Goal: Information Seeking & Learning: Find specific fact

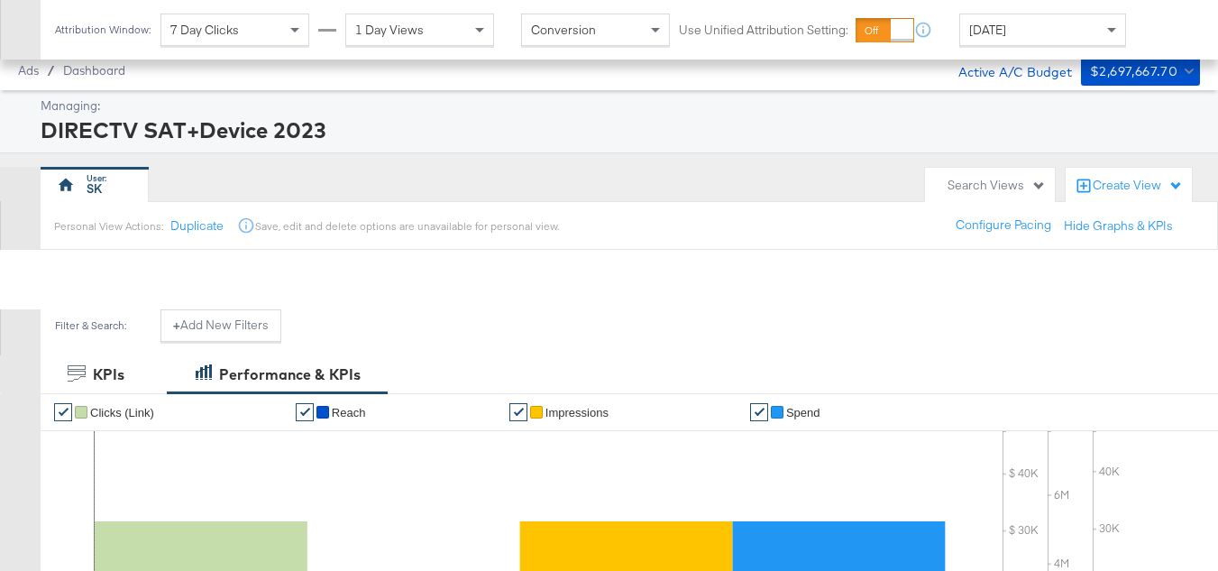
scroll to position [743, 0]
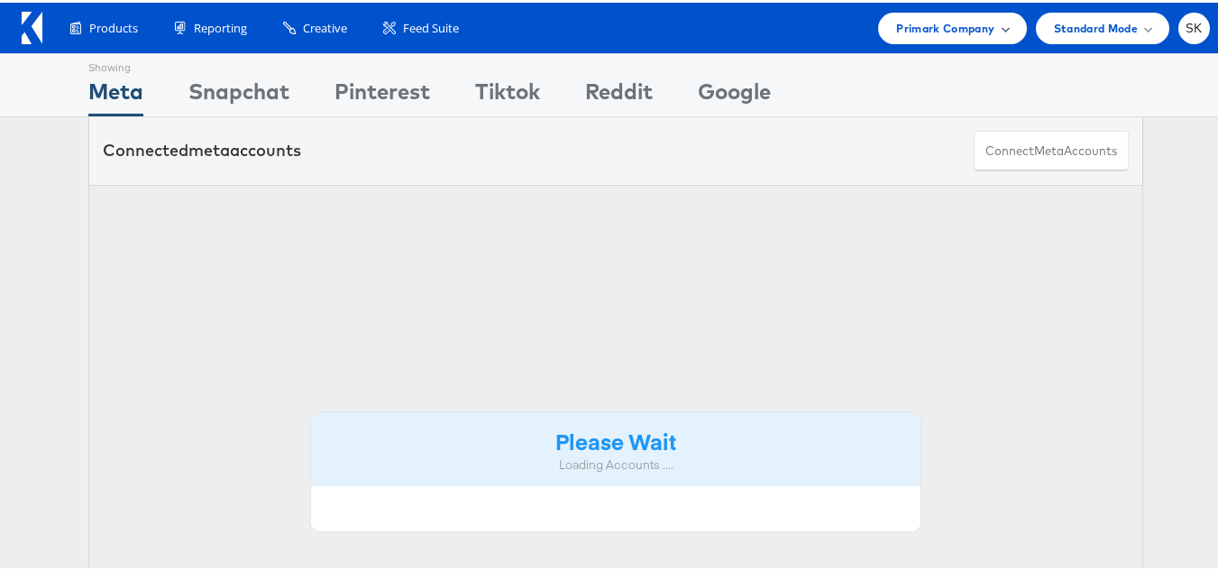
click at [939, 20] on span "Primark Company" at bounding box center [945, 25] width 98 height 19
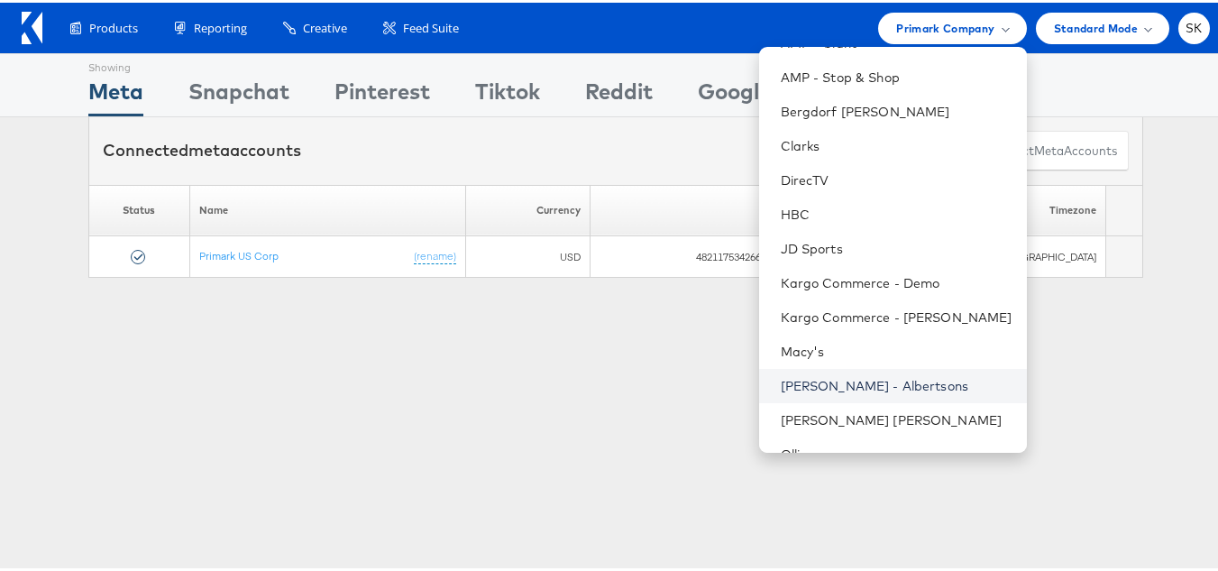
scroll to position [292, 0]
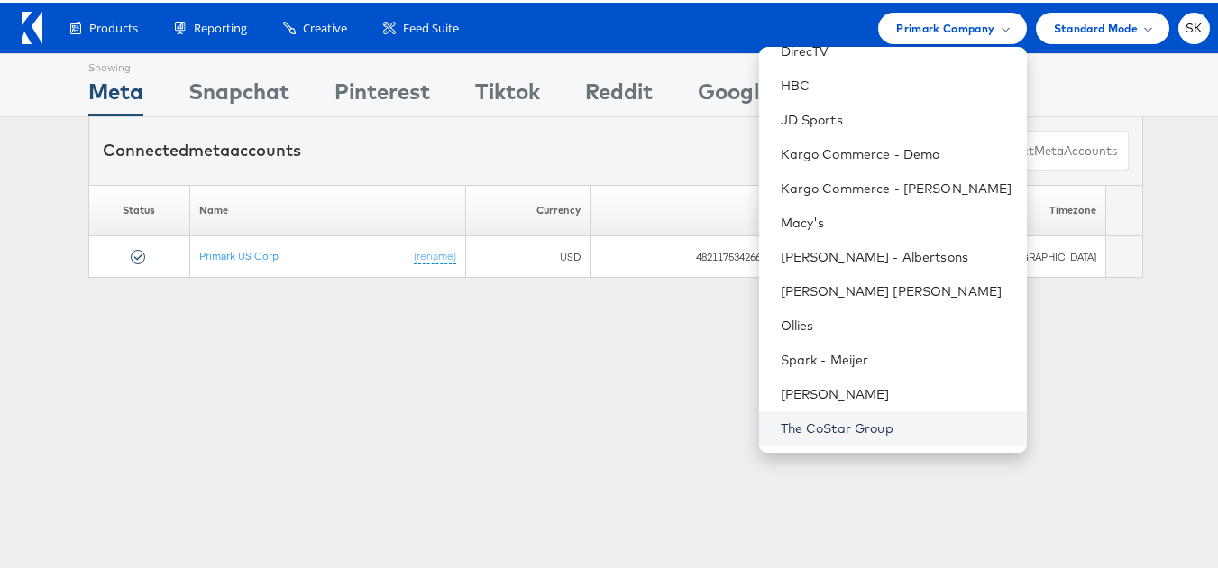
click at [802, 416] on link "The CoStar Group" at bounding box center [897, 425] width 232 height 18
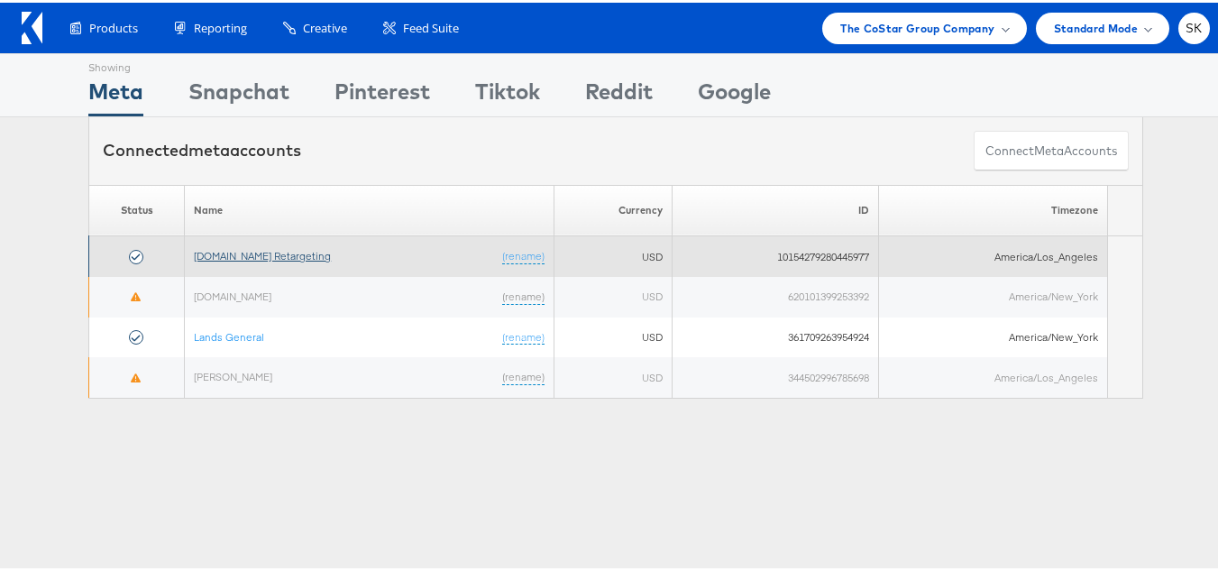
click at [260, 252] on link "Apartments.com Retargeting" at bounding box center [262, 253] width 137 height 14
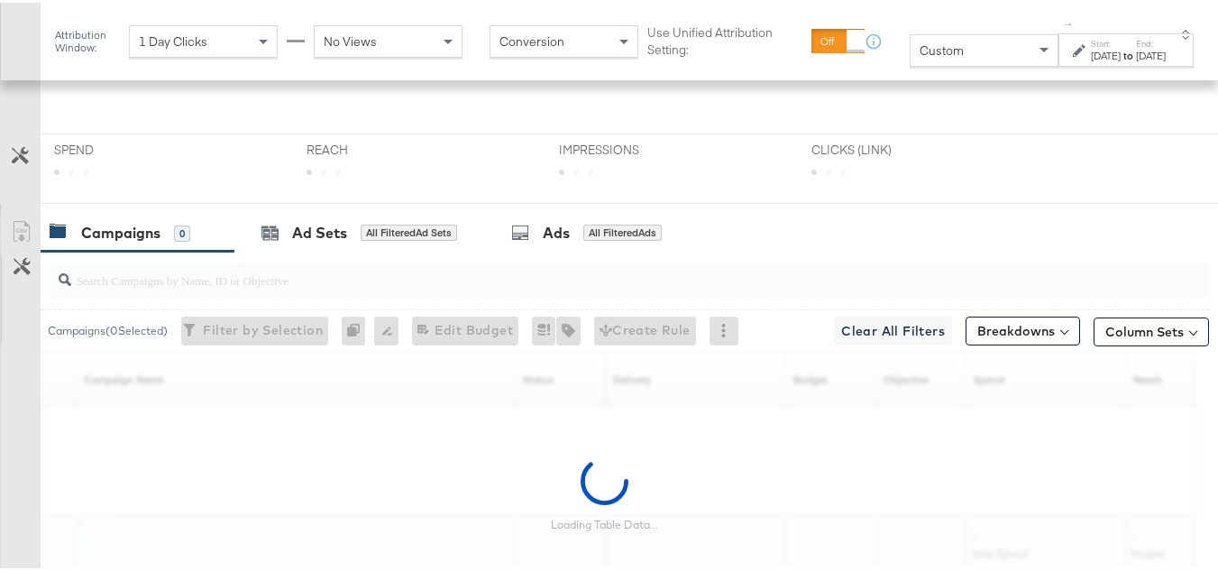
scroll to position [541, 0]
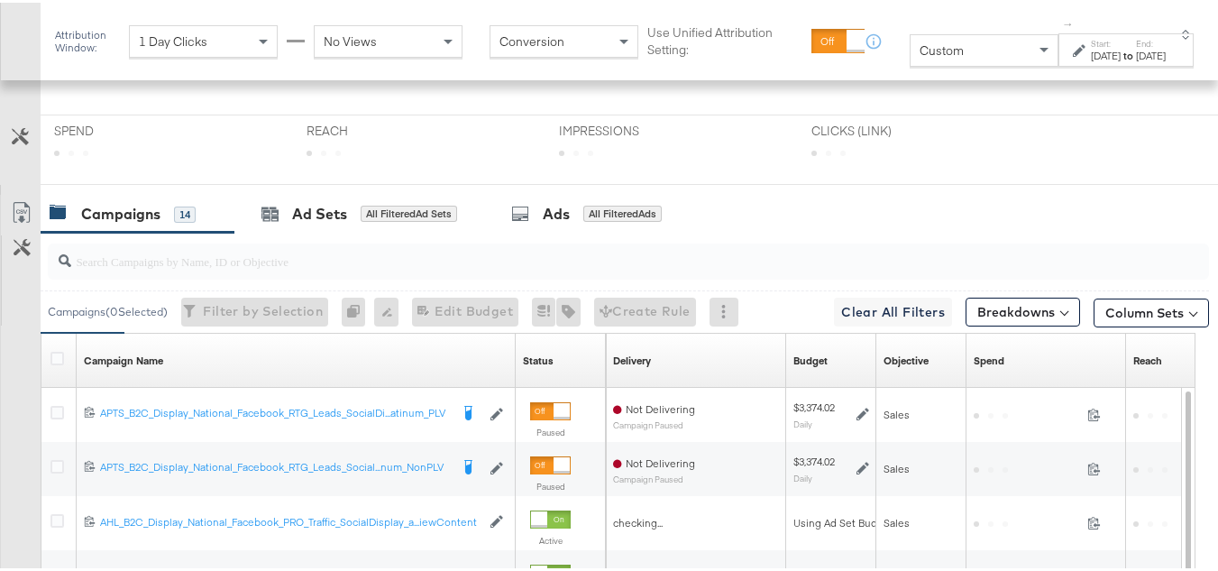
click at [982, 46] on div "Custom" at bounding box center [983, 47] width 147 height 31
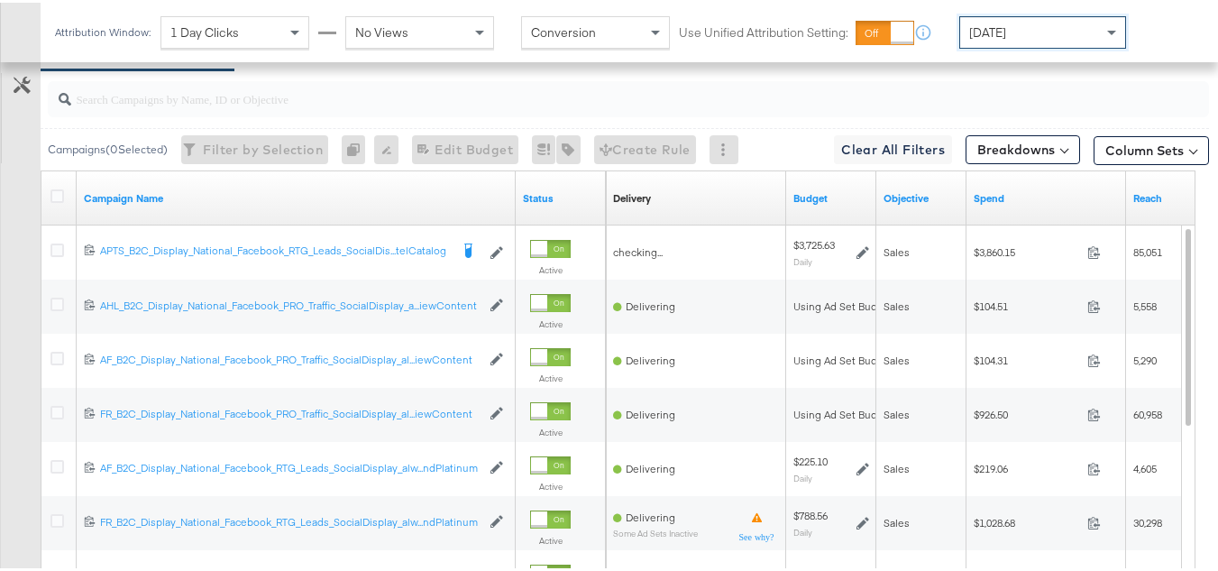
scroll to position [720, 0]
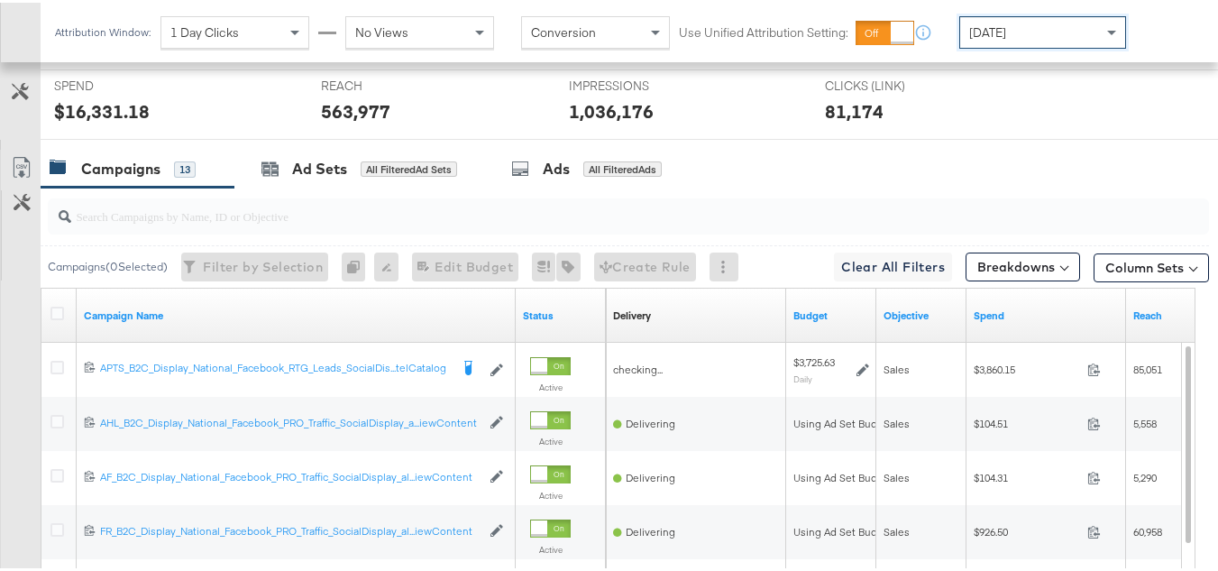
click at [268, 224] on input "search" at bounding box center [588, 205] width 1035 height 35
paste input "APTS_B2C_Display_National_Facebook_RTG_Leads_SocialDisplay_Retargeting_Diamond_…"
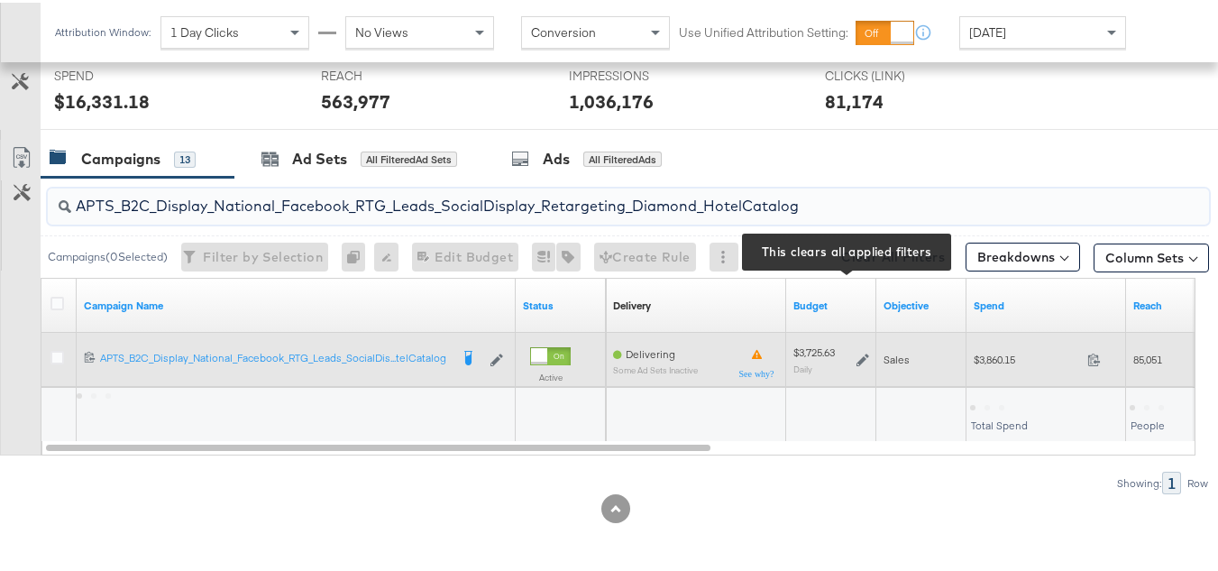
scroll to position [756, 0]
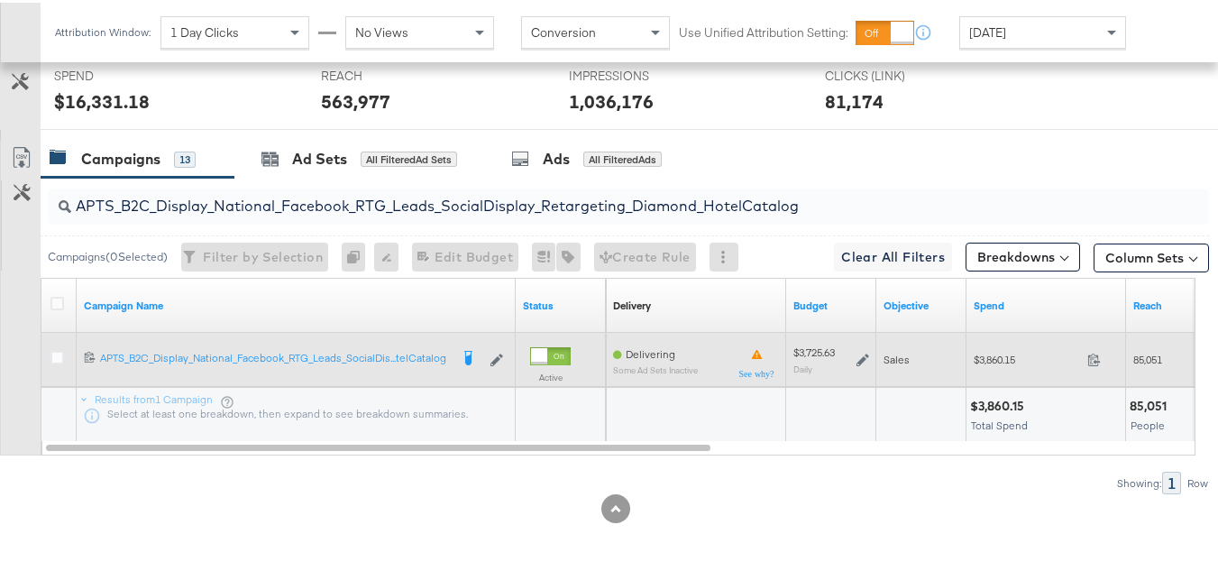
click at [982, 379] on div "$3,860.15 3860.15" at bounding box center [1046, 357] width 160 height 54
copy div "$3,860.15"
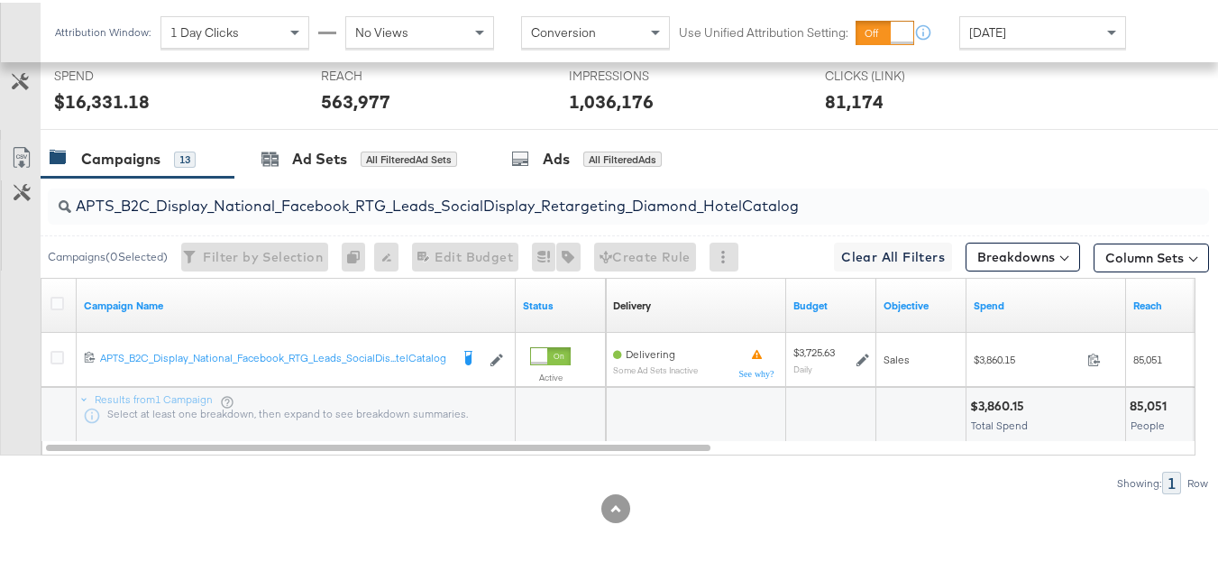
click at [302, 197] on input "APTS_B2C_Display_National_Facebook_RTG_Leads_SocialDisplay_Retargeting_Diamond_…" at bounding box center [588, 195] width 1035 height 35
paste input "alwayson_Retargeting_DARE24_DiamondPlatinum"
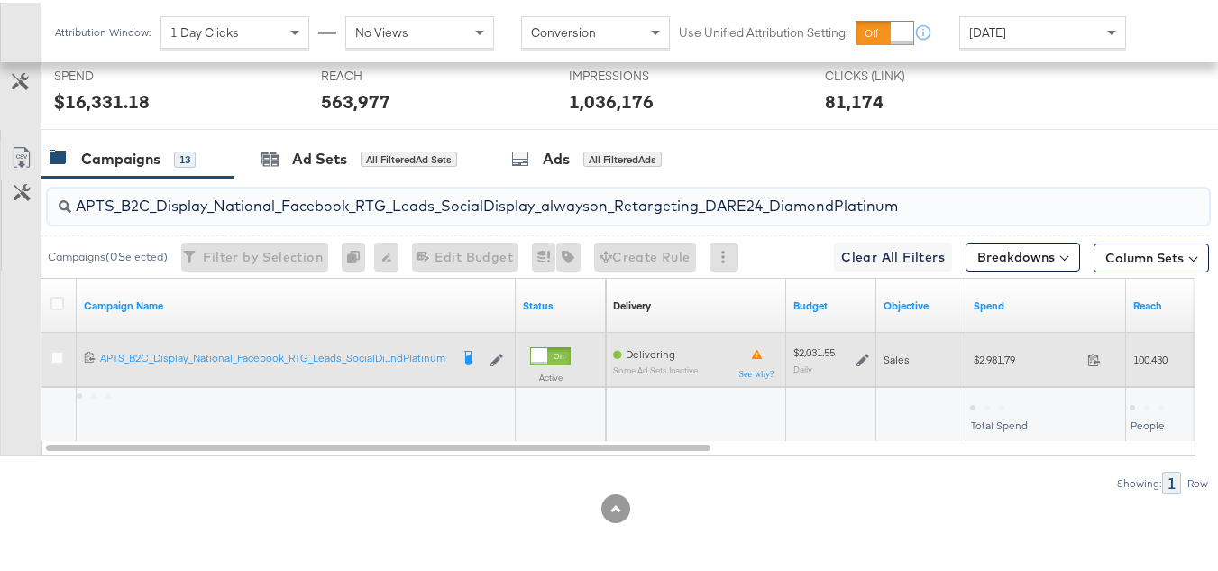
click at [1035, 375] on div "$2,981.79 2981.79" at bounding box center [1046, 357] width 160 height 54
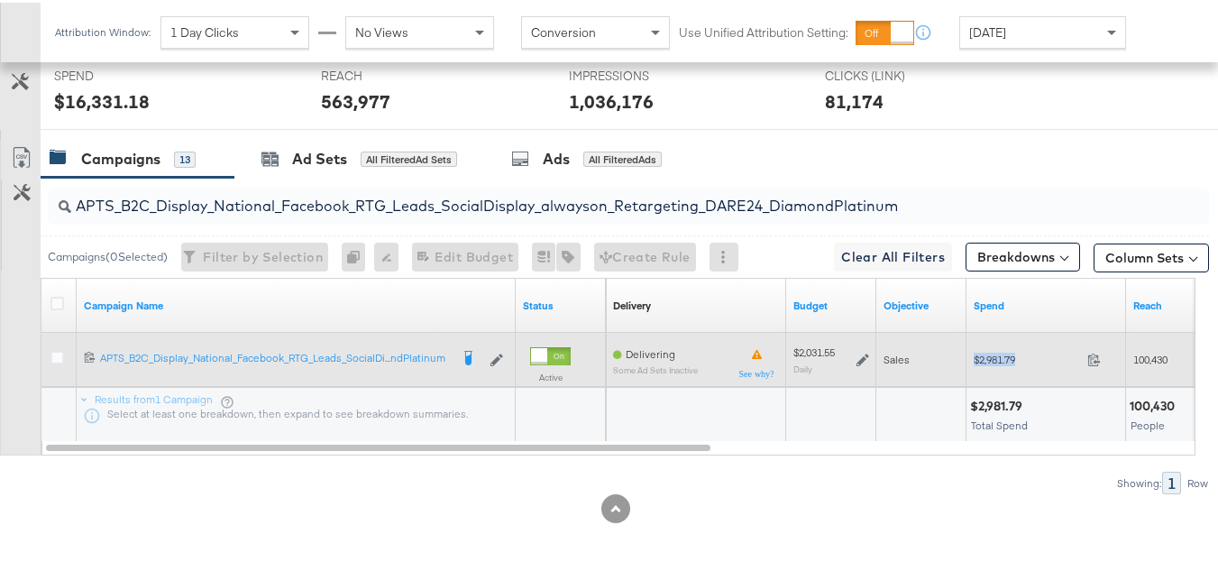
copy div "$2,981.79"
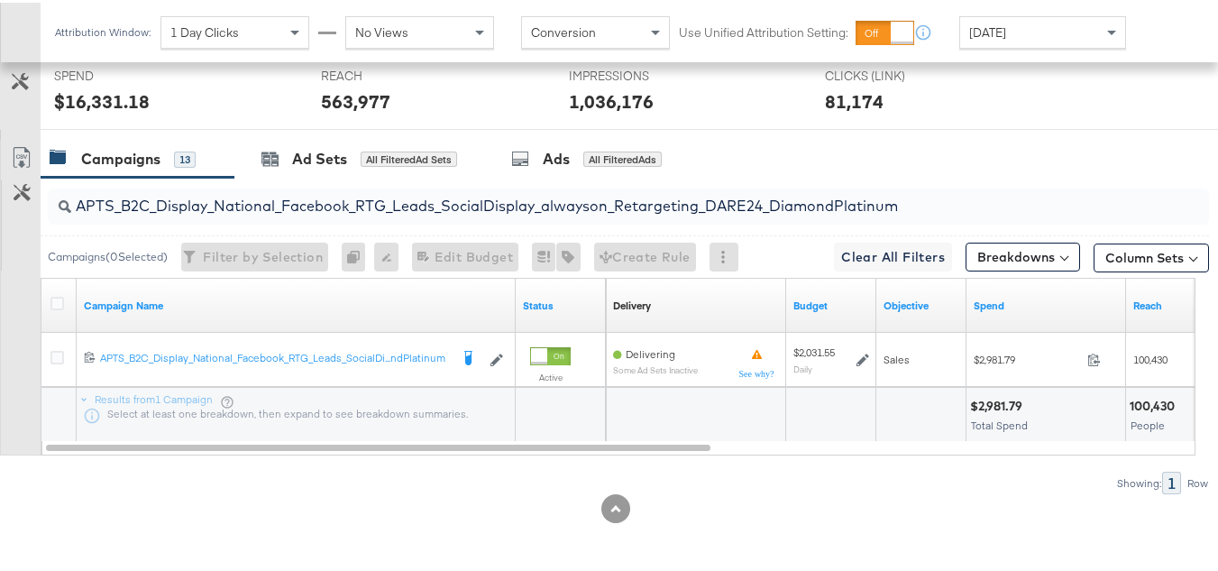
click at [359, 205] on input "APTS_B2C_Display_National_Facebook_RTG_Leads_SocialDisplay_alwayson_Retargeting…" at bounding box center [588, 195] width 1035 height 35
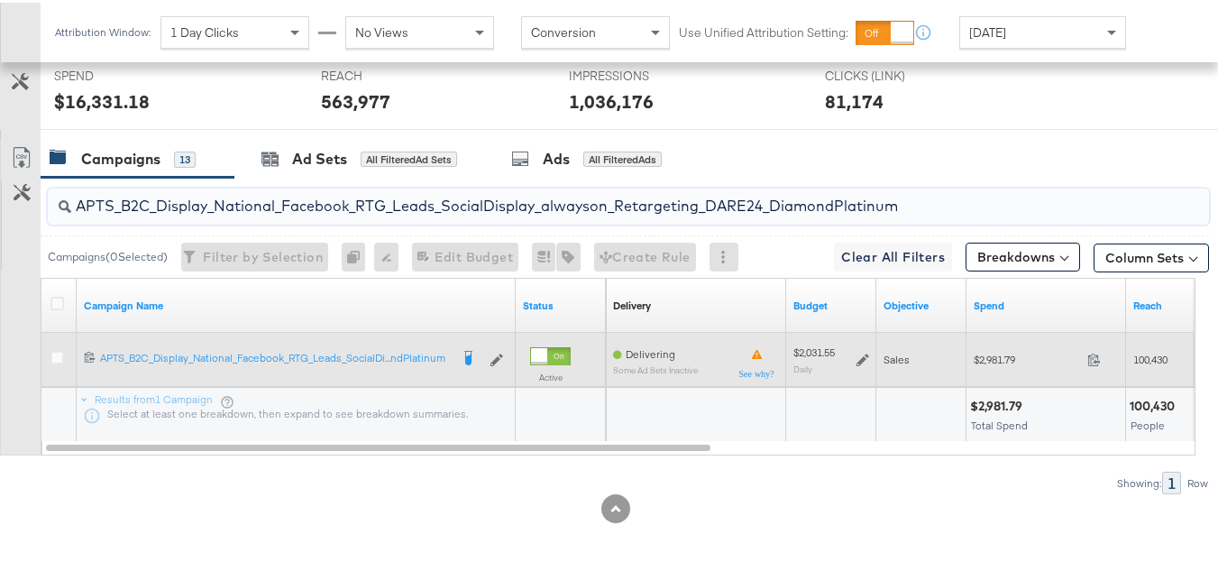
paste input "FR_B2C_Display_National_Facebook_RTG_Leads_SocialDisplay_alwayson_Retargeting_FR"
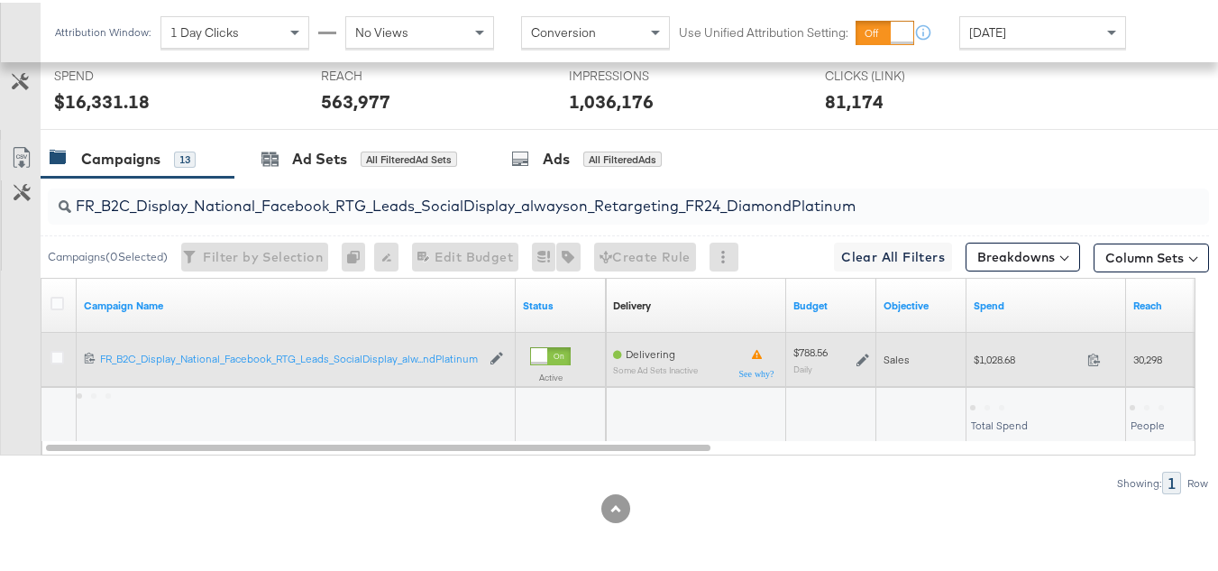
click at [971, 359] on div "$1,028.68 1028.68" at bounding box center [1046, 356] width 160 height 28
copy div "$1,028.68"
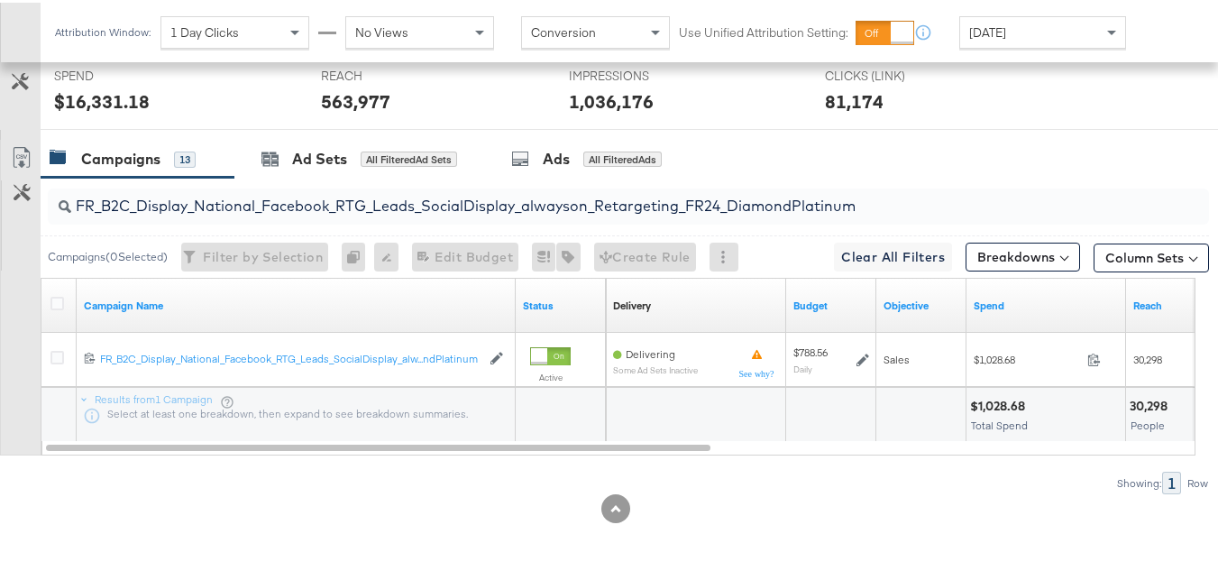
click at [427, 194] on input "FR_B2C_Display_National_Facebook_RTG_Leads_SocialDisplay_alwayson_Retargeting_F…" at bounding box center [588, 195] width 1035 height 35
paste input "AF_B2C_Display_National_Facebook_RTG_Leads_SocialDisplay_alwayson_Retargeting_AF"
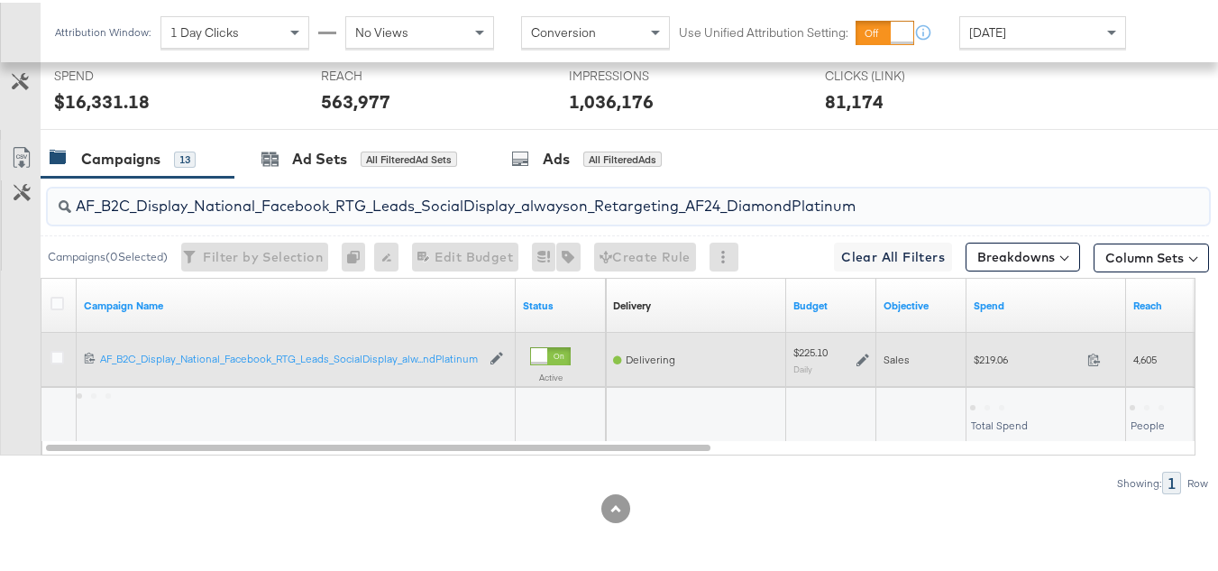
click at [1003, 369] on div "$219.06 219.06" at bounding box center [1046, 356] width 160 height 28
copy div "$219.06"
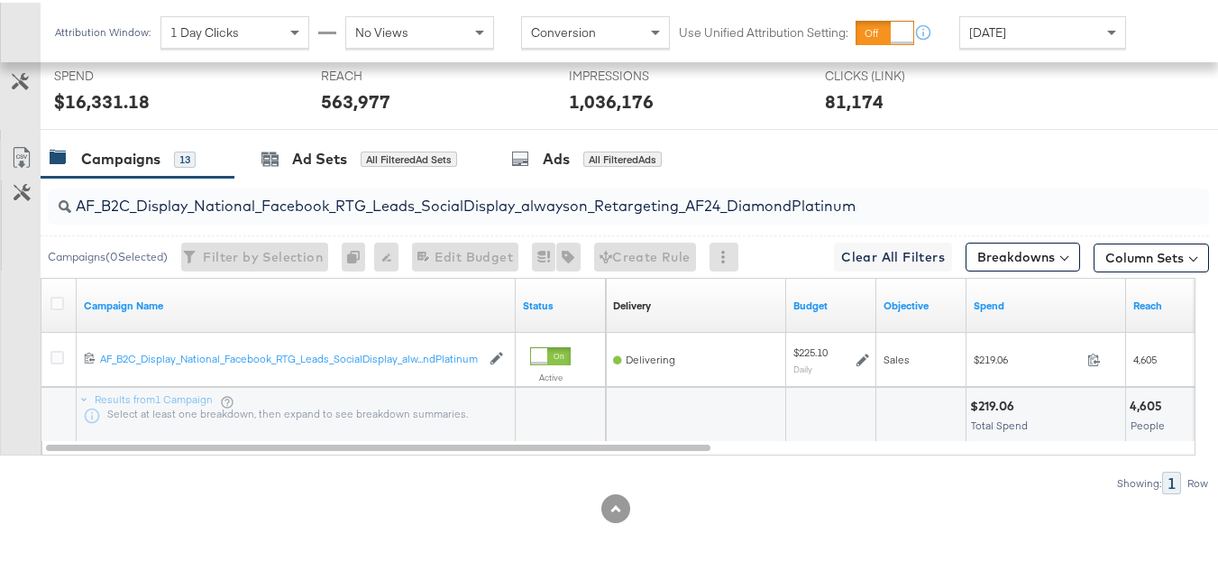
click at [486, 201] on input "AF_B2C_Display_National_Facebook_RTG_Leads_SocialDisplay_alwayson_Retargeting_A…" at bounding box center [588, 195] width 1035 height 35
paste input "HL_B2C_Display_National_Facebook_RTG_Leads_SocialDisplay_alwayson_Retargeting_A…"
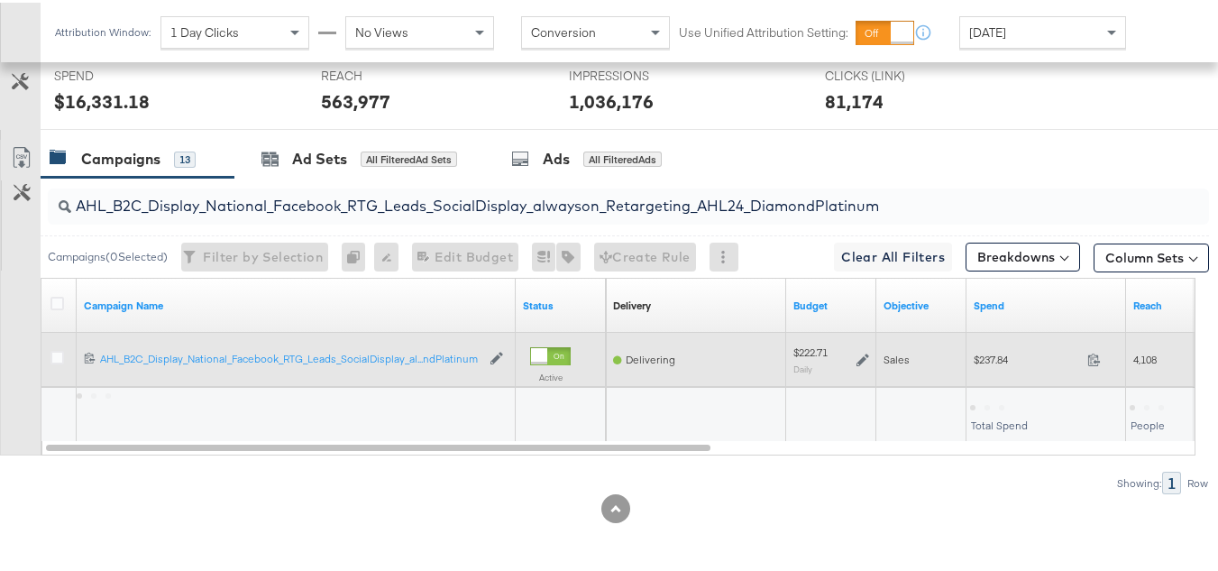
click at [971, 346] on div "$237.84 237.84" at bounding box center [1046, 356] width 160 height 28
copy div "$237.84"
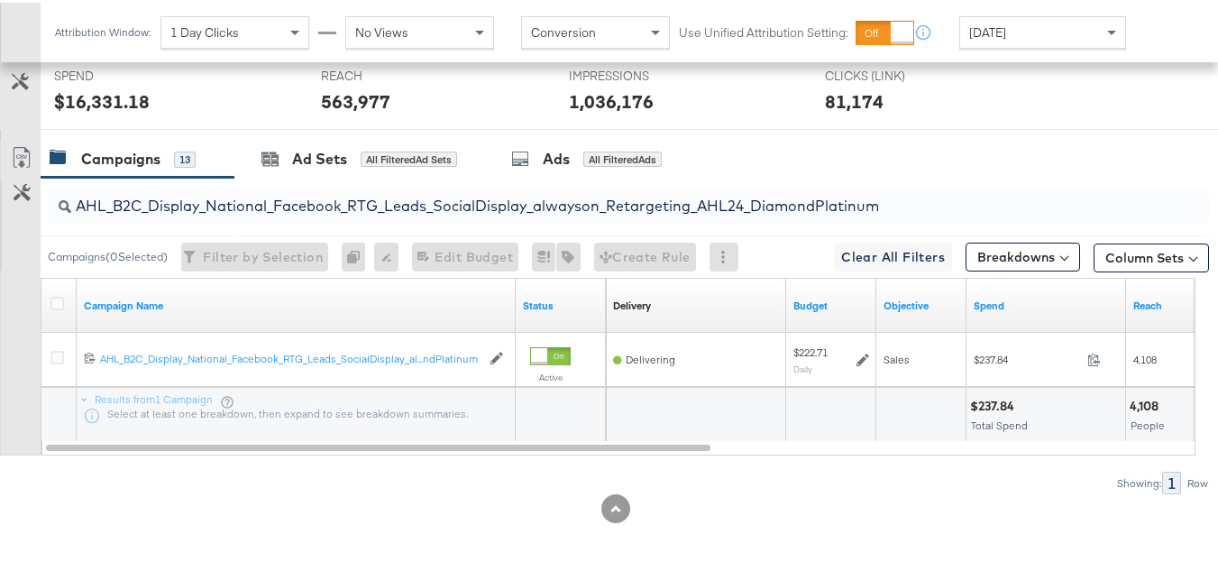
click at [496, 215] on div "AHL_B2C_Display_National_Facebook_RTG_Leads_SocialDisplay_alwayson_Retargeting_…" at bounding box center [628, 204] width 1161 height 36
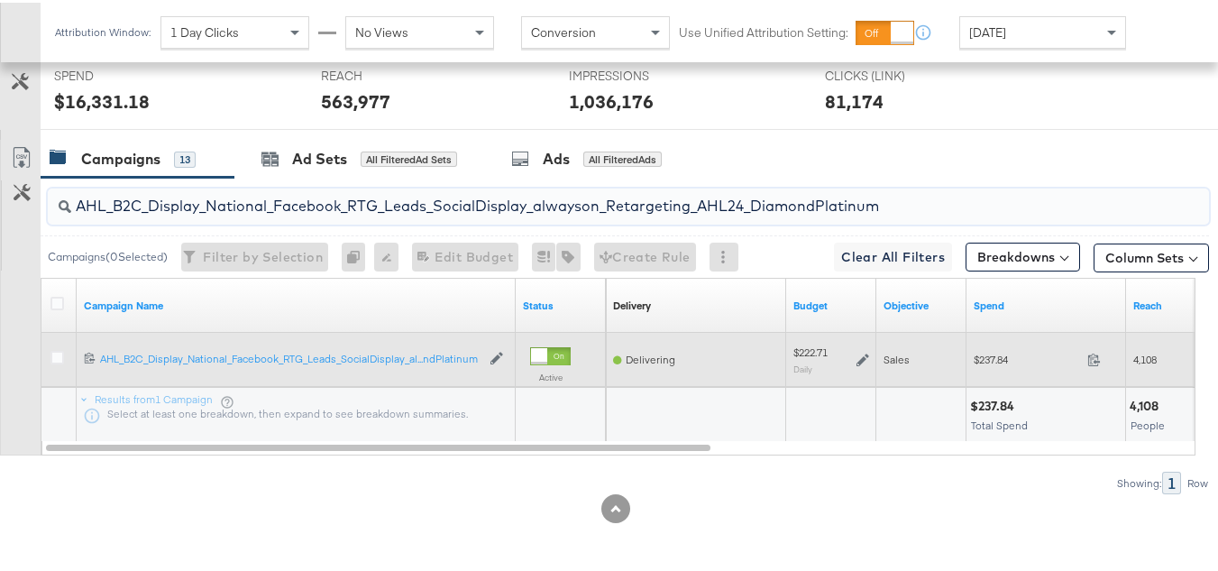
paste input "PTS_B2C_Display_National_Facebook_PRO_Traffic_SocialDisplay_alwayson_ASC_DARE24…"
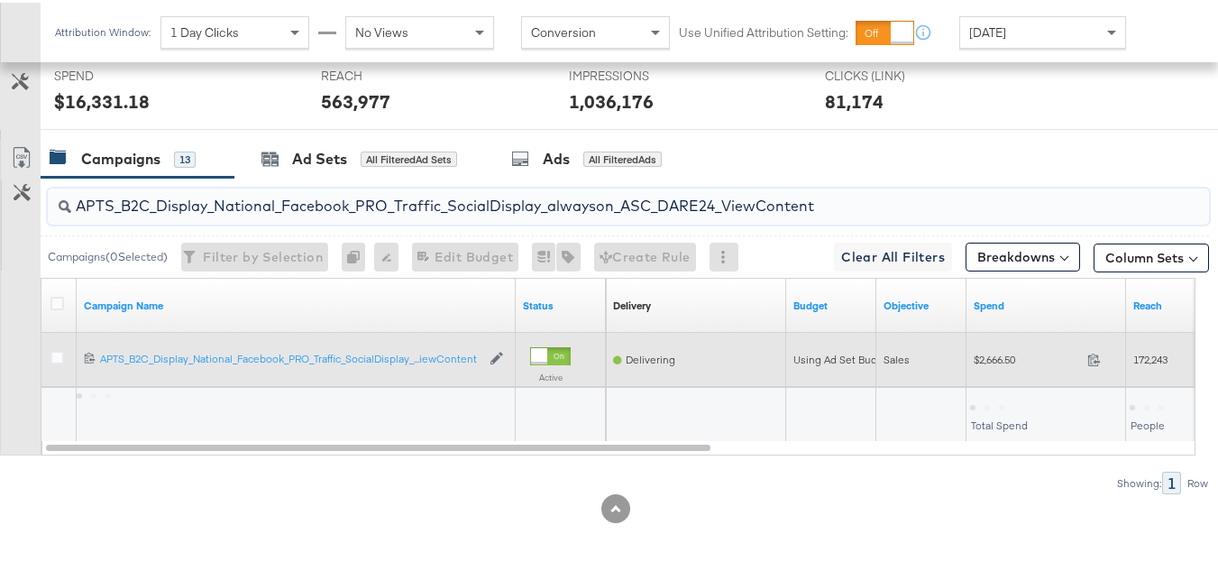
click at [973, 370] on div "$2,666.50 2666.5" at bounding box center [1046, 356] width 160 height 28
copy div "$2,666.50"
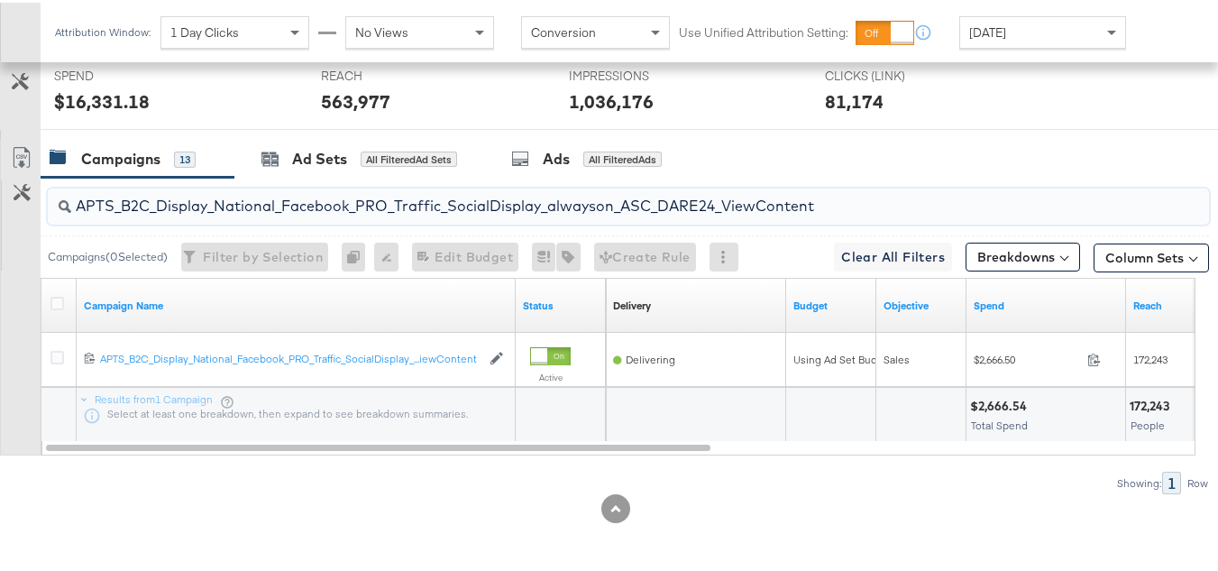
click at [421, 190] on input "APTS_B2C_Display_National_Facebook_PRO_Traffic_SocialDisplay_alwayson_ASC_DARE2…" at bounding box center [588, 195] width 1035 height 35
paste input "Leads_SocialDisplay_alwayson_ASC_DARE24_Purchase"
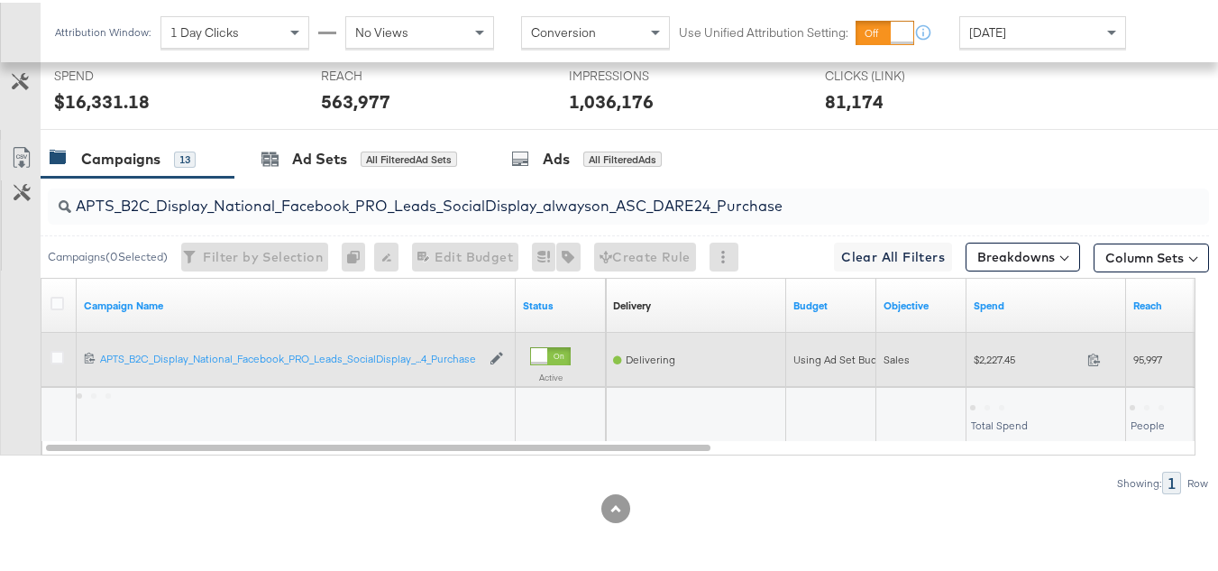
click at [996, 364] on div "$2,227.45 2227.45" at bounding box center [1046, 356] width 160 height 28
copy div "$2,227.45"
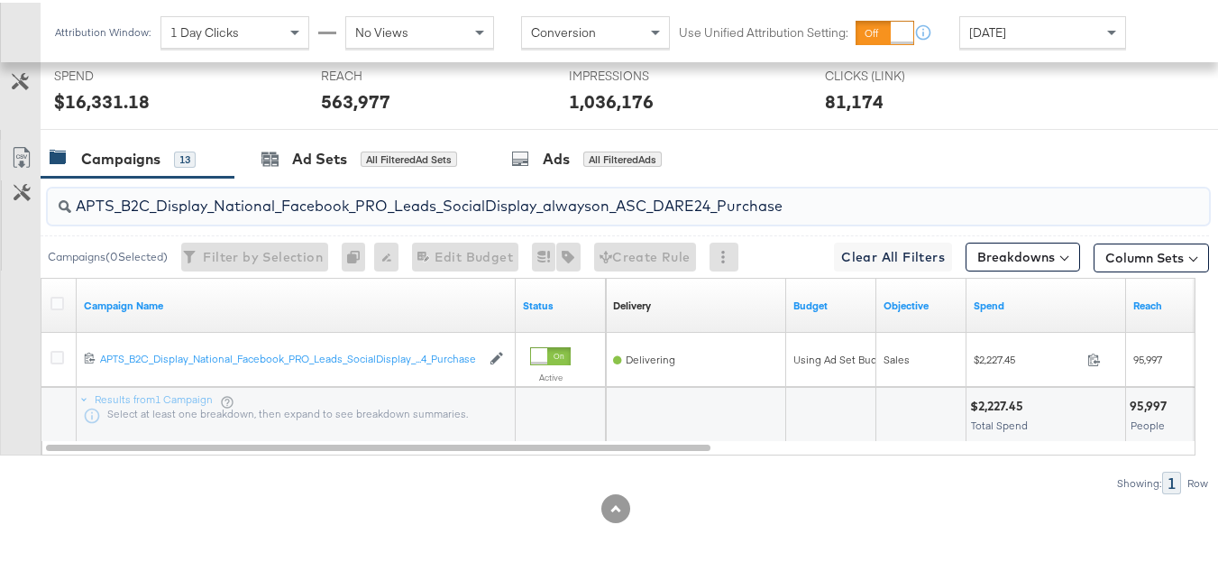
click at [438, 213] on input "APTS_B2C_Display_National_Facebook_PRO_Leads_SocialDisplay_alwayson_ASC_DARE24_…" at bounding box center [588, 195] width 1035 height 35
paste input "F_B2C_Display_National_Facebook_PRO_Traffic_SocialDisplay_alwayson_ASC_AF24_Vie…"
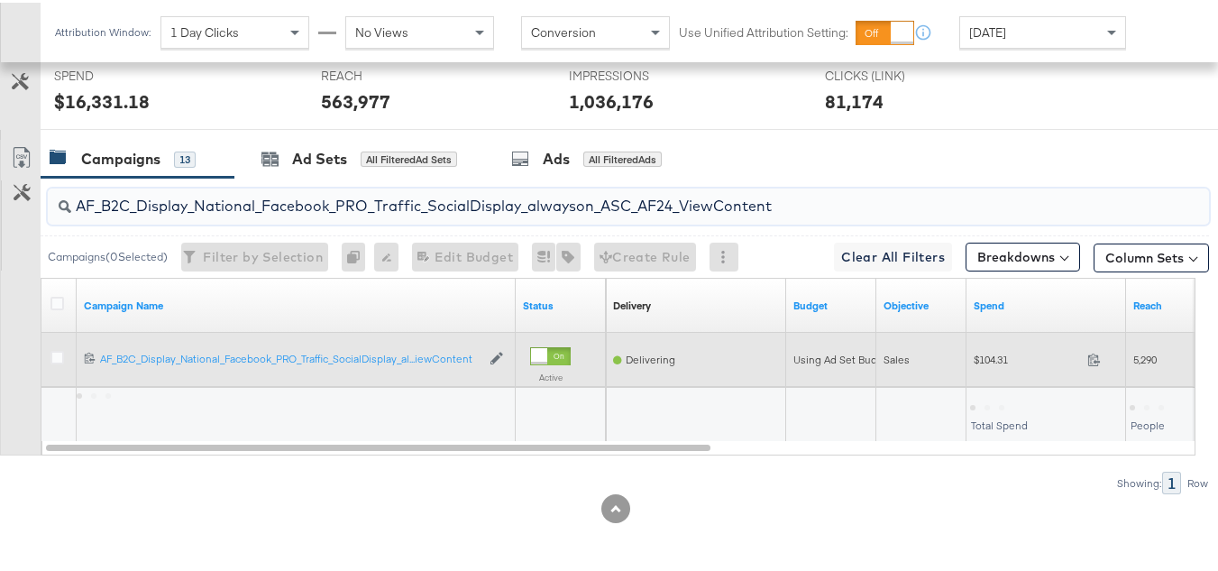
click at [984, 371] on div "$104.31 104.31" at bounding box center [1046, 357] width 160 height 54
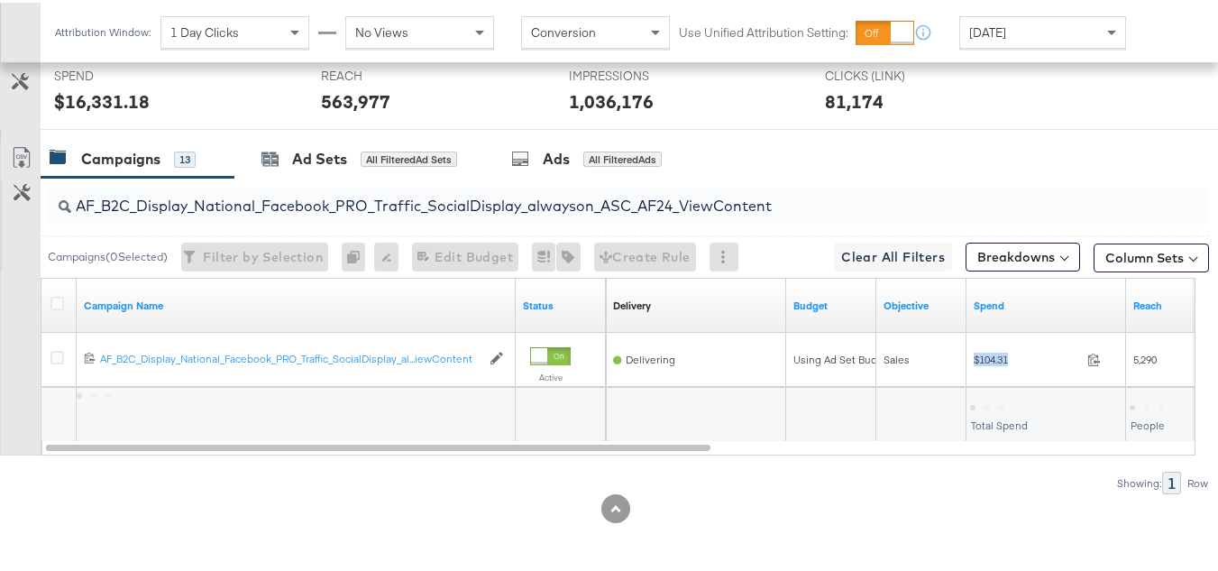
copy div "$104.31"
click at [377, 198] on input "AF_B2C_Display_National_Facebook_PRO_Traffic_SocialDisplay_alwayson_ASC_AF24_Vi…" at bounding box center [588, 195] width 1035 height 35
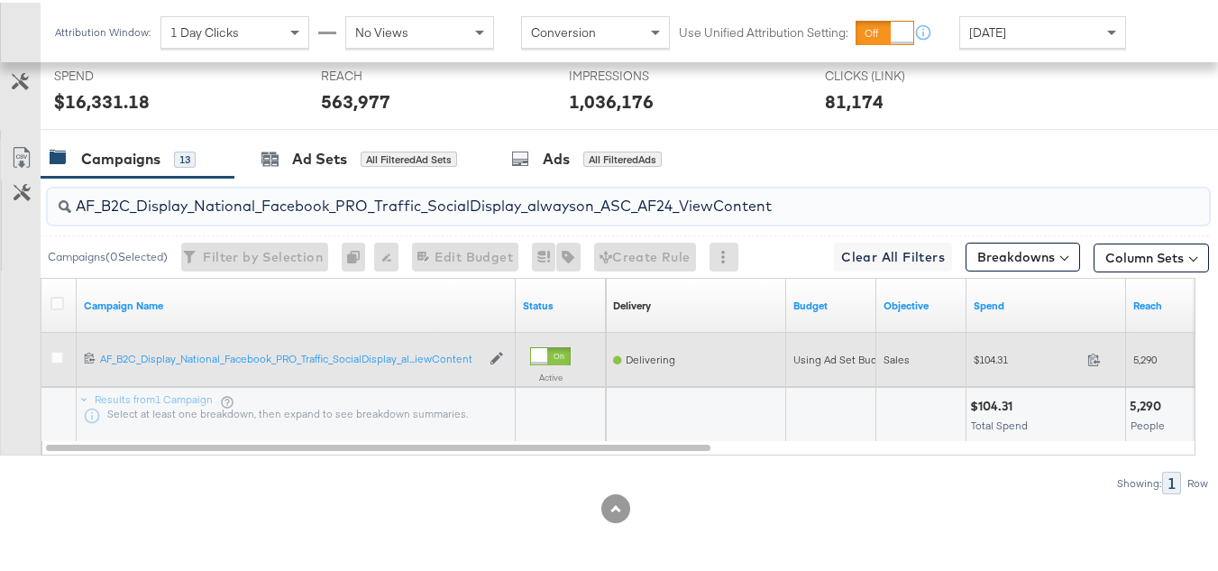
paste input "FR_B2C_Display_National_Facebook_PRO_Traffic_SocialDisplay_alwayson_ASC_FR"
type input "FR_B2C_Display_National_Facebook_PRO_Traffic_SocialDisplay_alwayson_ASC_FR24_Vi…"
click at [991, 372] on div "$926.50 926.5" at bounding box center [1046, 357] width 160 height 54
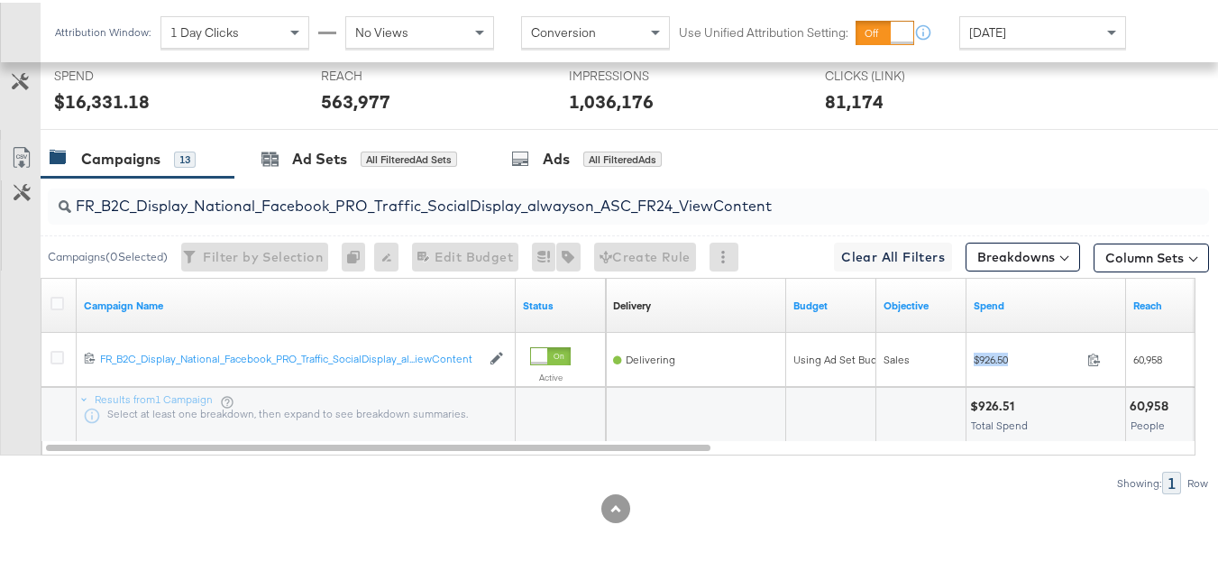
copy div "$926.50"
click at [379, 171] on div "Ad Sets All Filtered Ad Sets" at bounding box center [359, 156] width 250 height 39
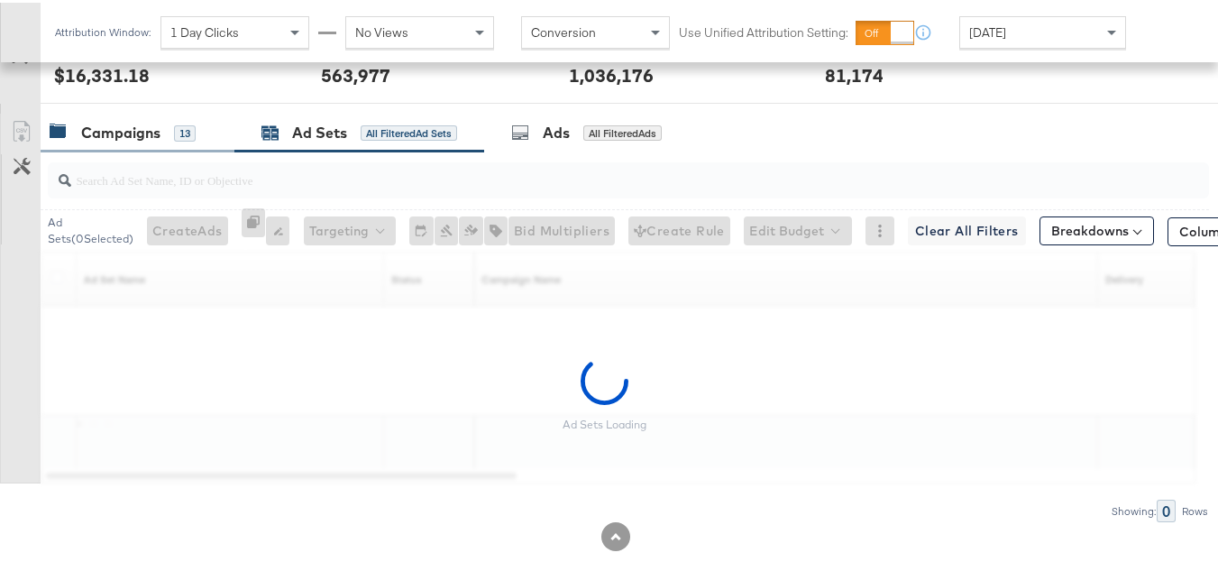
click at [225, 150] on div "Campaigns 13" at bounding box center [138, 130] width 194 height 39
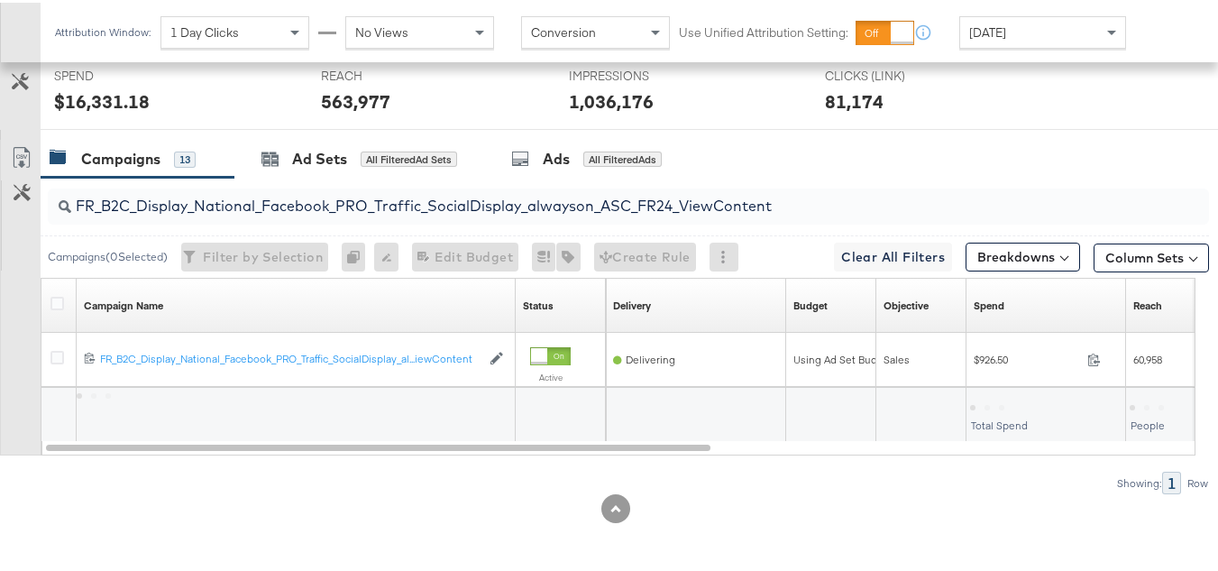
click at [184, 154] on div "13" at bounding box center [185, 157] width 22 height 16
click at [295, 208] on input "FR_B2C_Display_National_Facebook_PRO_Traffic_SocialDisplay_alwayson_ASC_FR24_Vi…" at bounding box center [588, 195] width 1035 height 35
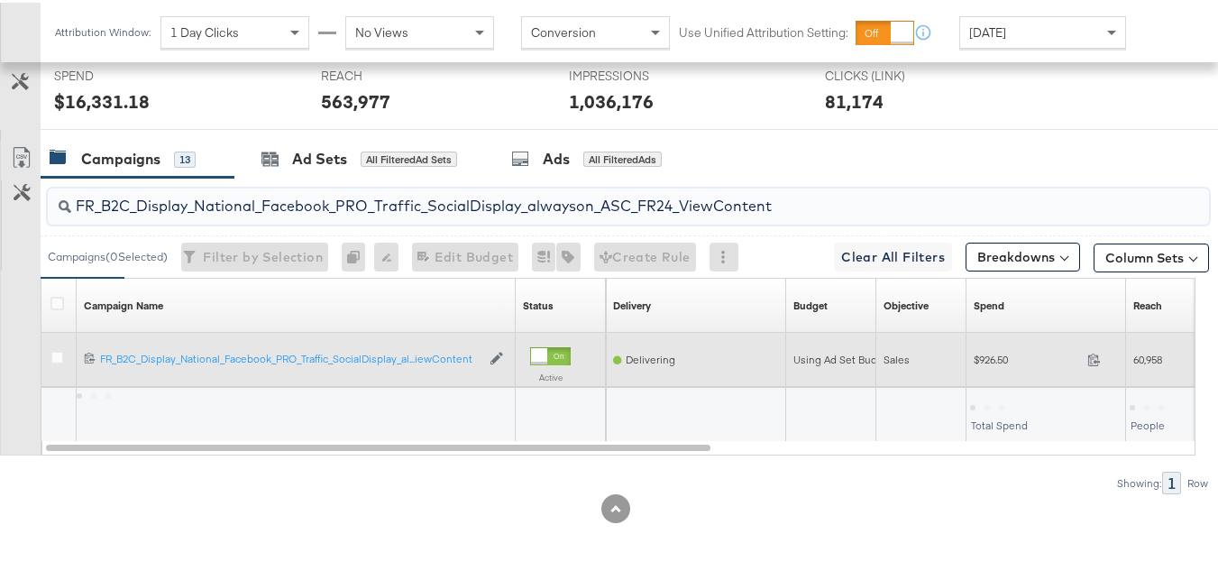
paste input "AHL_B2C_Display_National_Facebook_PRO_Traffic_SocialDisplay_alwayson_ASC_AHL"
type input "AHL_B2C_Display_National_Facebook_PRO_Traffic_SocialDisplay_alwayson_ASC_AHL24_…"
click at [996, 368] on div "$104.51 104.51" at bounding box center [1046, 356] width 160 height 28
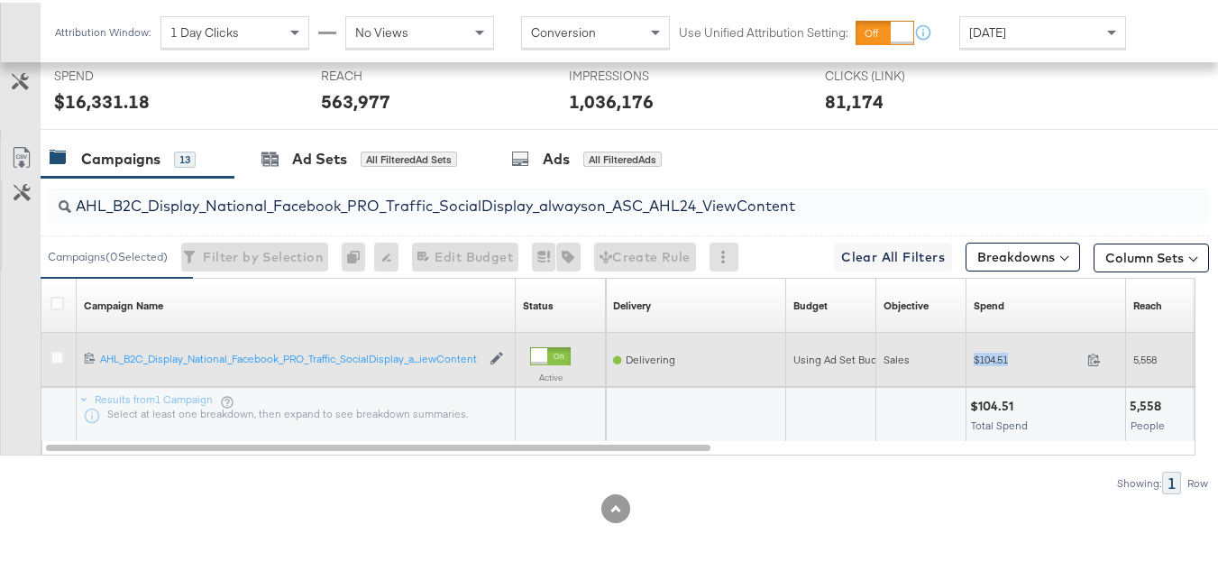
click at [996, 368] on div "$104.51 104.51" at bounding box center [1046, 356] width 160 height 28
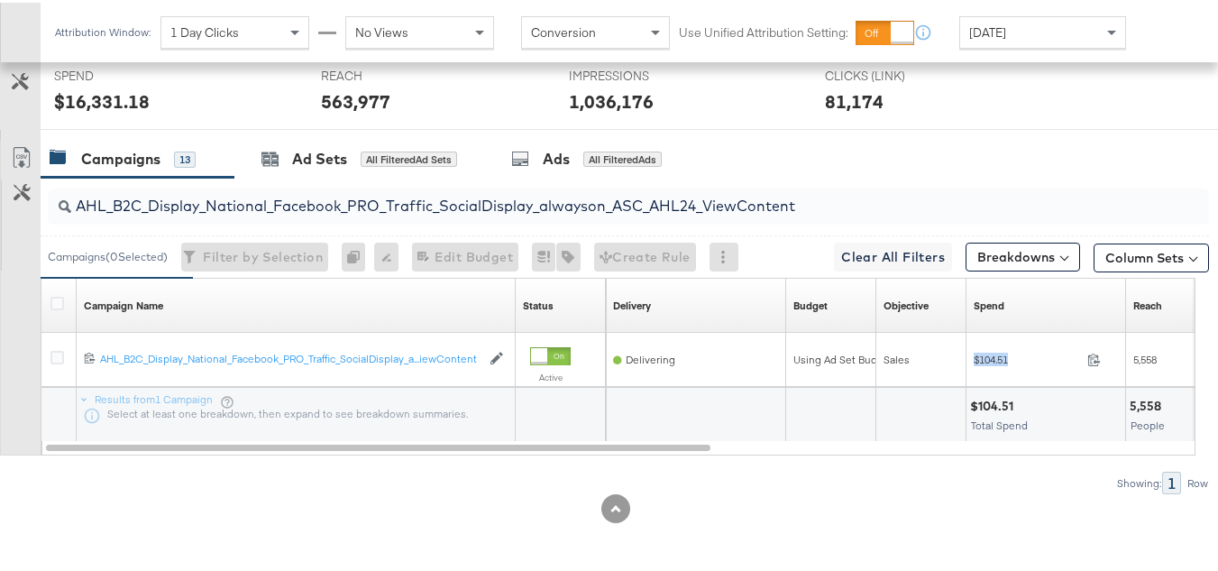
copy div "$104.51"
click at [910, 544] on div "KPIs Performance & KPIs Customize KPIs ✔ Clicks (Link) ✔ Reach ✔ Impressions ✔ …" at bounding box center [615, 118] width 1231 height 903
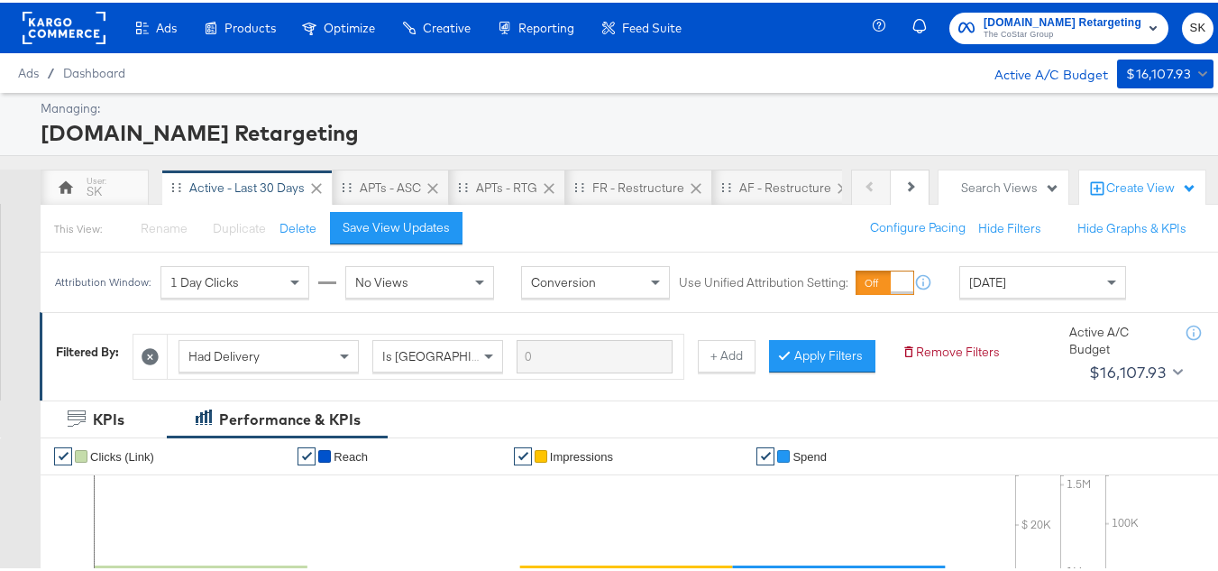
click at [1003, 51] on div "Ads / Dashboard Active A/C Budget $16,107.93" at bounding box center [615, 70] width 1231 height 40
click at [997, 38] on span "The CoStar Group" at bounding box center [1062, 32] width 158 height 14
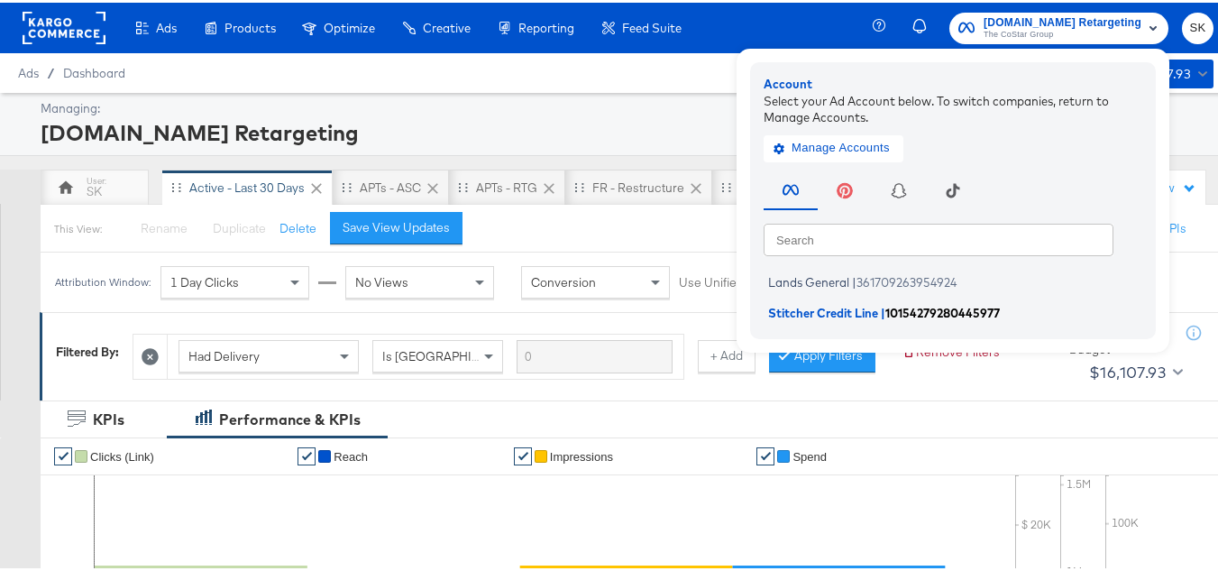
click at [799, 301] on li "Stitcher Credit Line | 10154279280445977" at bounding box center [957, 310] width 388 height 26
click at [796, 283] on span "Lands General" at bounding box center [808, 279] width 81 height 14
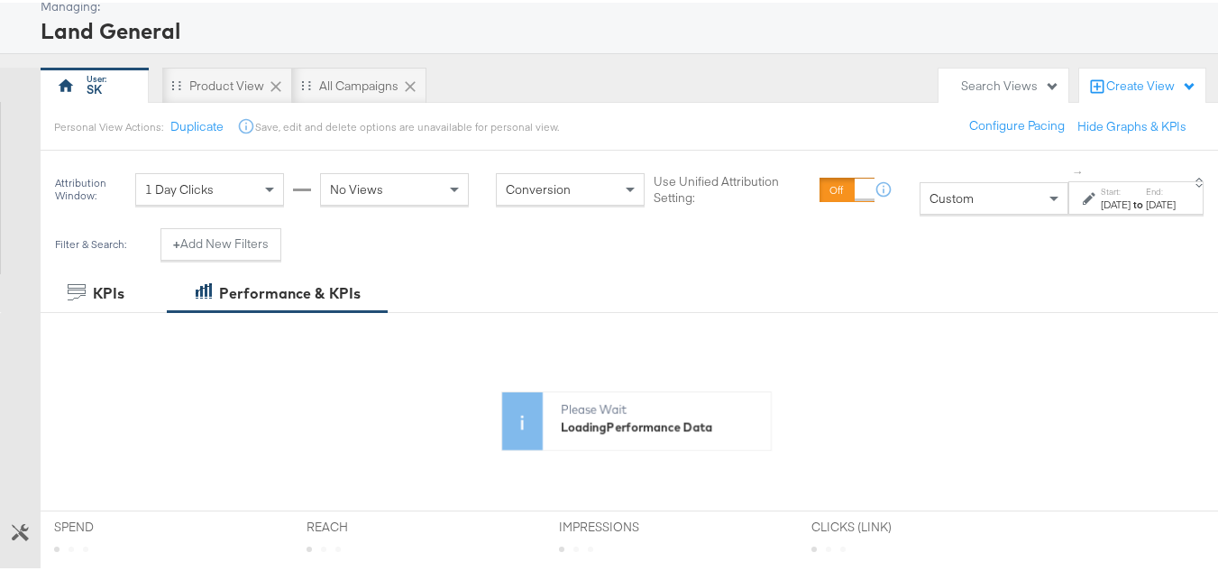
scroll to position [361, 0]
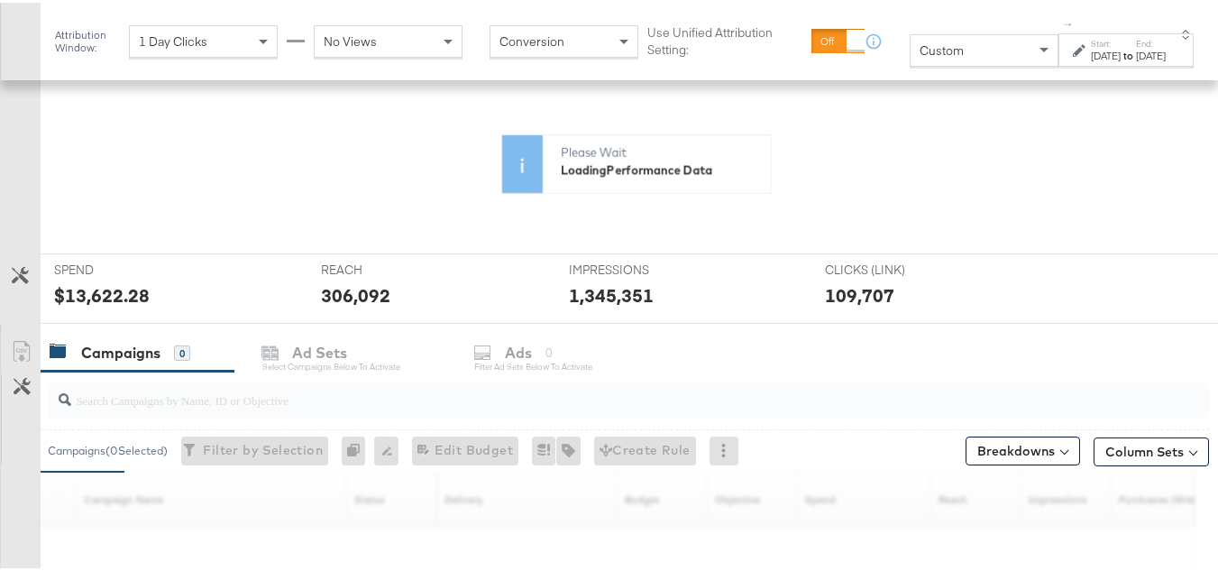
click at [921, 55] on div "Custom" at bounding box center [983, 47] width 147 height 31
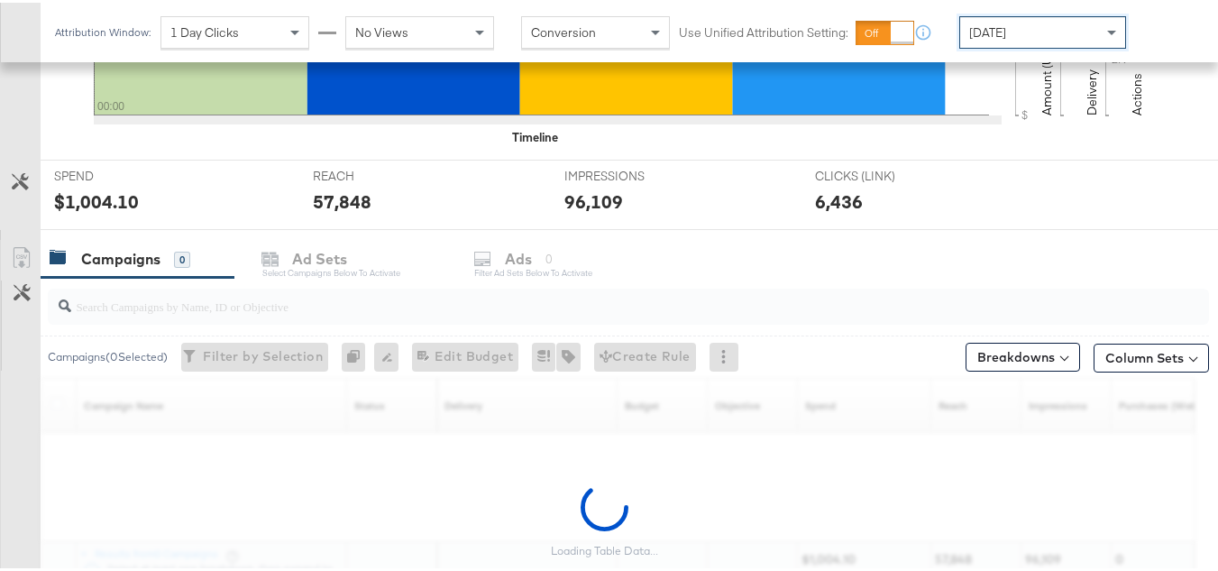
scroll to position [743, 0]
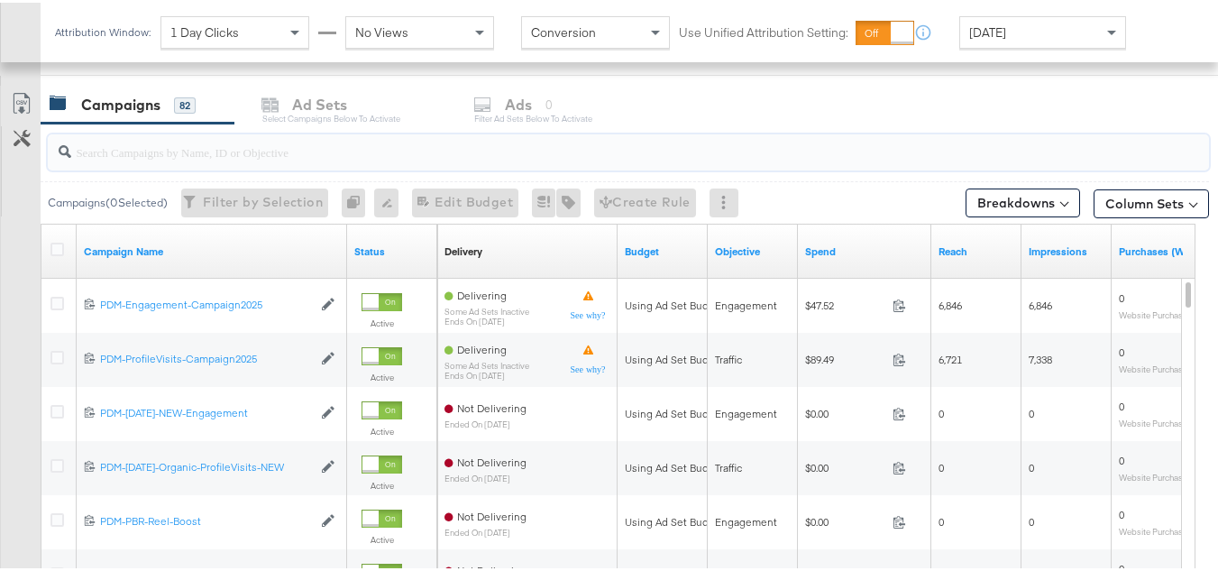
click at [228, 151] on input "search" at bounding box center [588, 141] width 1035 height 35
paste input "B2C_LAND_KC_RT_Sig_24"
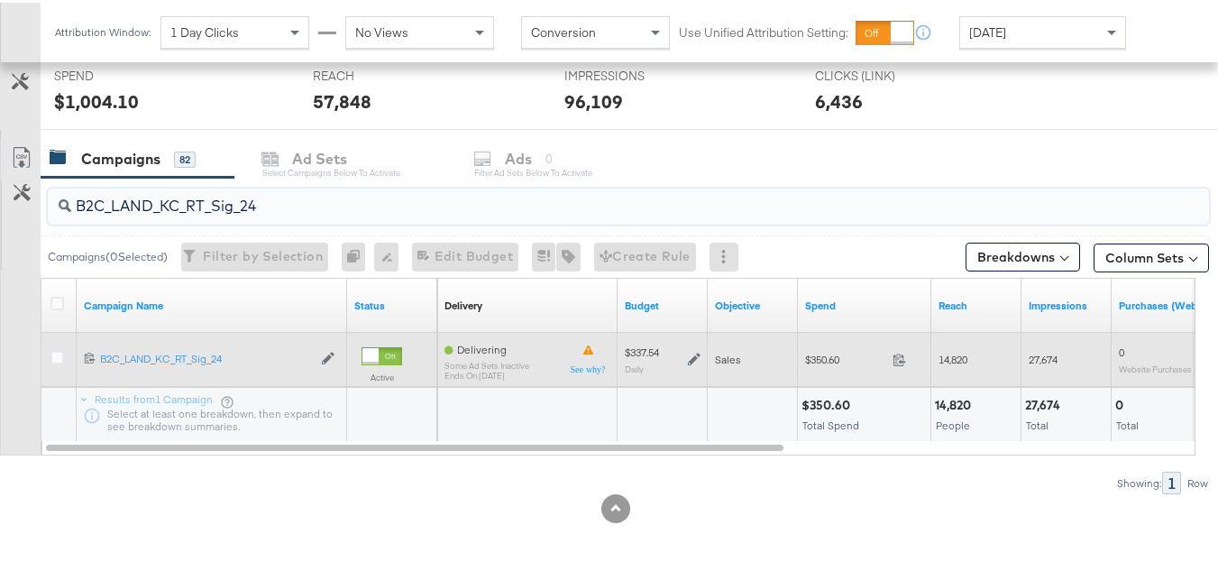
click at [825, 368] on div "$350.60 350.6" at bounding box center [864, 356] width 133 height 28
copy div "$350.60"
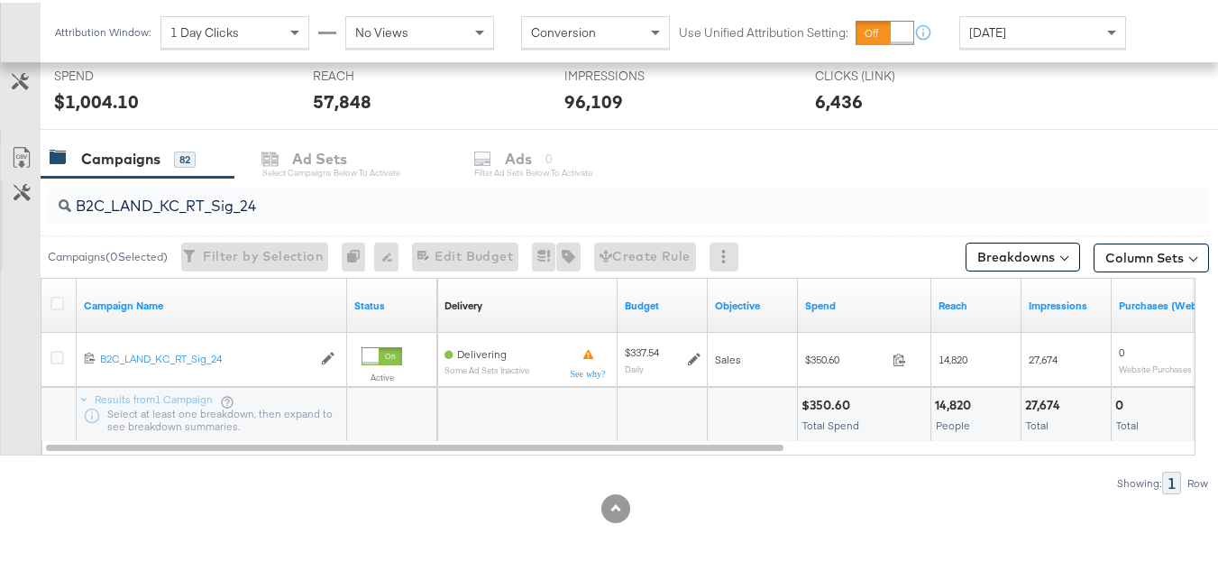
click at [415, 188] on input "B2C_LAND_KC_RT_Sig_24" at bounding box center [588, 195] width 1035 height 35
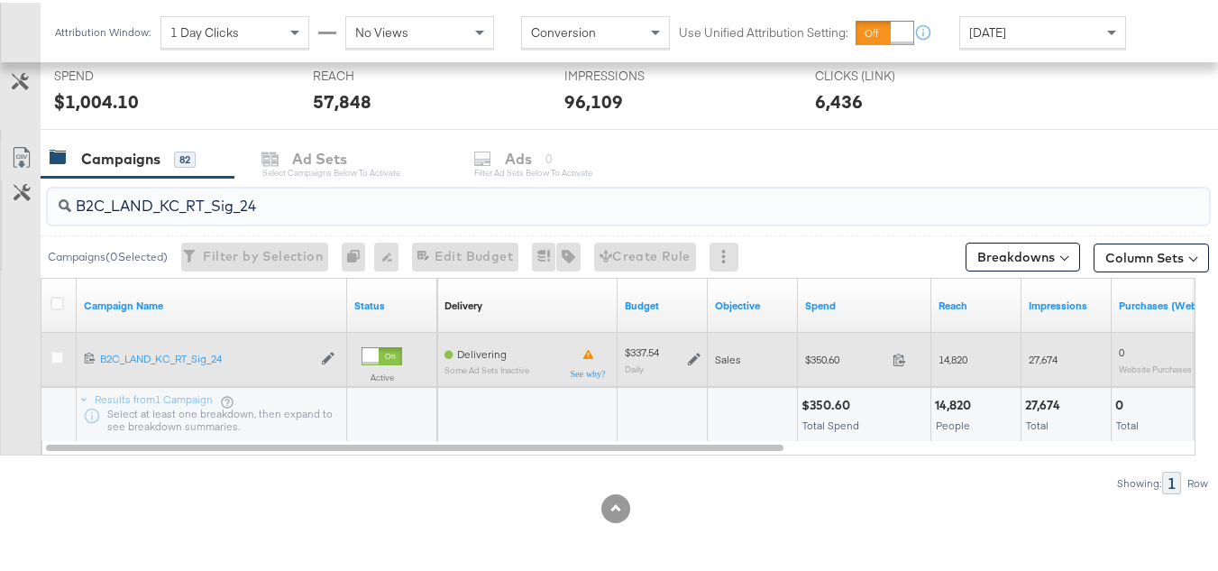
paste input "B_Ecommerce_KC_Retargeting_LW&LOA_Traffic"
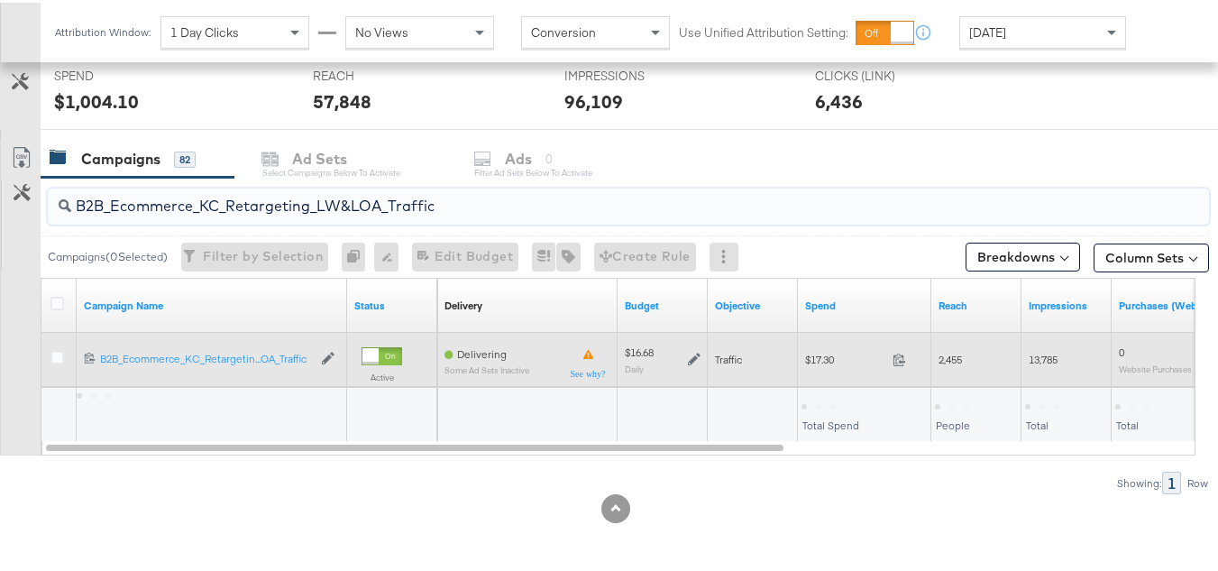
click at [814, 363] on span "$17.30" at bounding box center [845, 357] width 80 height 14
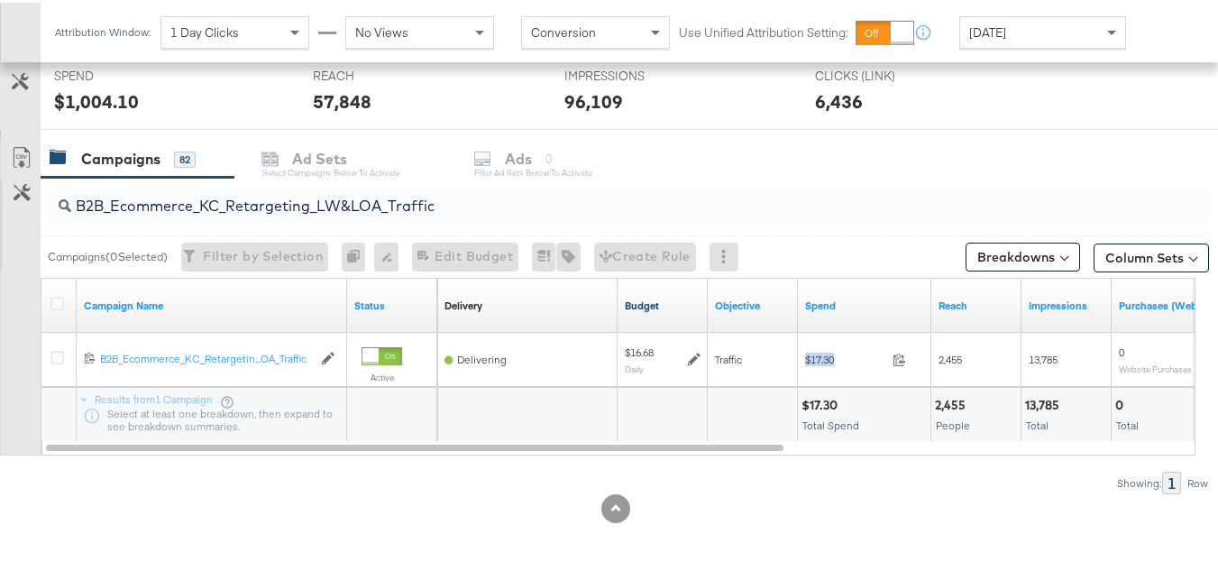
copy div "$17.30"
click at [442, 205] on input "B2B_Ecommerce_KC_Retargeting_LW&LOA_Traffic" at bounding box center [588, 195] width 1035 height 35
paste input "KC_Retargeting_Prospects & Clients_Conversions"
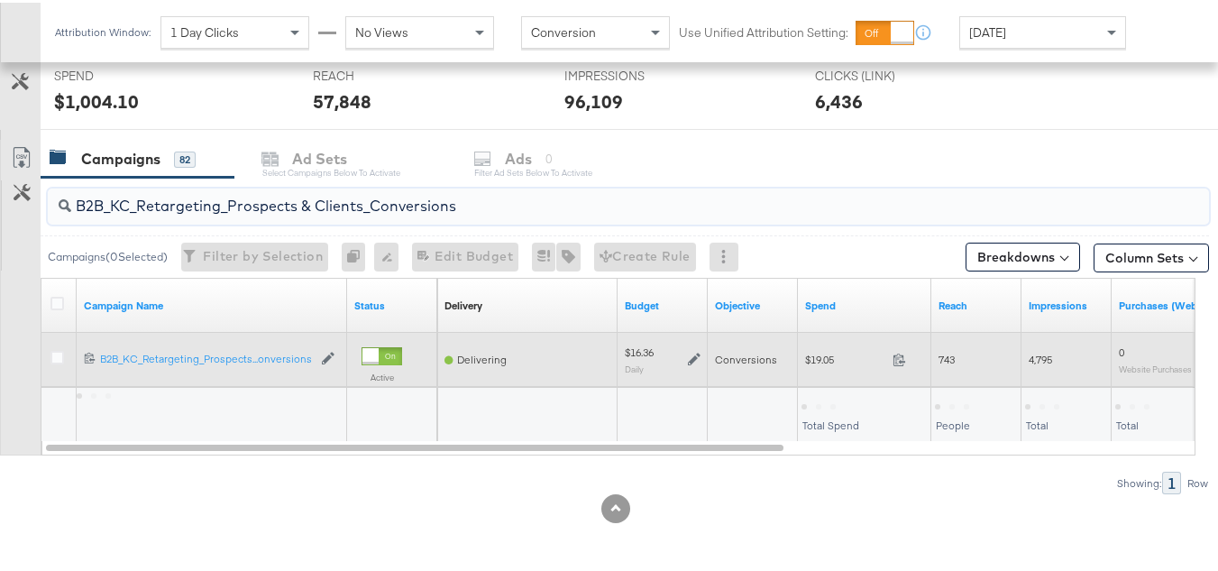
click at [836, 363] on span "$19.05" at bounding box center [845, 357] width 80 height 14
copy div "$19.05"
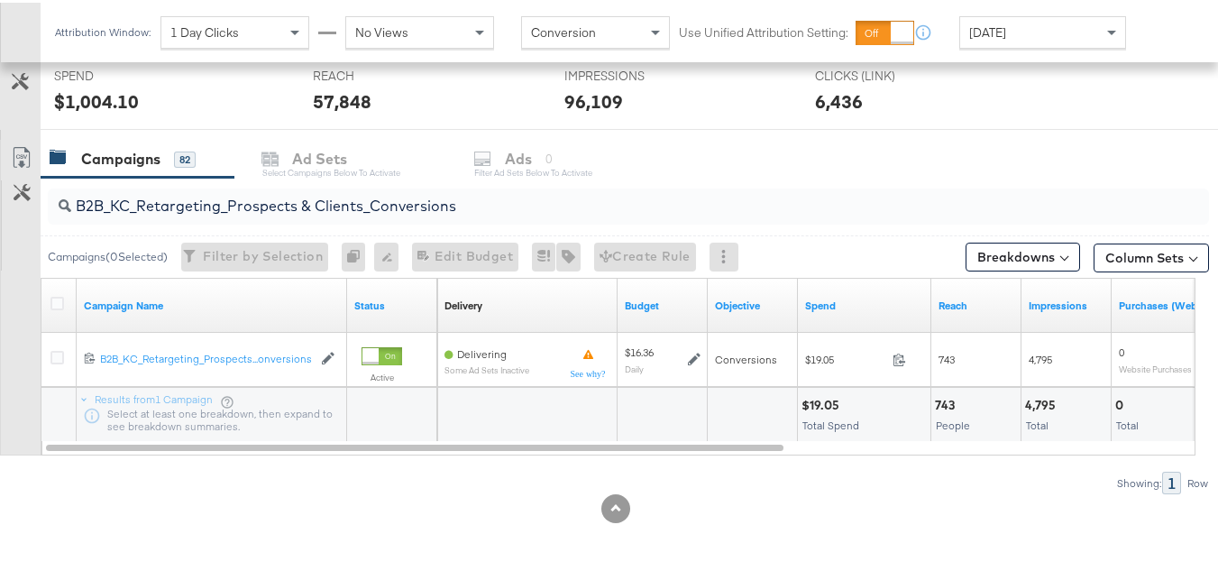
click at [375, 201] on input "B2B_KC_Retargeting_Prospects & Clients_Conversions" at bounding box center [588, 195] width 1035 height 35
paste input "C_LAND_KC_Pros_Sig"
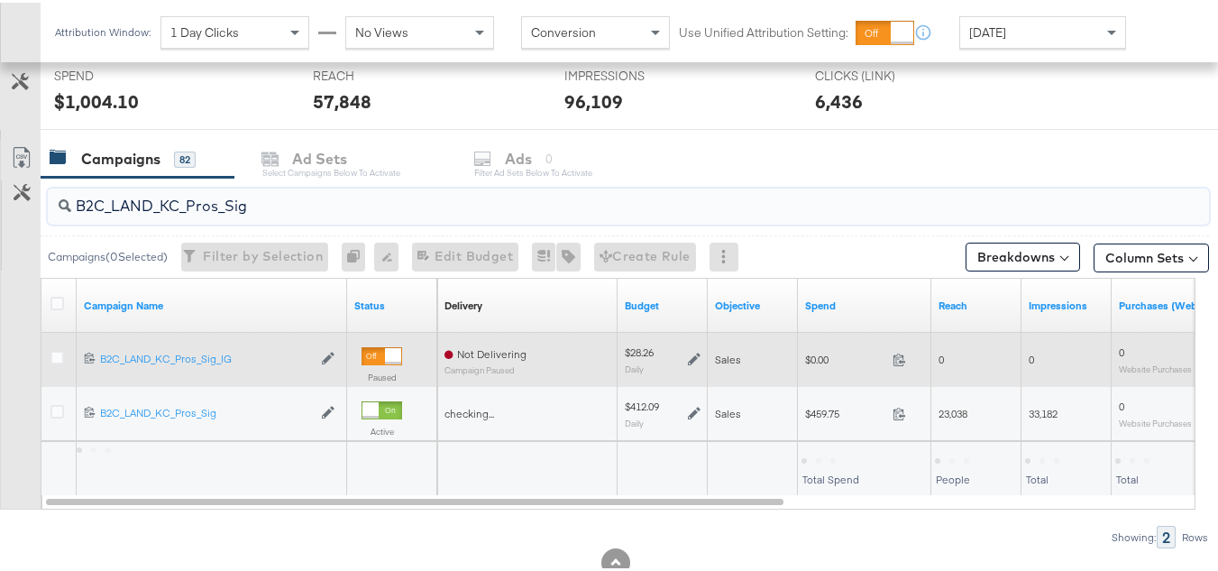
type input "B2C_LAND_KC_Pros_Sig"
click at [821, 361] on span "$0.00" at bounding box center [845, 357] width 80 height 14
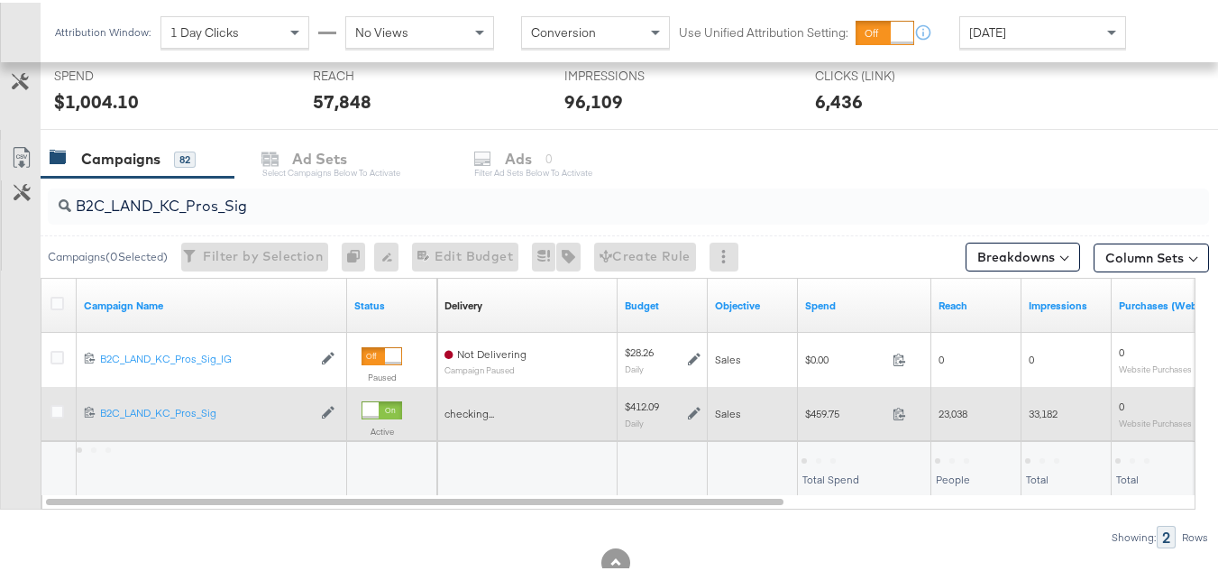
click at [819, 395] on div "$459.75 459.75" at bounding box center [864, 411] width 133 height 54
copy div "$459.75"
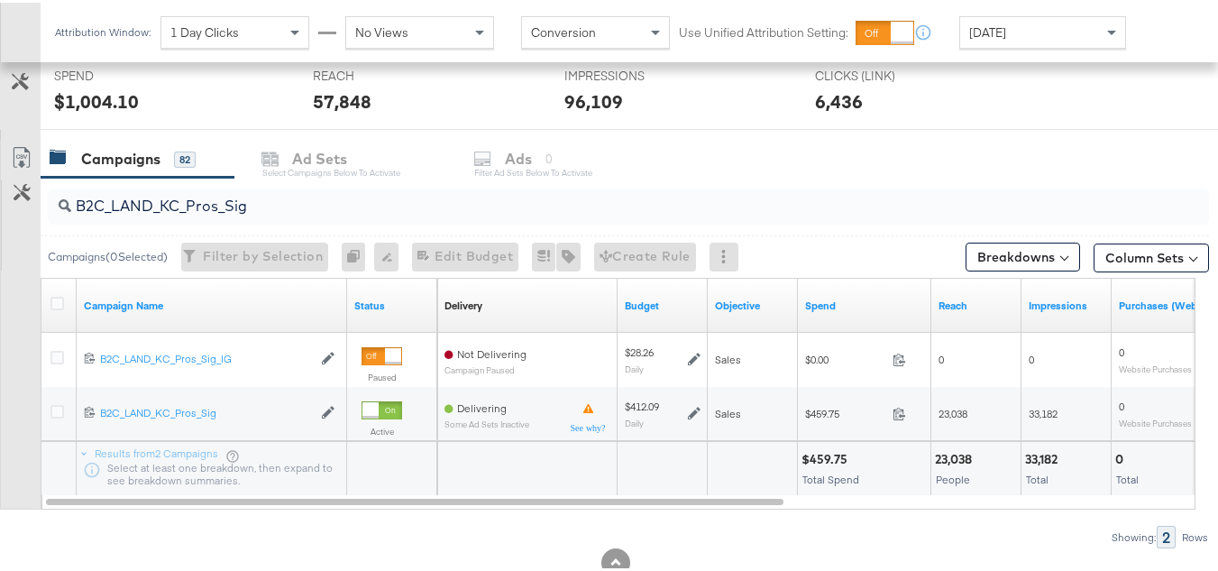
click at [973, 516] on div "B2C_LAND_KC_Pros_Sig Campaigns ( 0 Selected) Filter by Selection Filter 0 campa…" at bounding box center [604, 360] width 1209 height 370
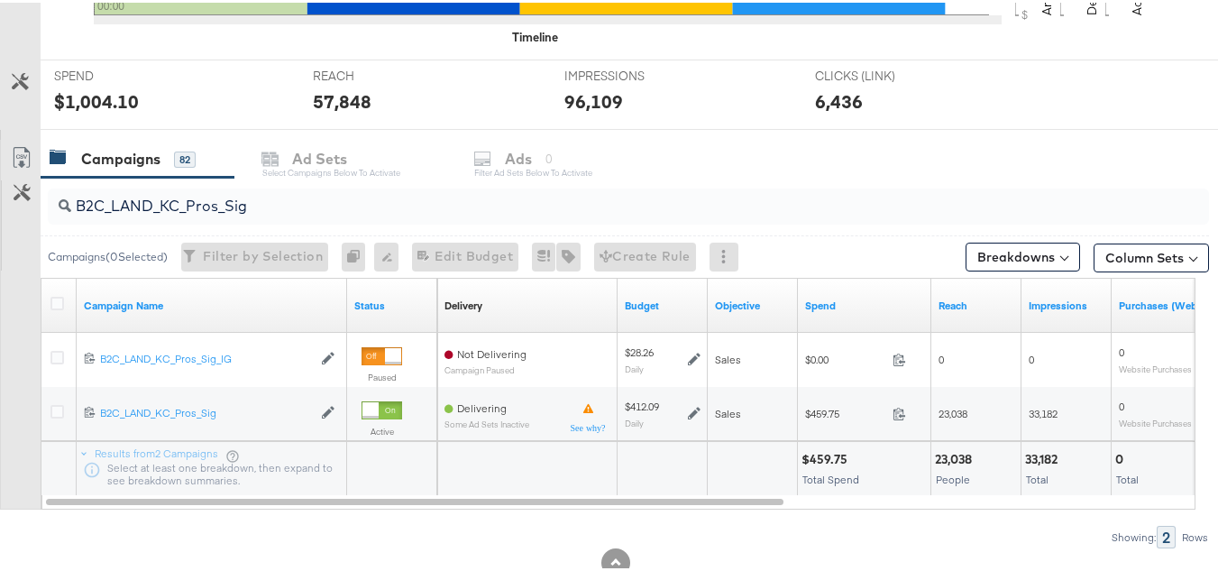
scroll to position [0, 0]
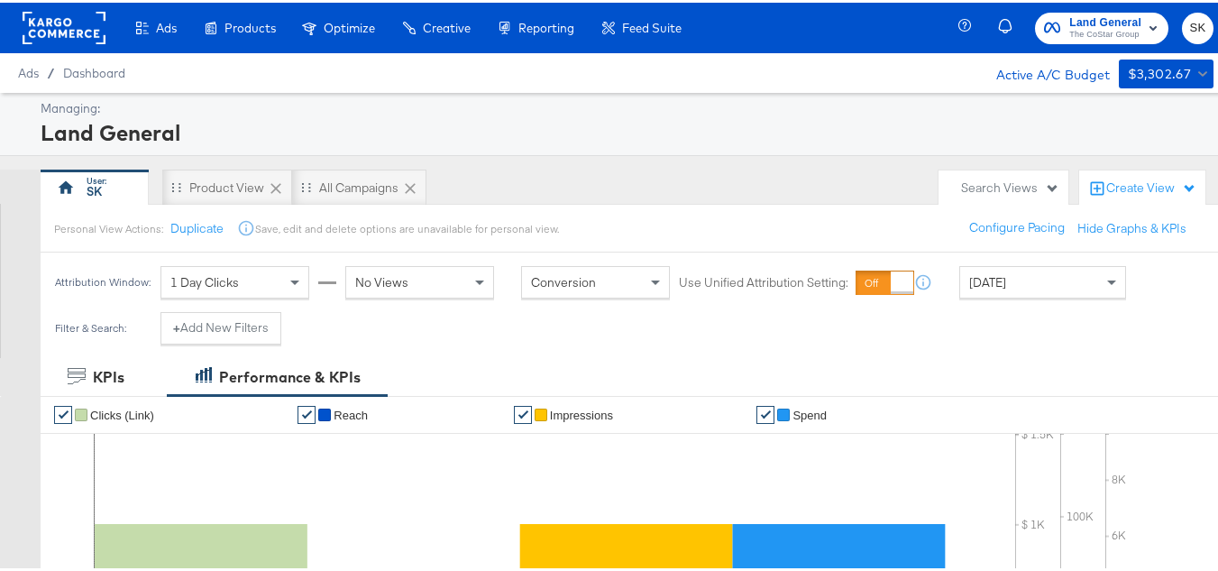
click at [57, 34] on rect at bounding box center [64, 25] width 83 height 32
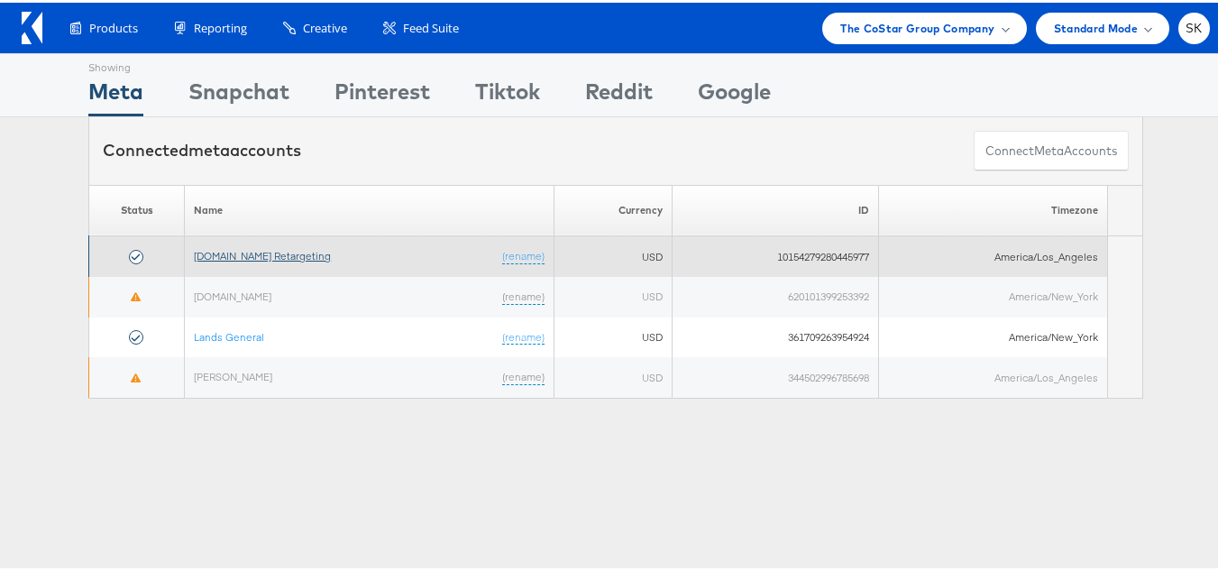
click at [226, 250] on link "[DOMAIN_NAME] Retargeting" at bounding box center [262, 253] width 137 height 14
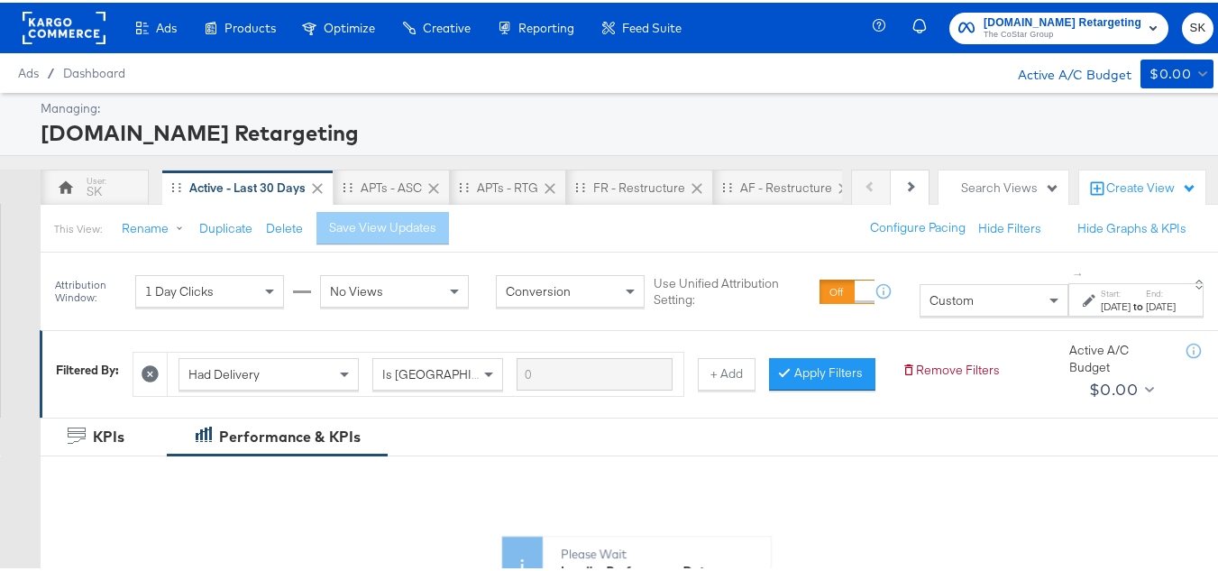
scroll to position [361, 0]
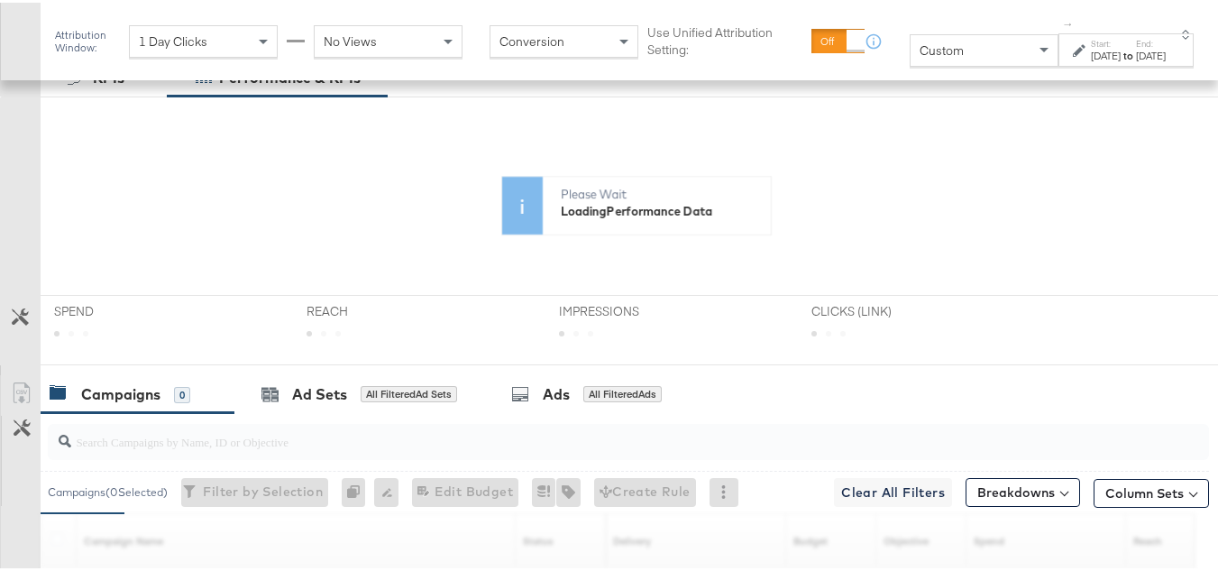
click at [919, 51] on div "Custom" at bounding box center [983, 47] width 147 height 31
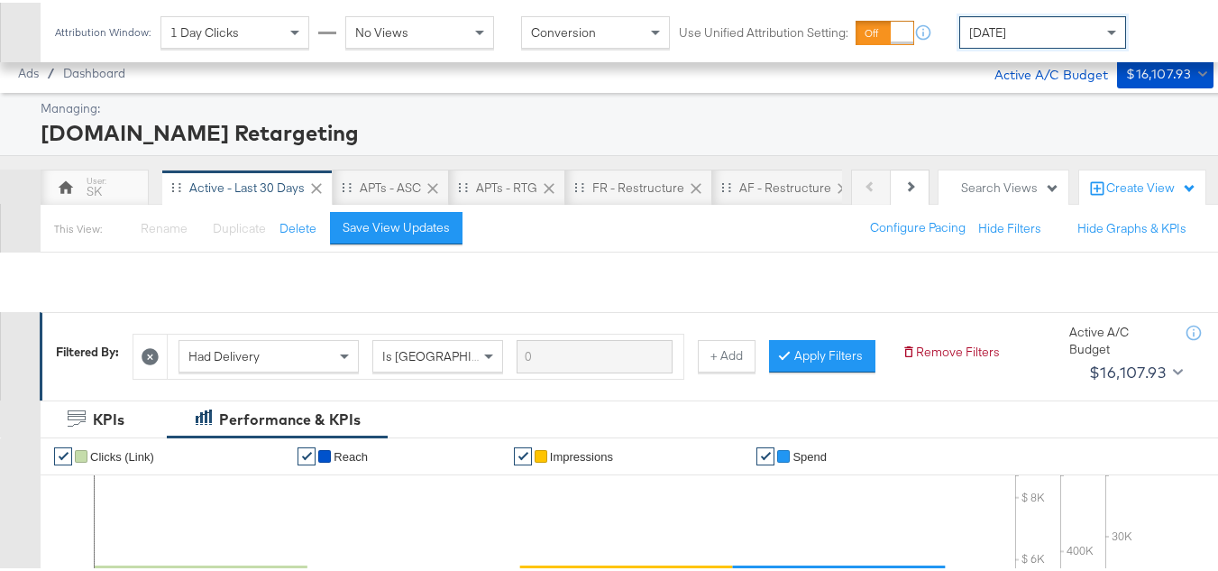
scroll to position [810, 0]
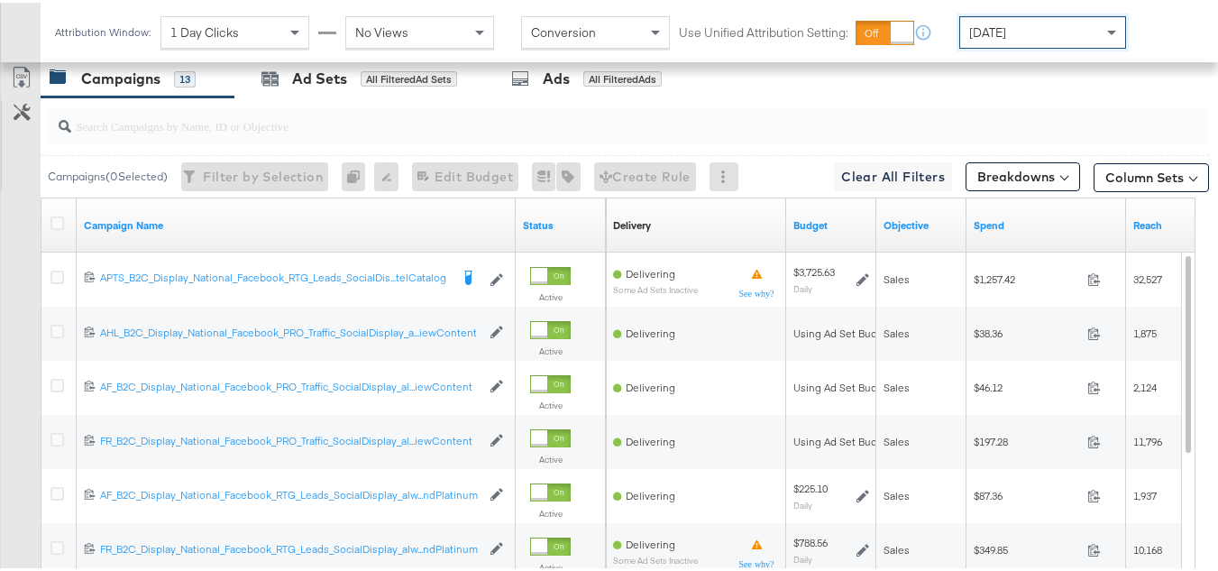
click at [398, 133] on input "search" at bounding box center [588, 115] width 1035 height 35
paste input "APTS_B2C_Display_National_Facebook_RTG_Leads_SocialDisplay_Retargeting_Diamond_…"
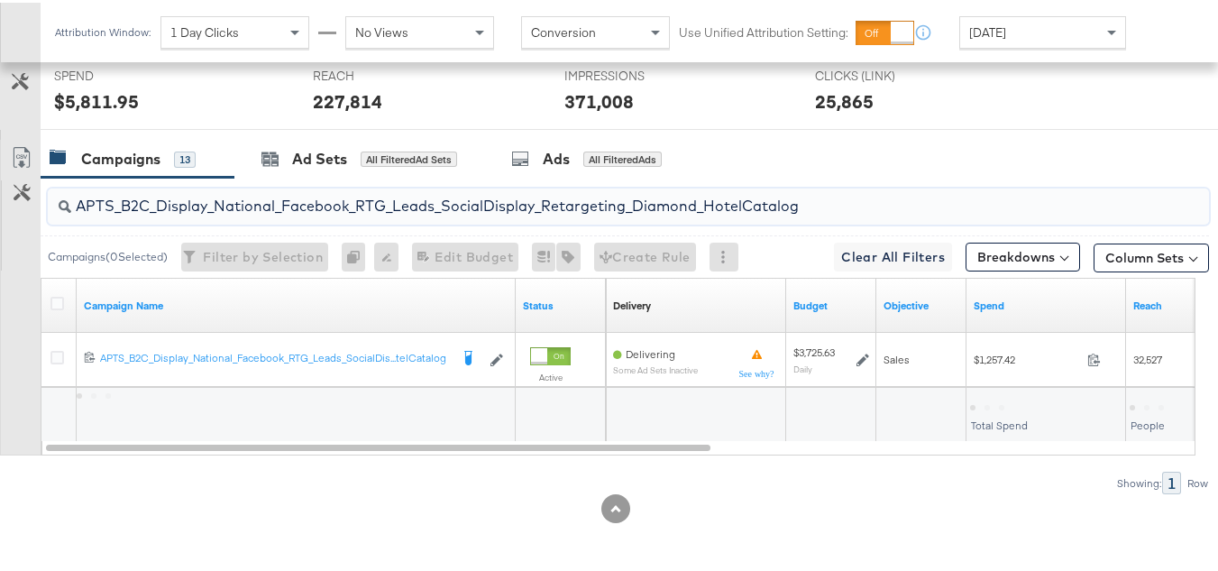
scroll to position [756, 0]
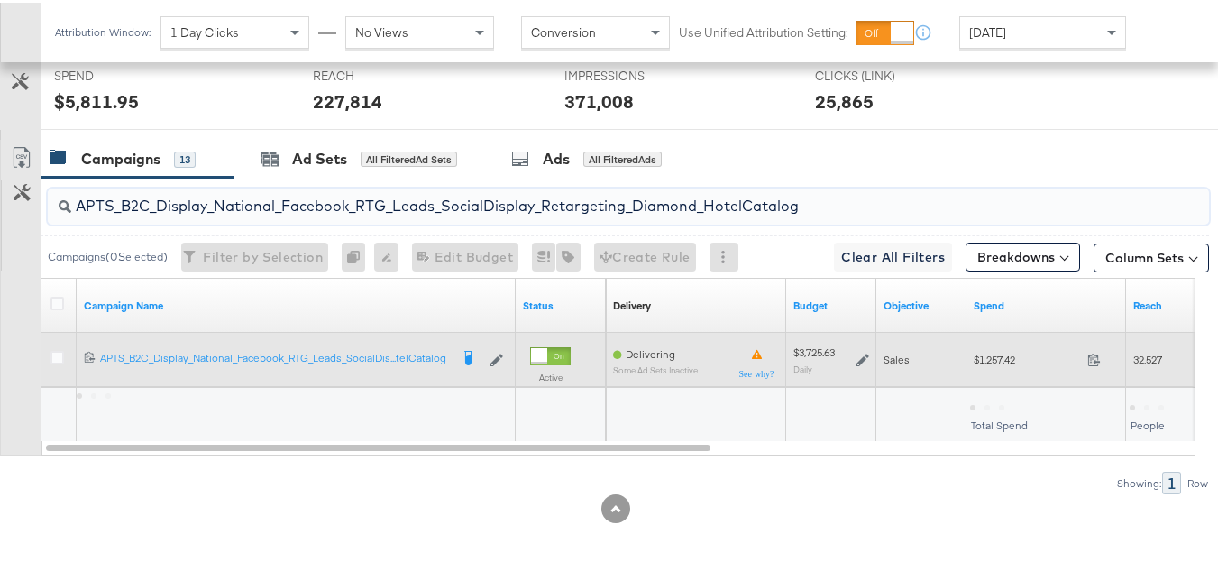
click at [993, 367] on div "$1,257.42 1257.42" at bounding box center [1046, 356] width 160 height 28
copy div "$1,257.42"
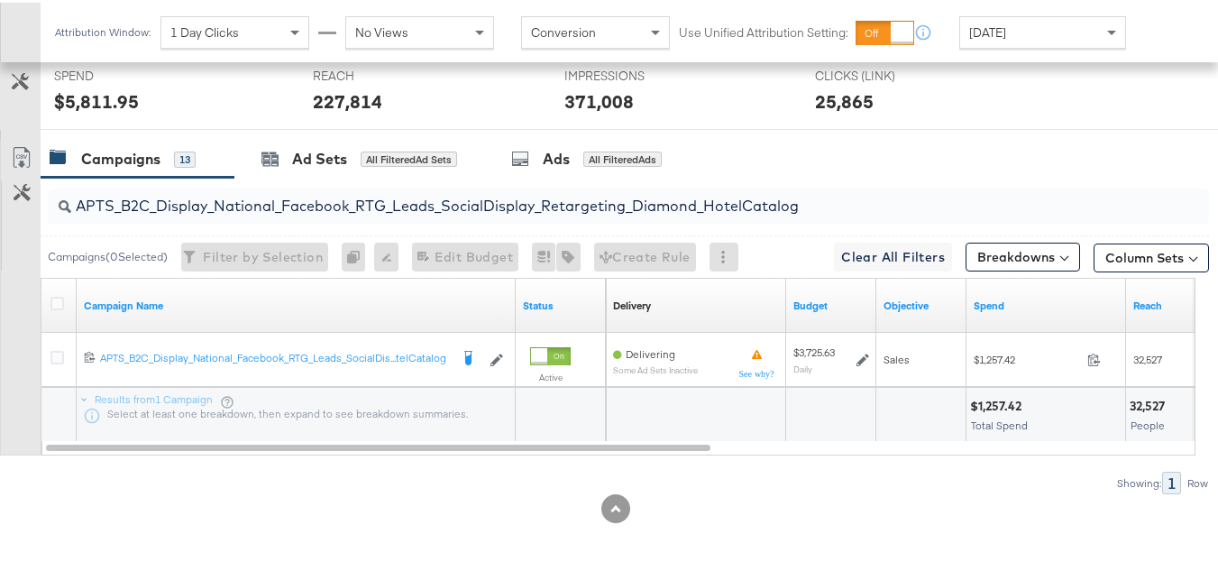
click at [485, 196] on input "APTS_B2C_Display_National_Facebook_RTG_Leads_SocialDisplay_Retargeting_Diamond_…" at bounding box center [588, 195] width 1035 height 35
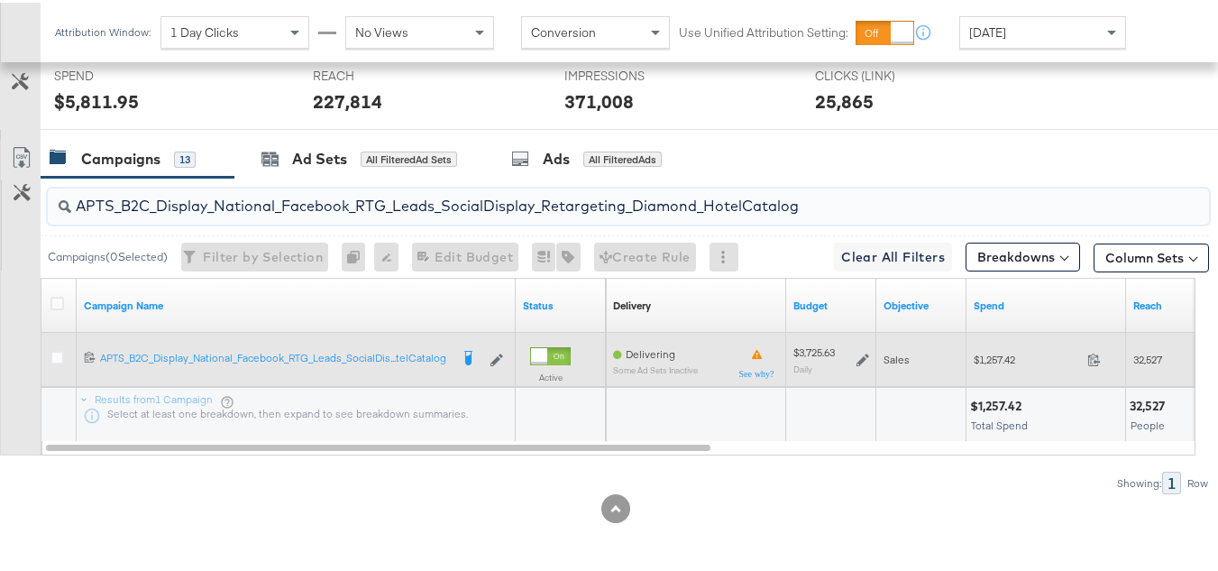
paste input "alwayson_Retargeting_DARE24_DiamondPlatinum"
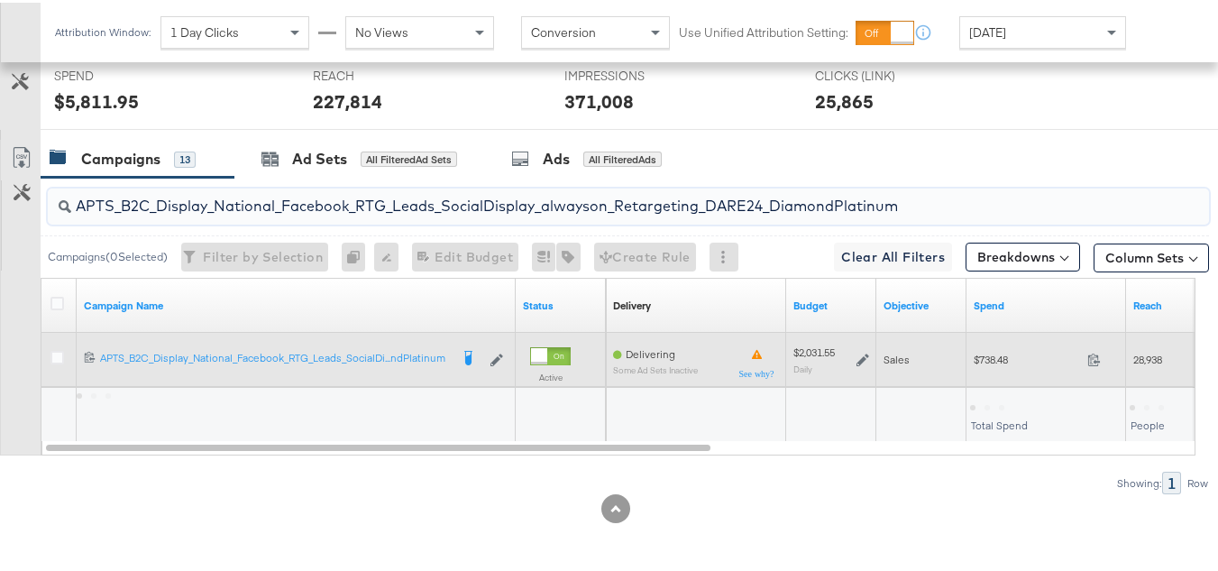
click at [994, 361] on span "$738.48" at bounding box center [1026, 357] width 106 height 14
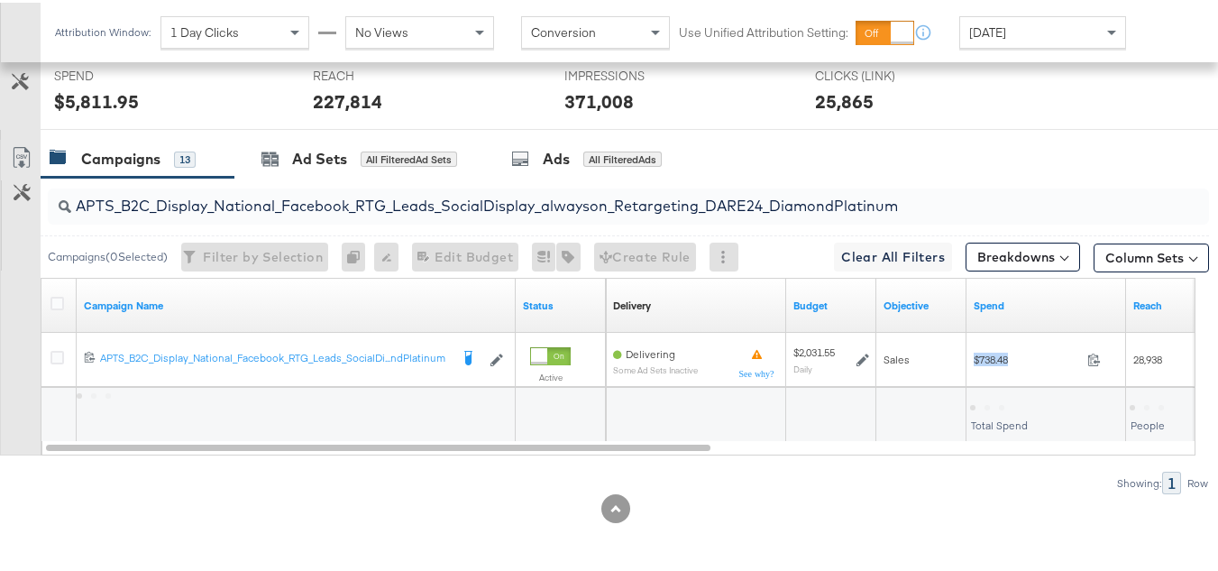
copy div "$738.48"
click at [402, 185] on input "APTS_B2C_Display_National_Facebook_RTG_Leads_SocialDisplay_alwayson_Retargeting…" at bounding box center [588, 195] width 1035 height 35
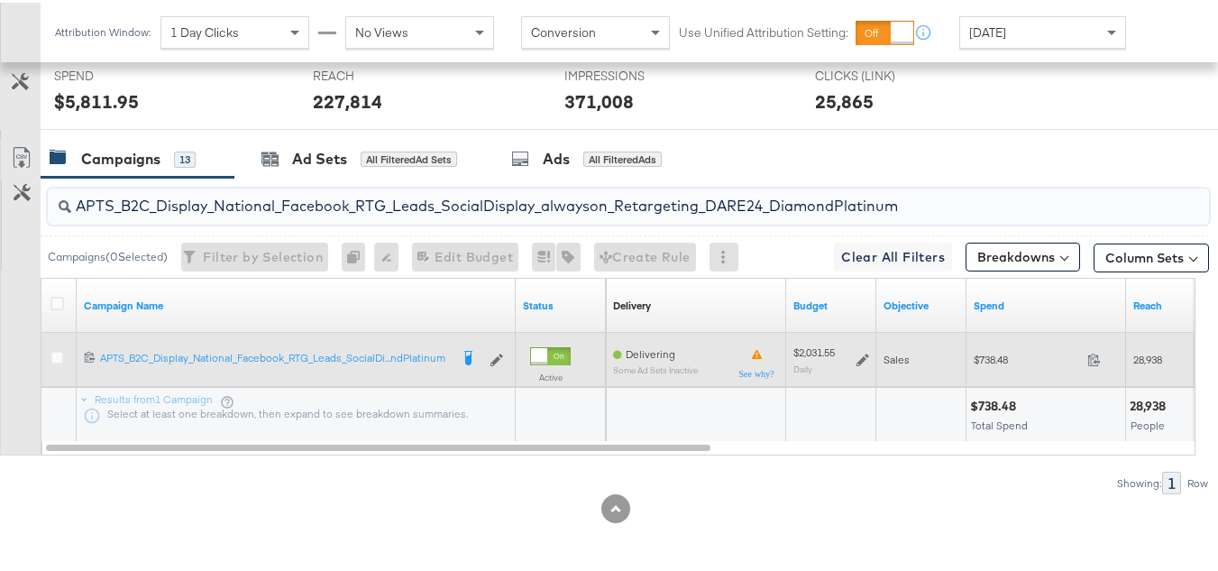
paste input "FR_B2C_Display_National_Facebook_RTG_Leads_SocialDisplay_alwayson_Retargeting_FR"
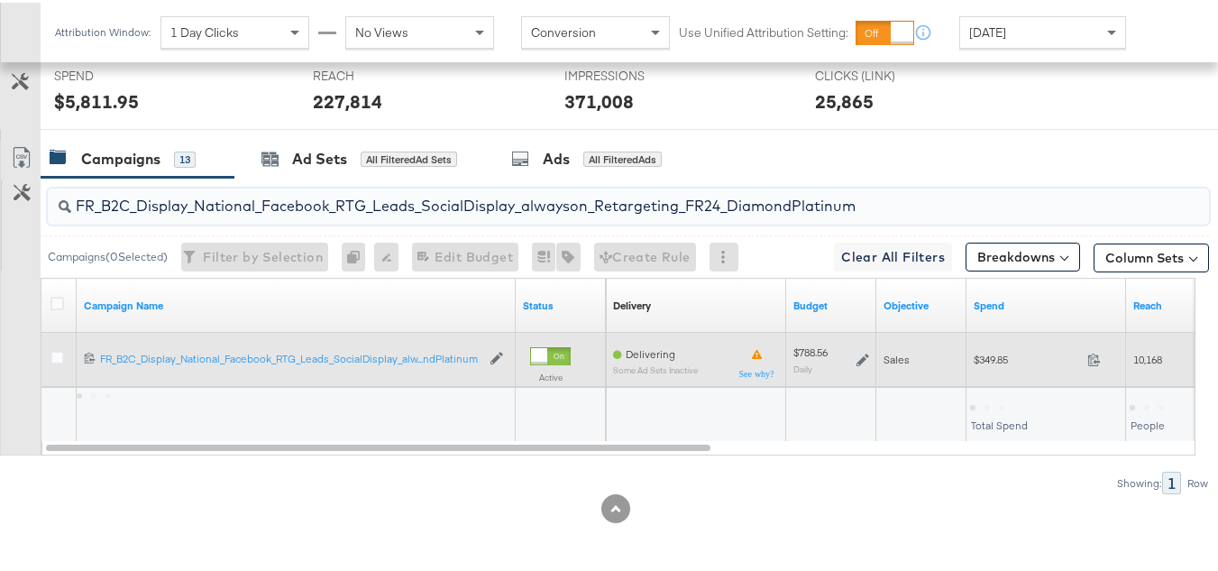
click at [974, 378] on div "$349.85 349.85" at bounding box center [1046, 357] width 160 height 54
click at [974, 377] on div "$349.85 349.85" at bounding box center [1046, 357] width 160 height 54
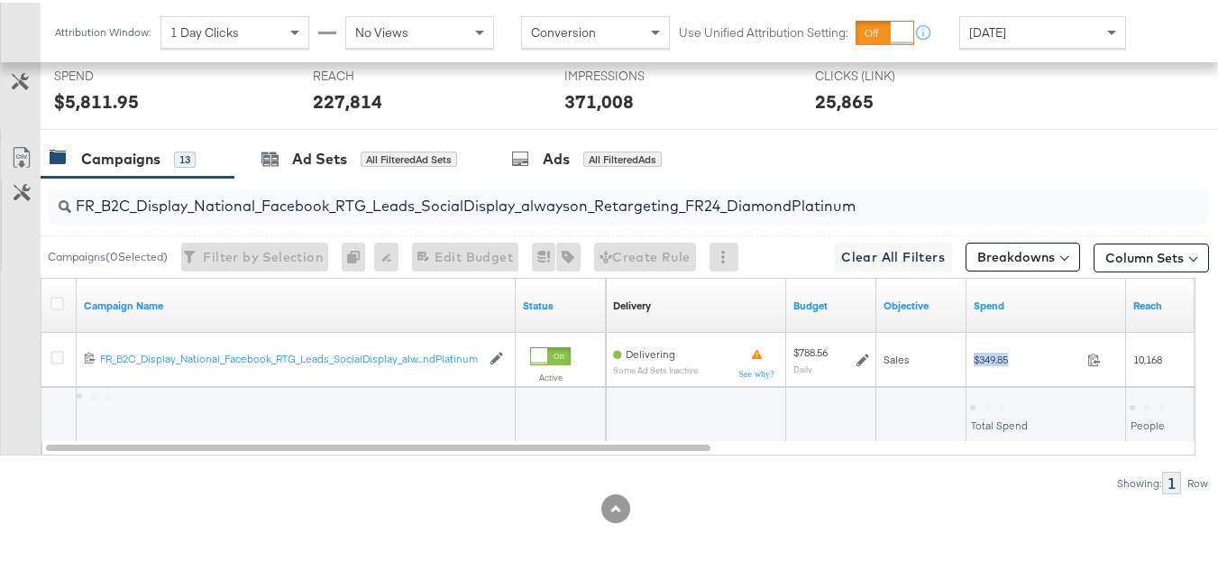
copy div "$349.85"
click at [439, 197] on input "FR_B2C_Display_National_Facebook_RTG_Leads_SocialDisplay_alwayson_Retargeting_F…" at bounding box center [588, 195] width 1035 height 35
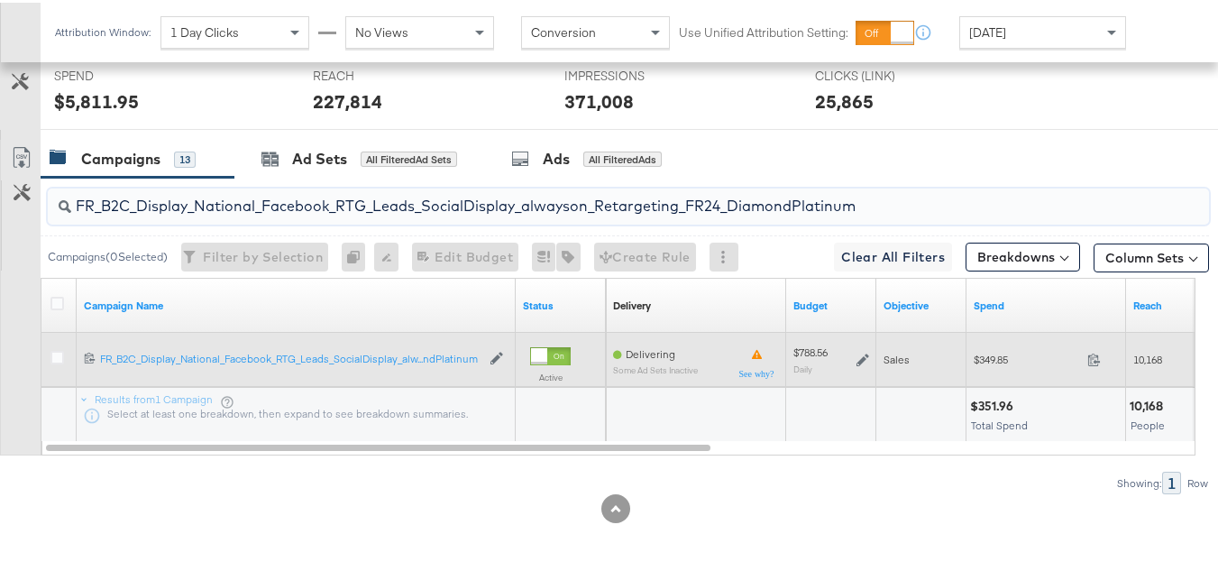
paste input "AF_B2C_Display_National_Facebook_RTG_Leads_SocialDisplay_alwayson_Retargeting_AF"
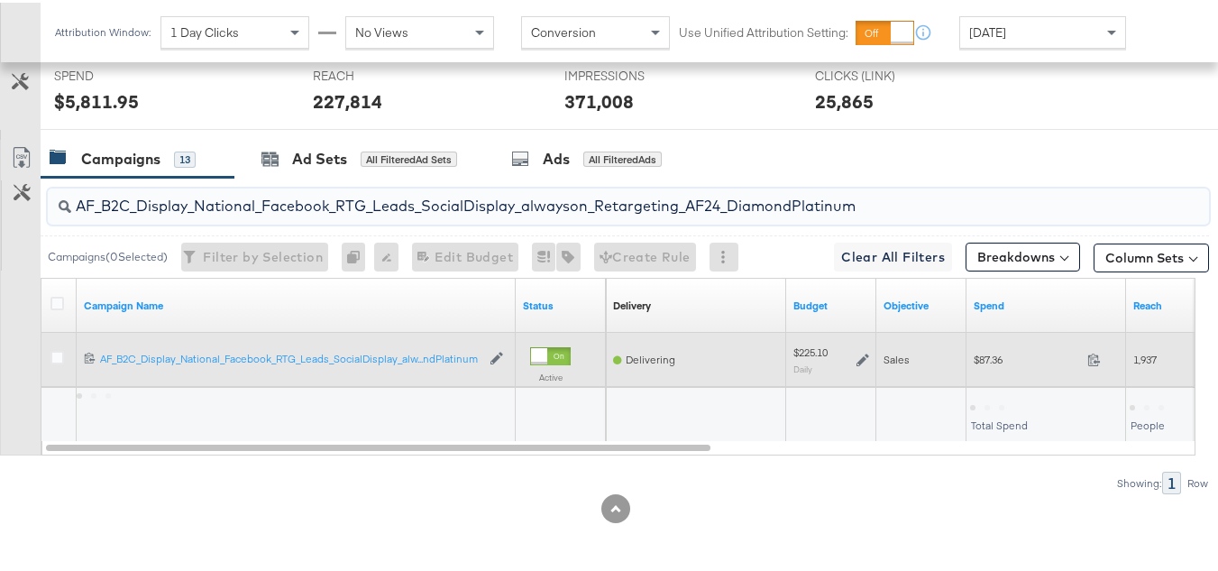
click at [997, 363] on span "$87.36" at bounding box center [1026, 357] width 106 height 14
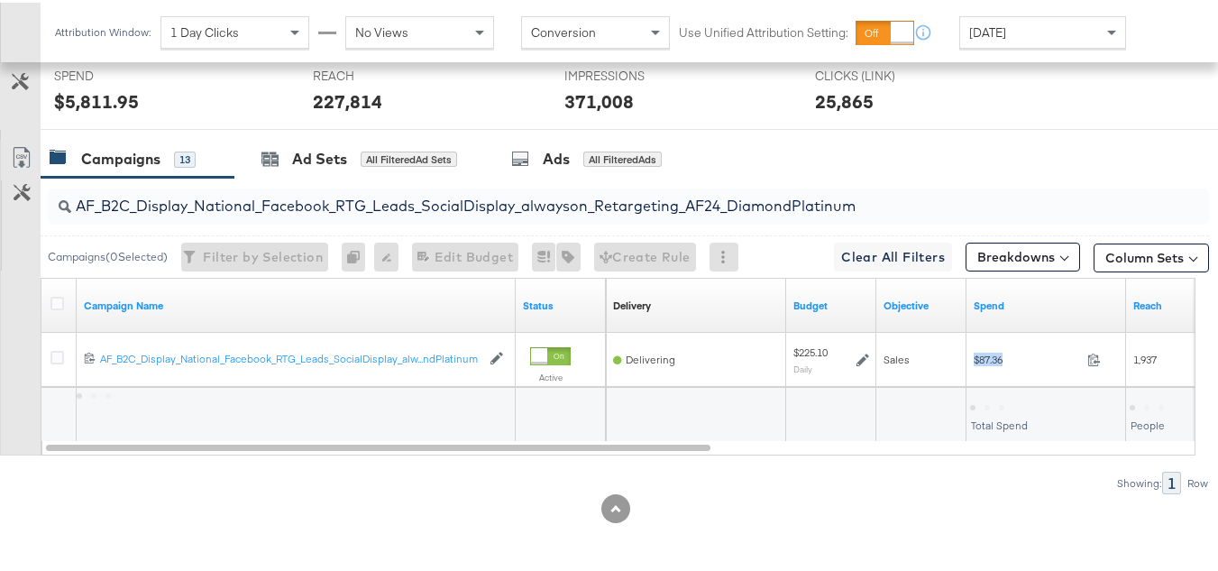
copy div "$87.36"
click at [452, 187] on input "AF_B2C_Display_National_Facebook_RTG_Leads_SocialDisplay_alwayson_Retargeting_A…" at bounding box center [588, 195] width 1035 height 35
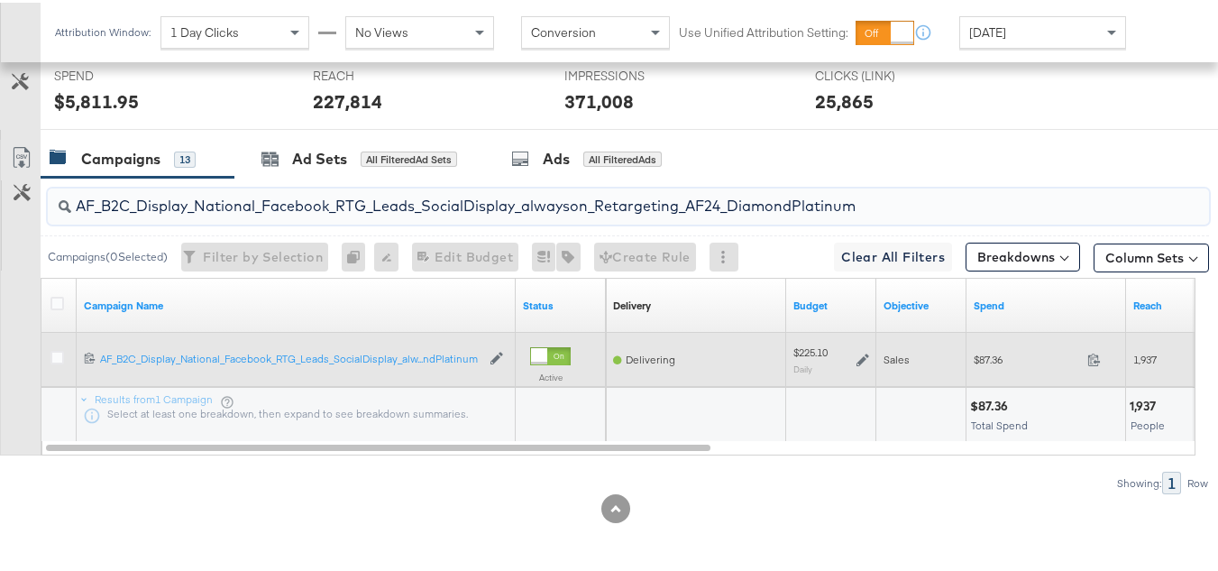
paste input "HL_B2C_Display_National_Facebook_RTG_Leads_SocialDisplay_alwayson_Retargeting_A…"
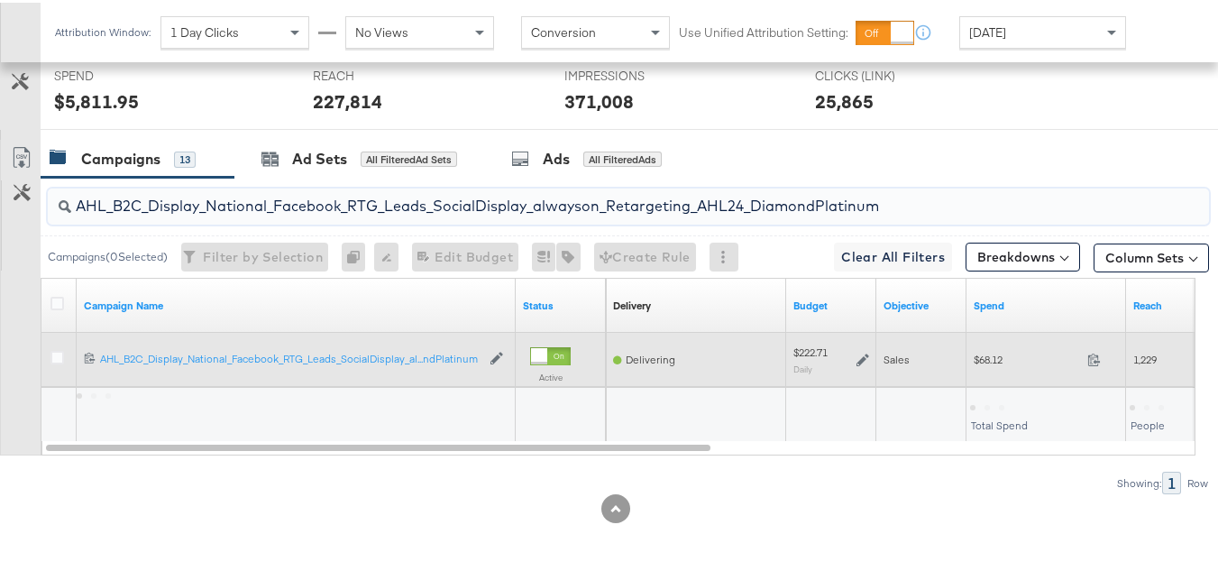
click at [1002, 361] on span "$68.12" at bounding box center [1026, 357] width 106 height 14
copy div "$68.12"
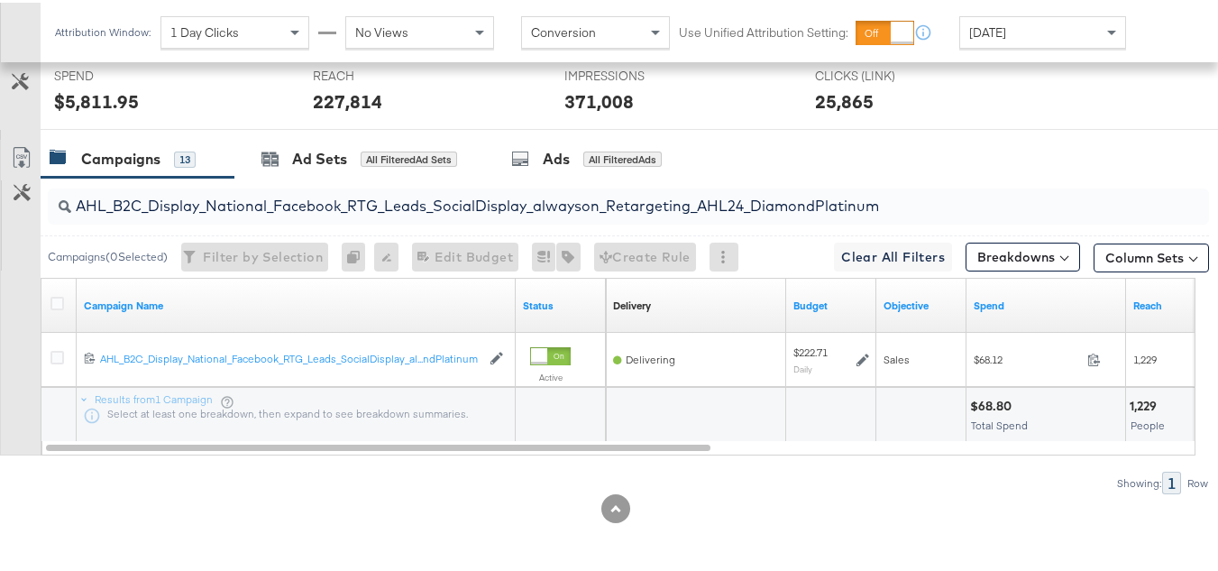
click at [415, 229] on div "AHL_B2C_Display_National_Facebook_RTG_Leads_SocialDisplay_alwayson_Retargeting_…" at bounding box center [625, 204] width 1168 height 58
click at [416, 208] on input "AHL_B2C_Display_National_Facebook_RTG_Leads_SocialDisplay_alwayson_Retargeting_…" at bounding box center [588, 195] width 1035 height 35
paste input "PTS_B2C_Display_National_Facebook_PRO_Traffic_SocialDisplay_alwayson_ASC_DARE24…"
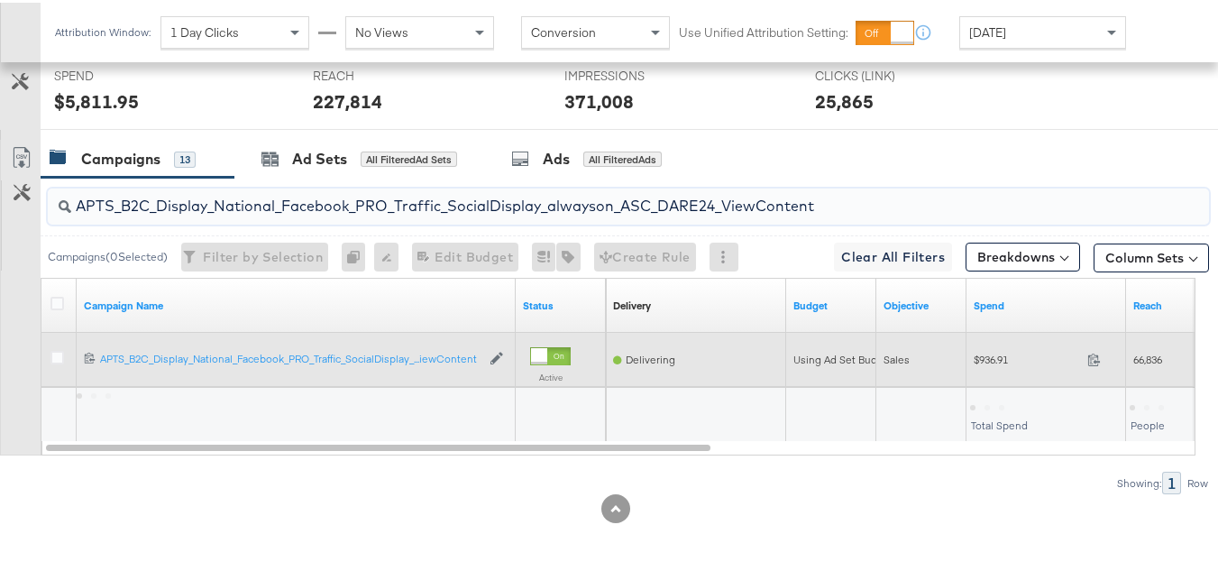
click at [977, 347] on div "$936.91 936.91" at bounding box center [1046, 356] width 160 height 28
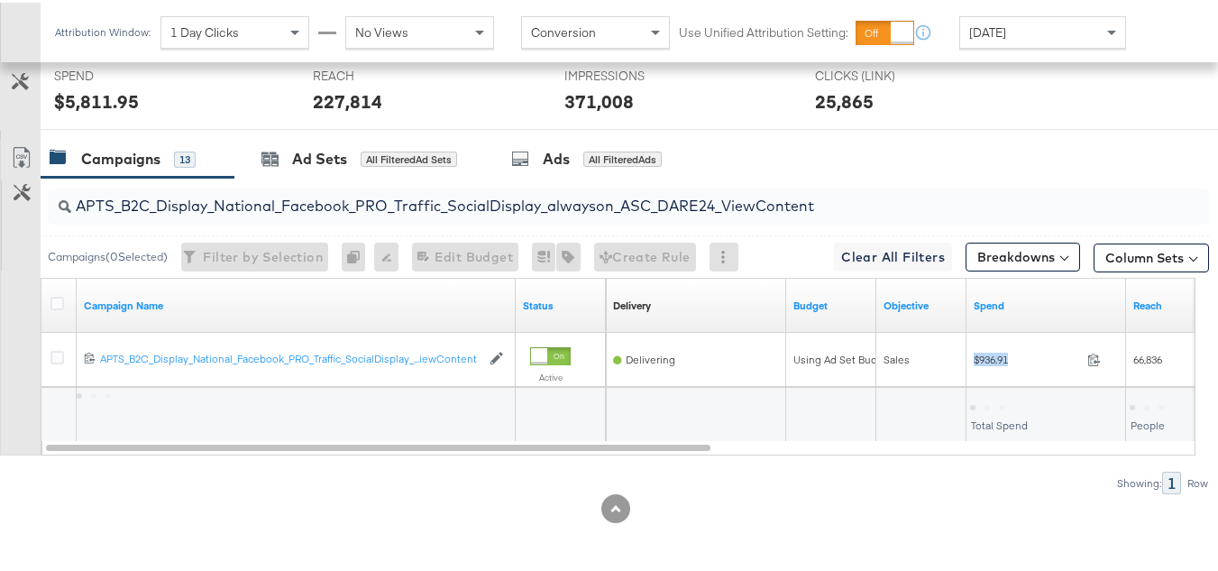
copy div "$936.91"
click at [431, 181] on input "APTS_B2C_Display_National_Facebook_PRO_Traffic_SocialDisplay_alwayson_ASC_DARE2…" at bounding box center [588, 195] width 1035 height 35
paste input "Leads_SocialDisplay_alwayson_ASC_DARE24_Purchase"
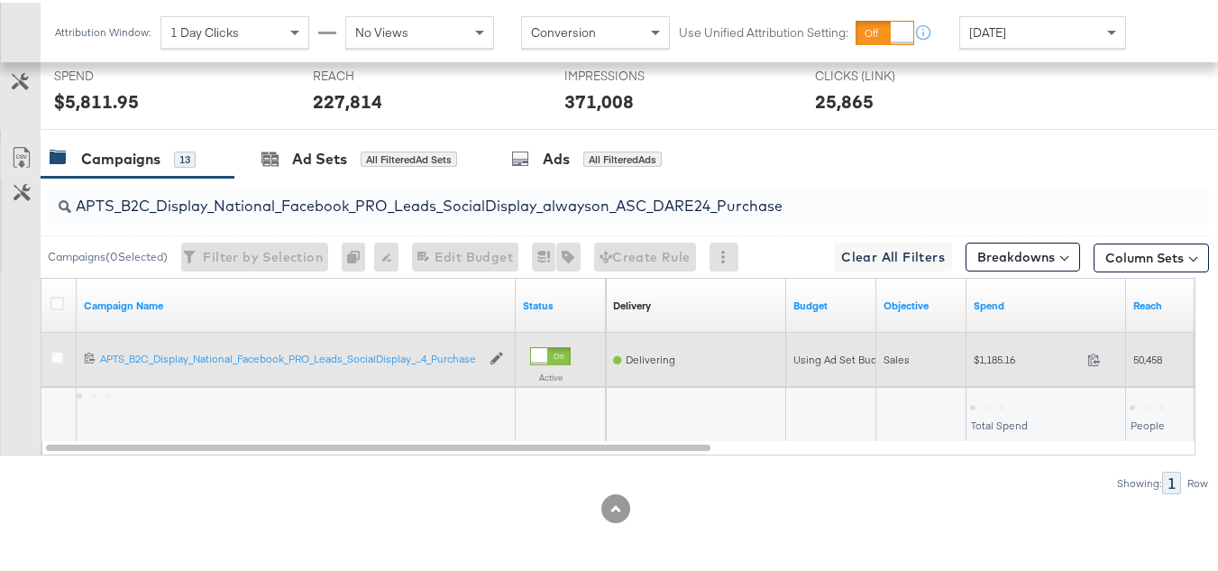
click at [994, 359] on span "$1,185.16" at bounding box center [1026, 357] width 106 height 14
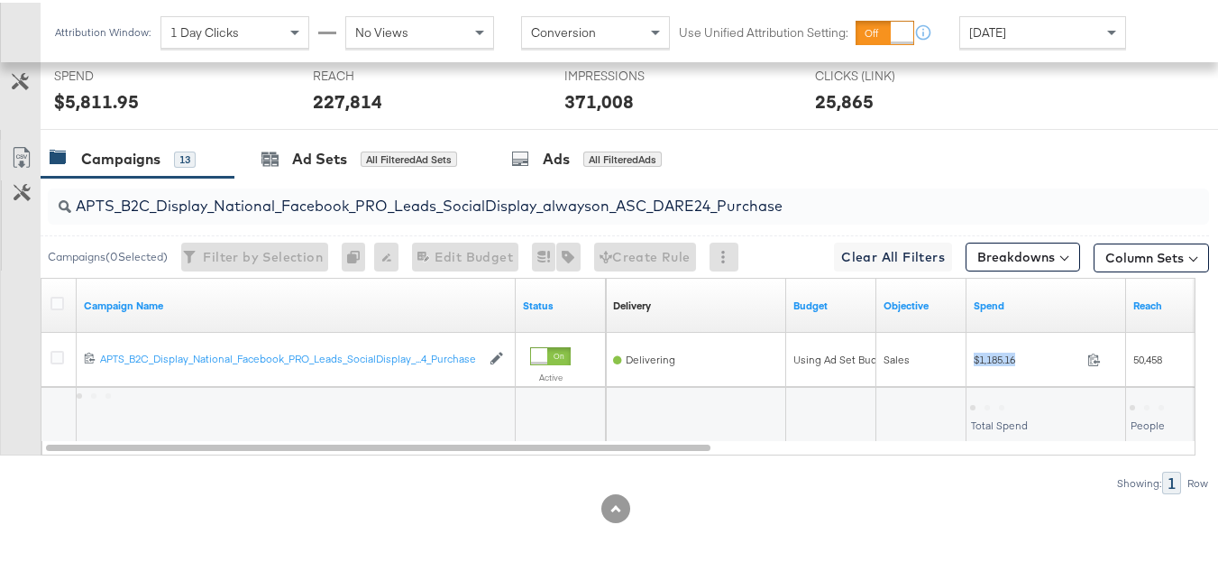
copy div "$1,185.16"
click at [448, 178] on div "APTS_B2C_Display_National_Facebook_PRO_Leads_SocialDisplay_alwayson_ASC_DARE24_…" at bounding box center [625, 204] width 1168 height 58
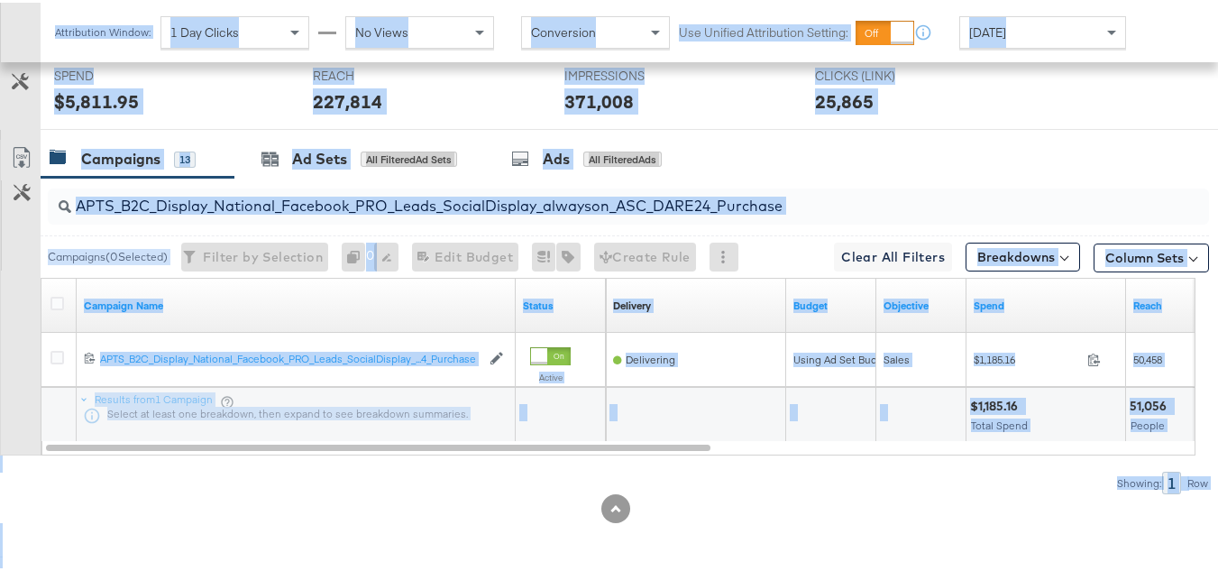
click at [455, 193] on input "APTS_B2C_Display_National_Facebook_PRO_Leads_SocialDisplay_alwayson_ASC_DARE24_…" at bounding box center [588, 195] width 1035 height 35
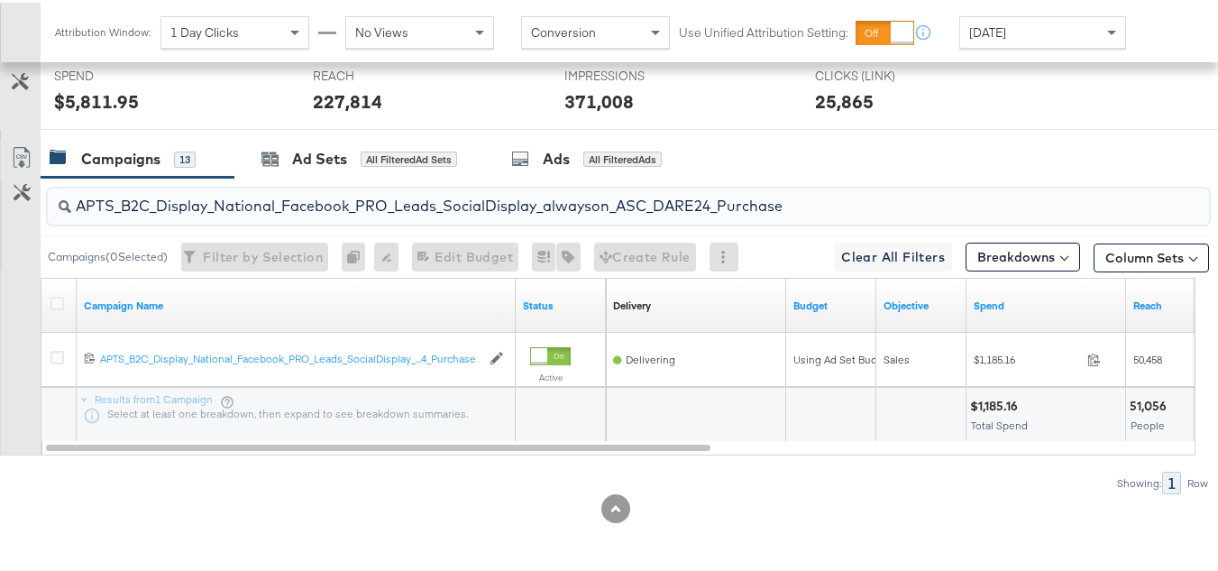
click at [517, 214] on input "APTS_B2C_Display_National_Facebook_PRO_Leads_SocialDisplay_alwayson_ASC_DARE24_…" at bounding box center [588, 195] width 1035 height 35
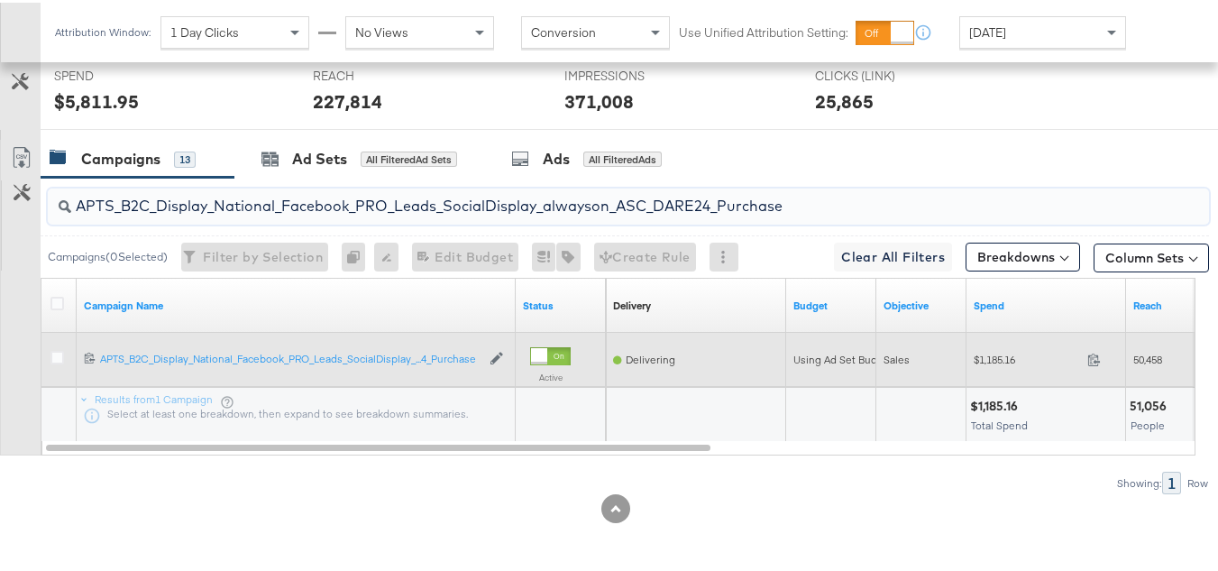
paste input "F_B2C_Display_National_Facebook_PRO_Traffic_SocialDisplay_alwayson_ASC_AF24_Vie…"
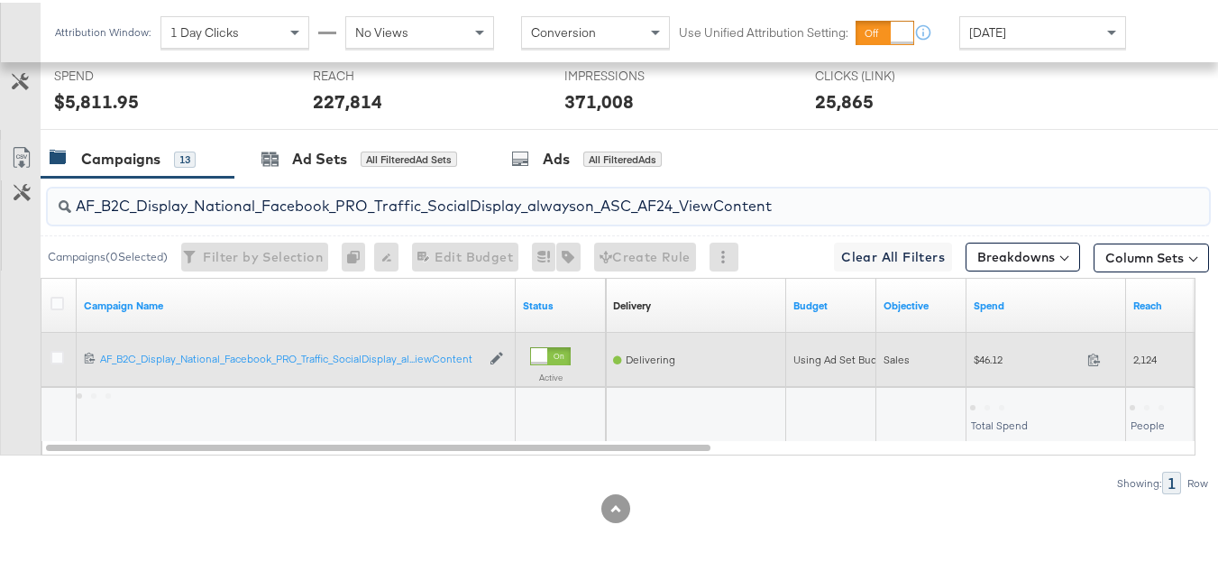
click at [969, 353] on div "$46.12 46.12" at bounding box center [1046, 356] width 160 height 28
click at [978, 354] on span "$46.12" at bounding box center [1026, 357] width 106 height 14
click at [980, 354] on span "$46.12" at bounding box center [1026, 357] width 106 height 14
copy div "$46.12"
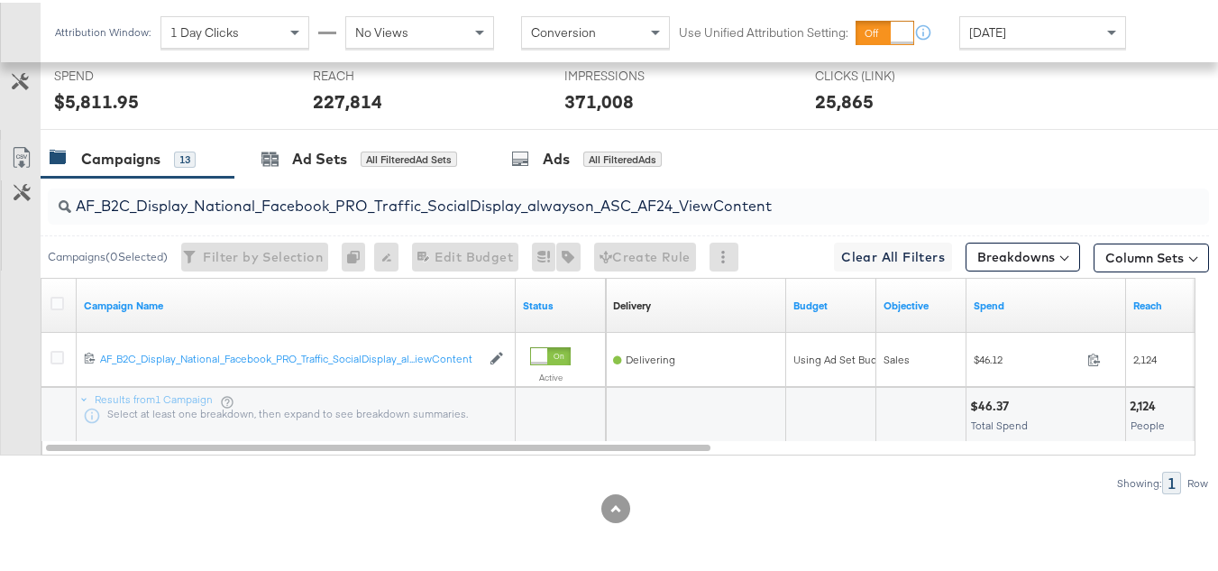
click at [409, 201] on input "AF_B2C_Display_National_Facebook_PRO_Traffic_SocialDisplay_alwayson_ASC_AF24_Vi…" at bounding box center [588, 195] width 1035 height 35
paste input "FR_B2C_Display_National_Facebook_PRO_Traffic_SocialDisplay_alwayson_ASC_FR"
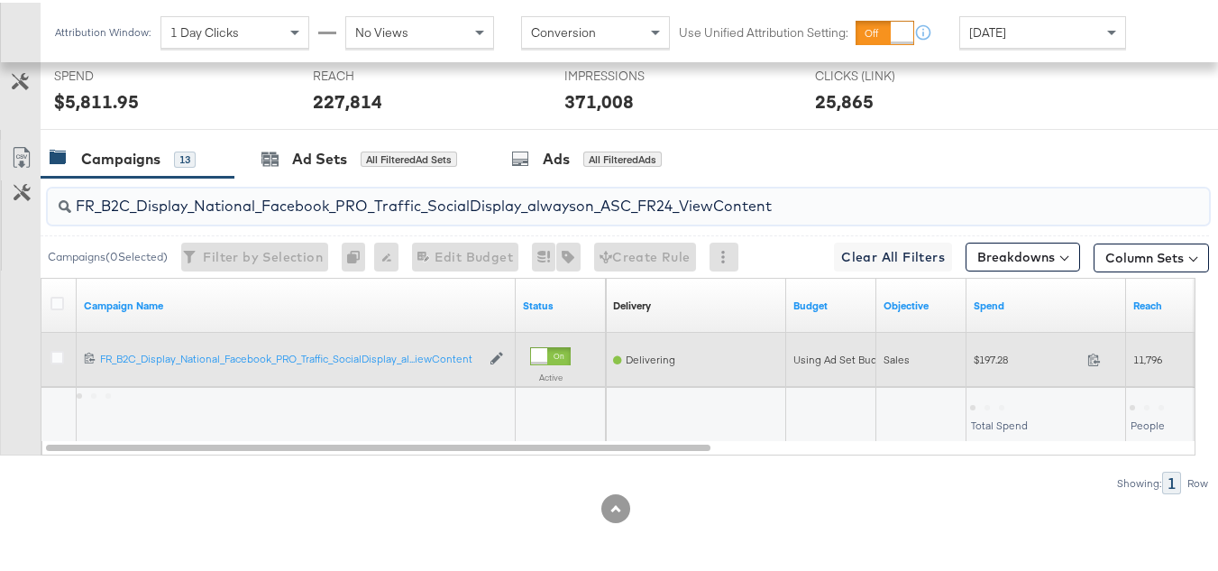
click at [983, 365] on div "$197.28 197.28" at bounding box center [1046, 356] width 160 height 28
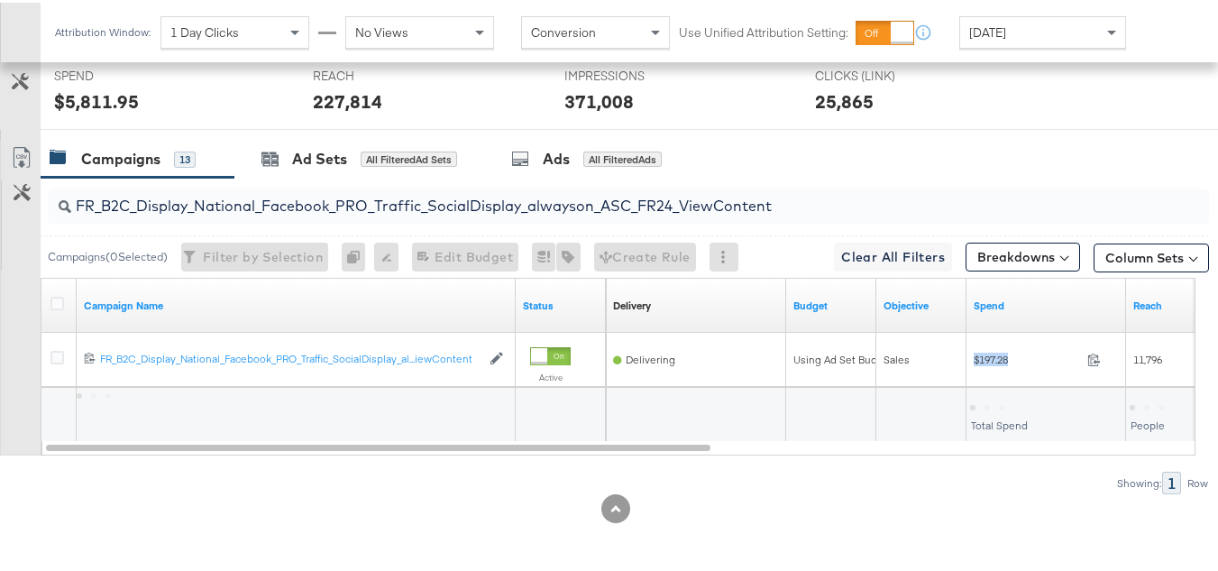
copy div "$197.28"
click at [462, 208] on input "FR_B2C_Display_National_Facebook_PRO_Traffic_SocialDisplay_alwayson_ASC_FR24_Vi…" at bounding box center [588, 195] width 1035 height 35
paste input "AHL_B2C_Display_National_Facebook_PRO_Traffic_SocialDisplay_alwayson_ASC_AHL"
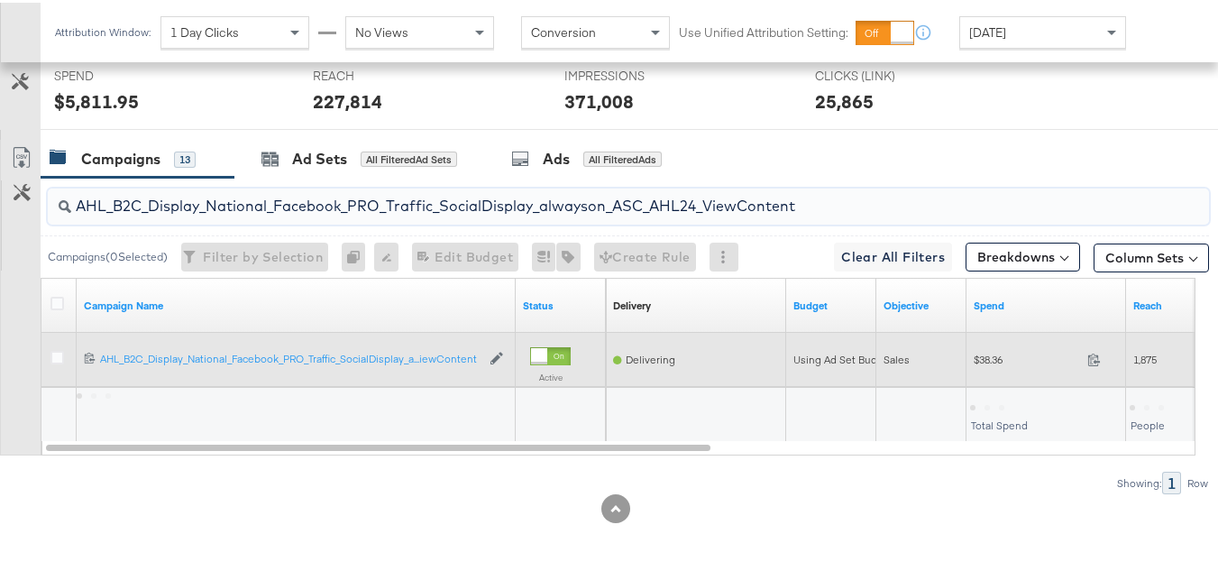
type input "AHL_B2C_Display_National_Facebook_PRO_Traffic_SocialDisplay_alwayson_ASC_AHL24_…"
click at [977, 341] on div "$38.36 38.36" at bounding box center [1046, 357] width 160 height 54
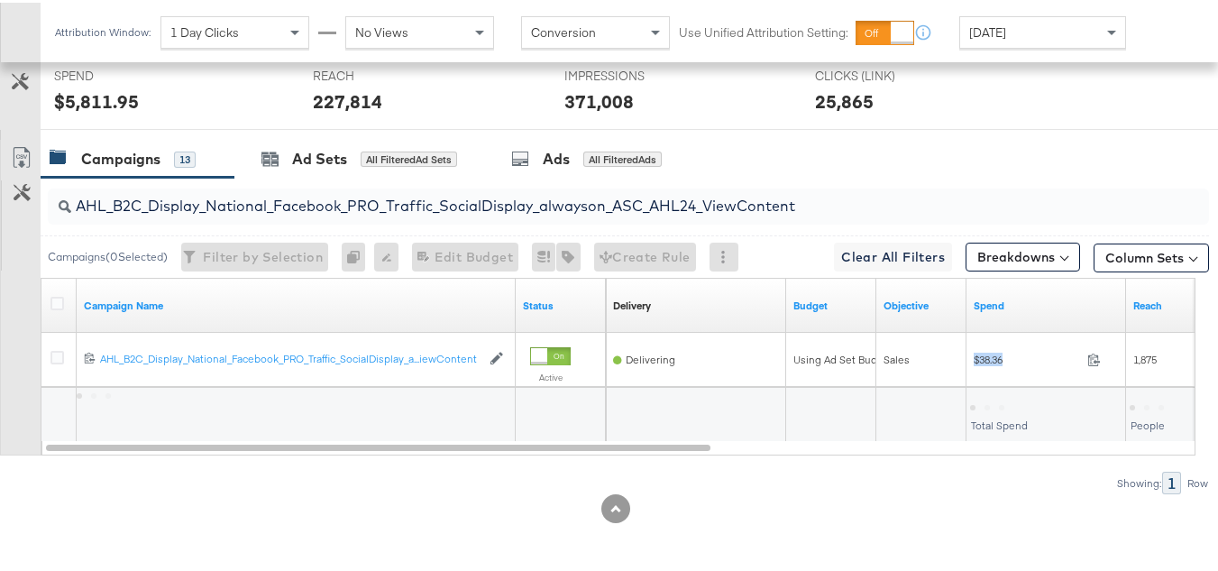
copy div "$38.36"
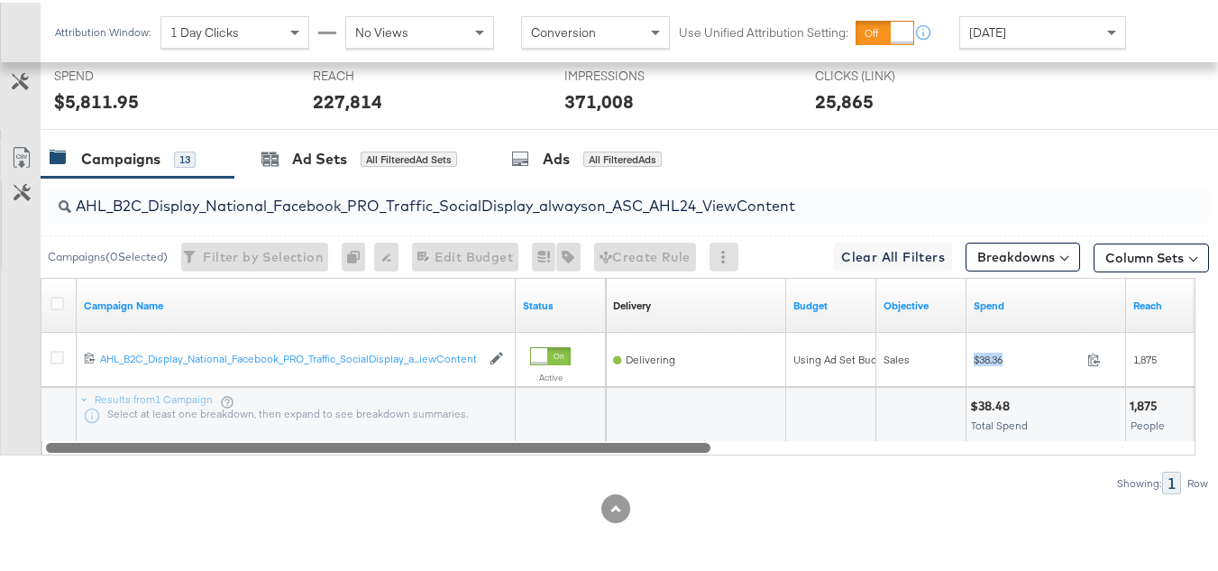
click at [961, 445] on div at bounding box center [618, 443] width 1155 height 15
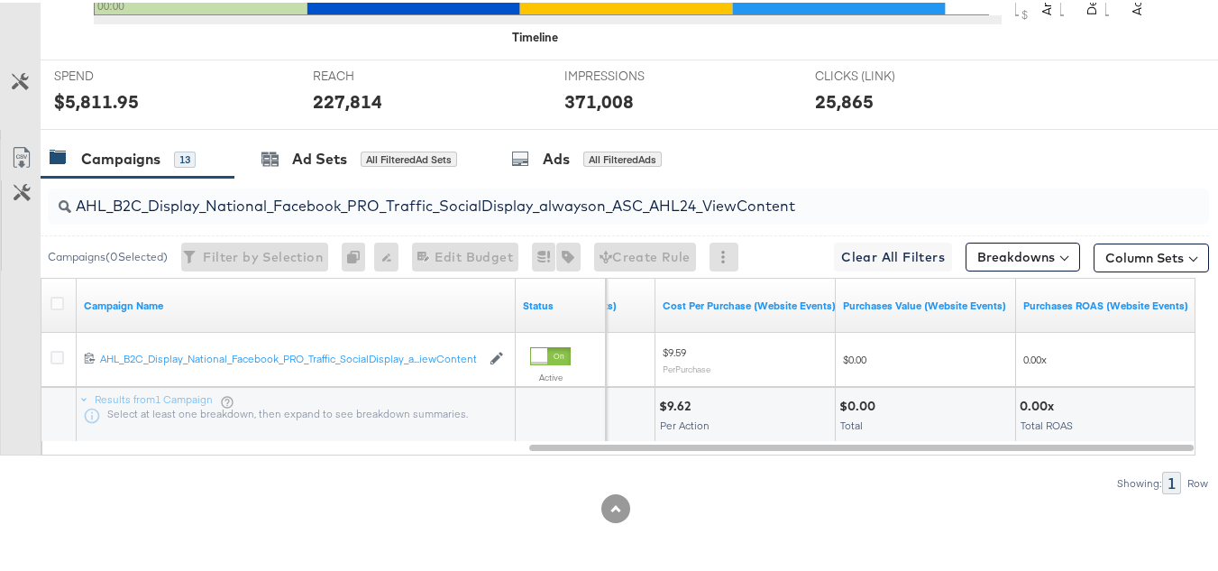
scroll to position [0, 0]
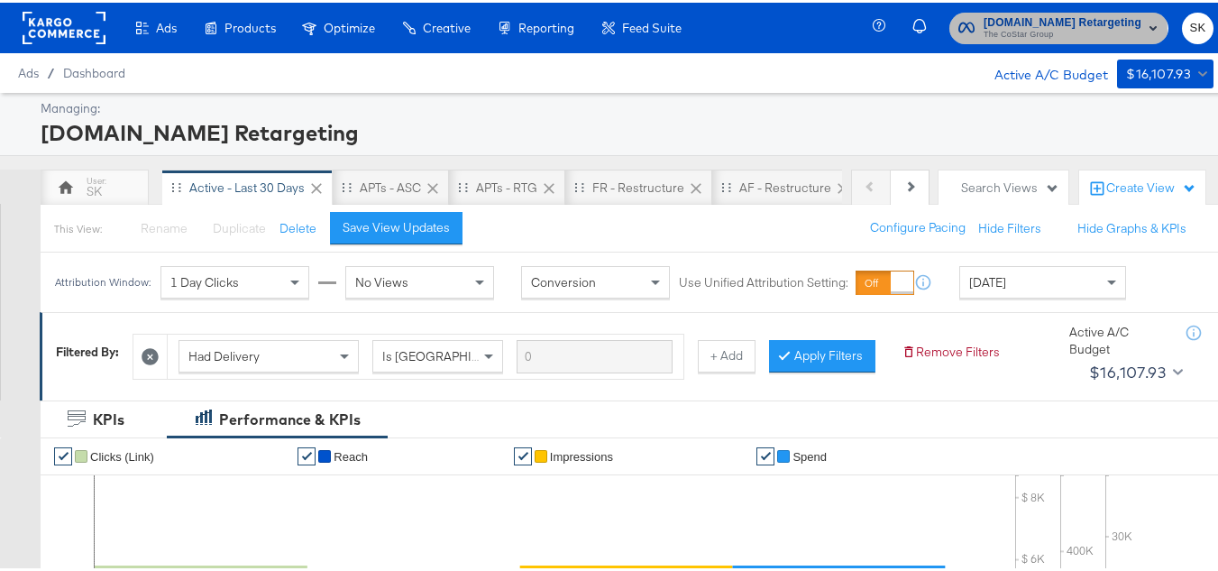
click at [1004, 29] on span "The CoStar Group" at bounding box center [1062, 32] width 158 height 14
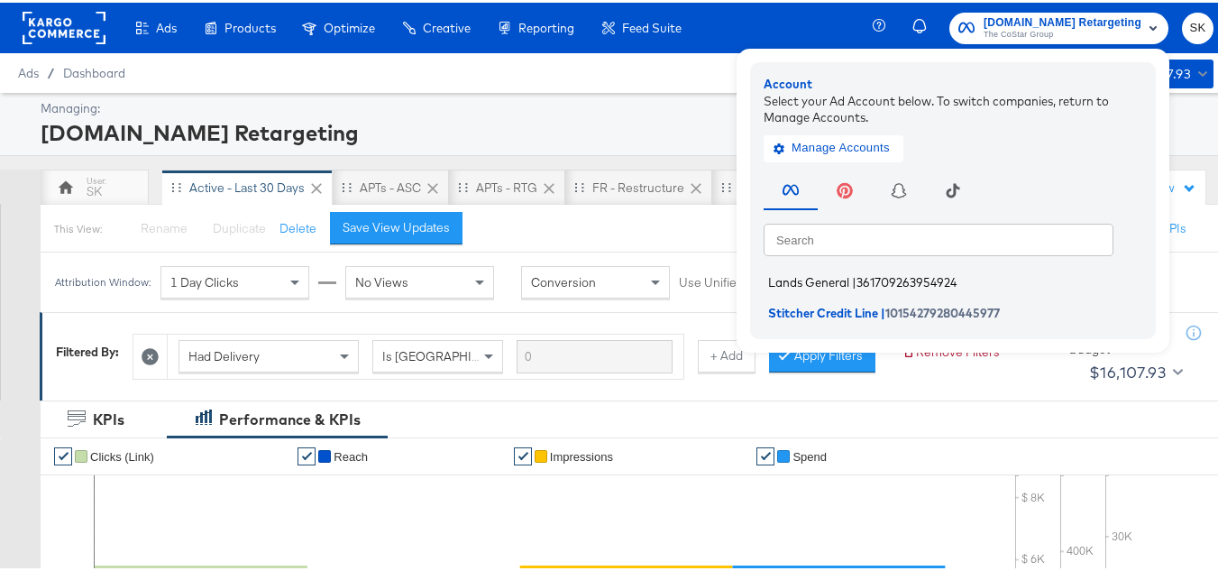
click at [817, 289] on li "Lands General | 361709263954924" at bounding box center [957, 280] width 388 height 26
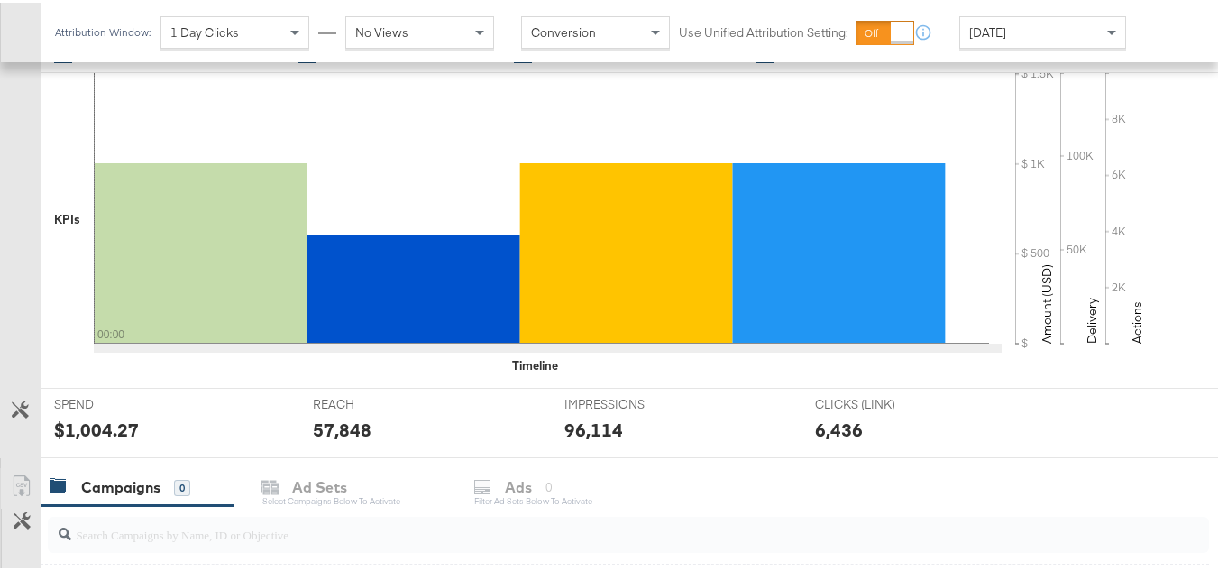
scroll to position [631, 0]
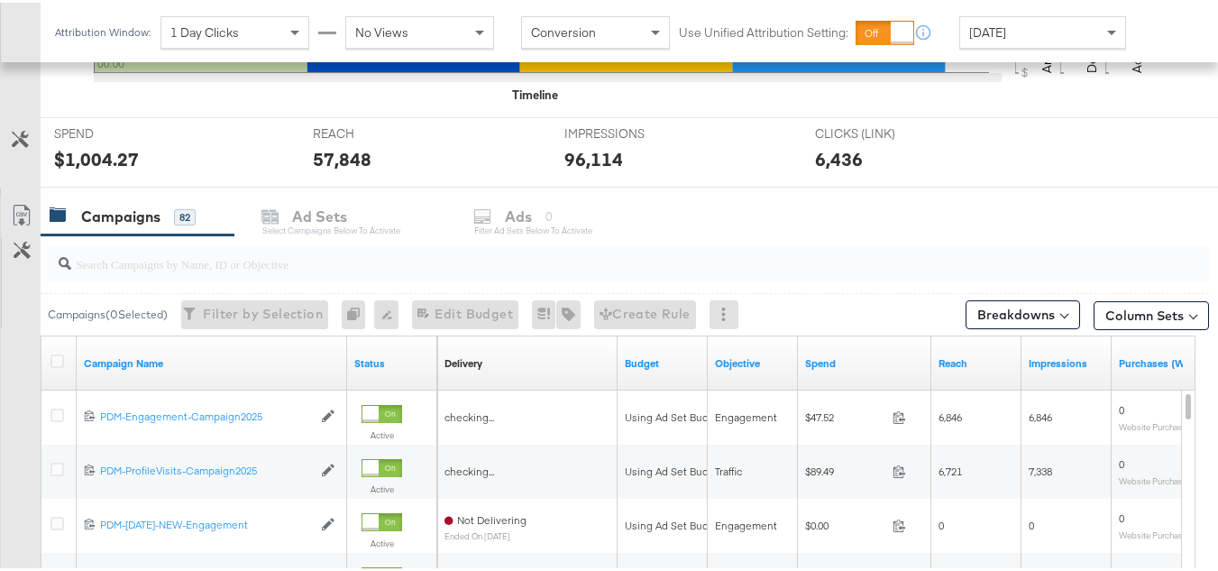
click at [328, 263] on input "search" at bounding box center [588, 253] width 1035 height 35
paste input "B2C_LAND_KC_RT_Sig_24"
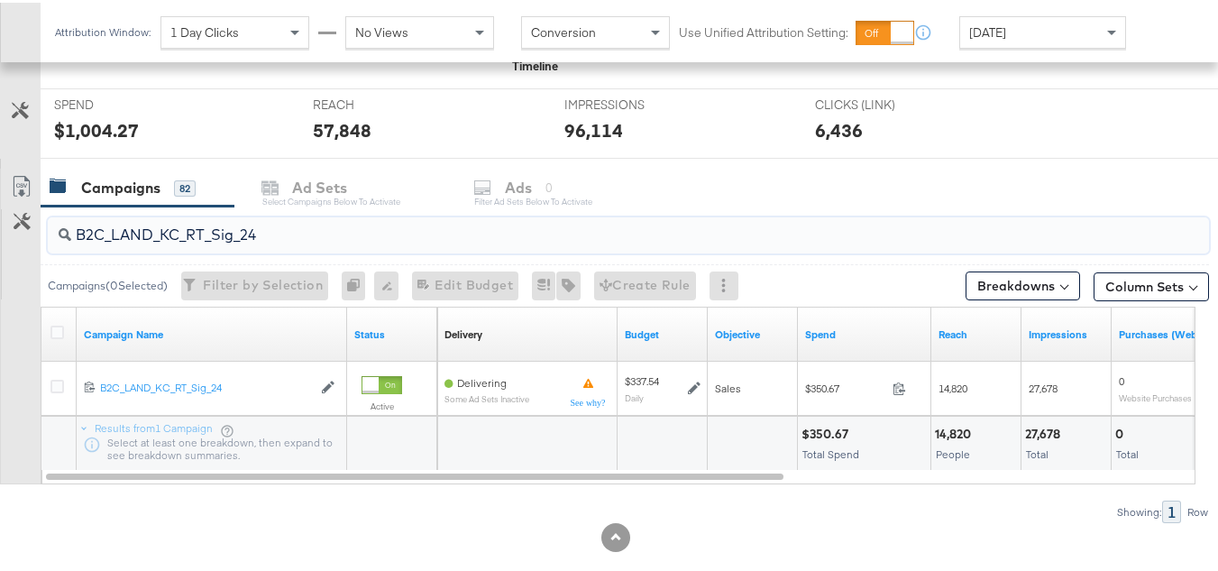
scroll to position [689, 0]
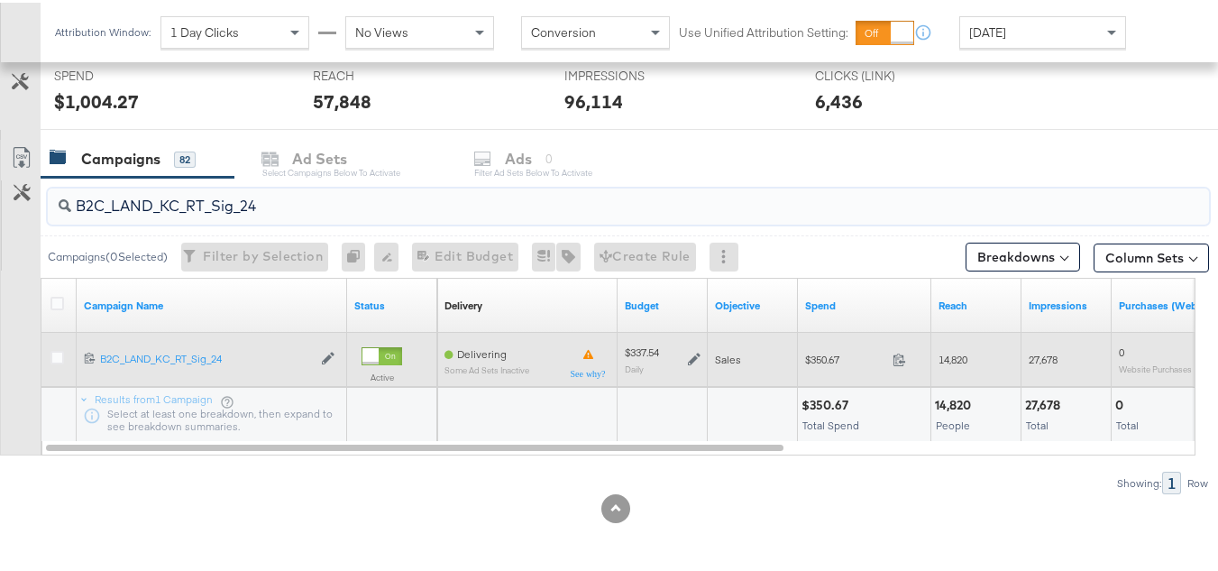
click at [826, 353] on span "$350.67" at bounding box center [845, 357] width 80 height 14
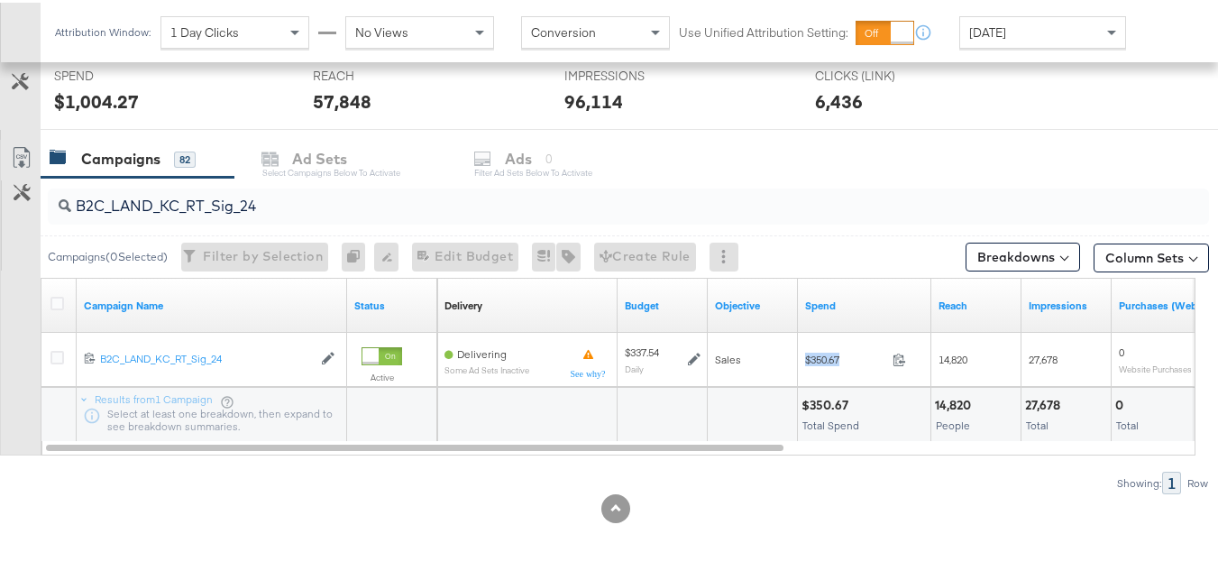
copy div "$350.67"
click at [445, 196] on input "B2C_LAND_KC_RT_Sig_24" at bounding box center [588, 195] width 1035 height 35
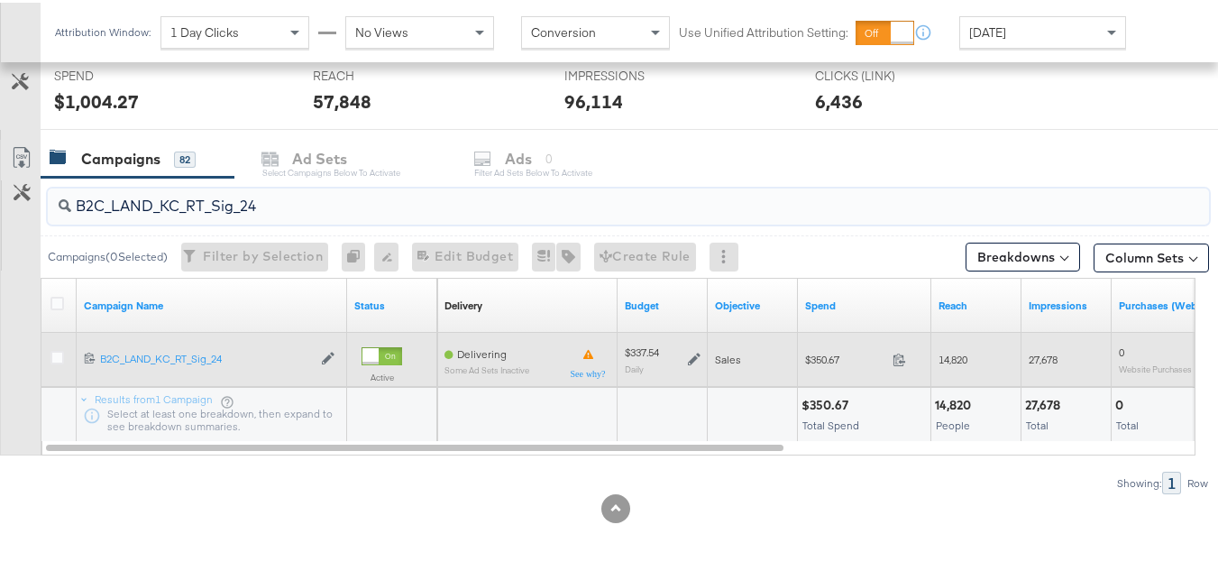
paste input "B_Ecommerce_KC_Retargeting_LW&LOA_Traffic"
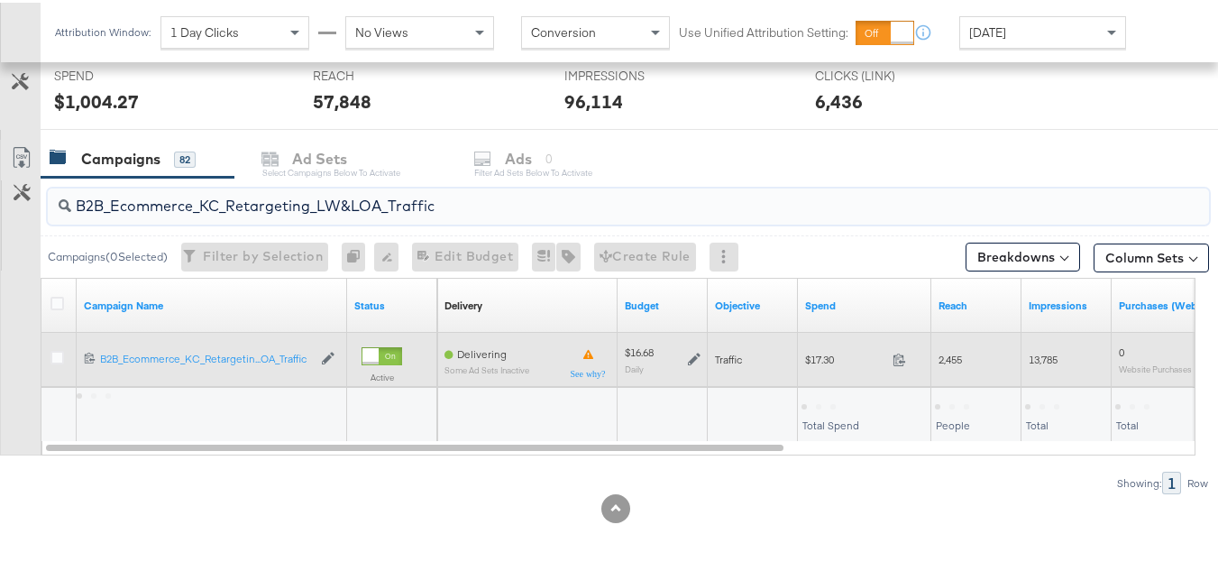
click at [787, 357] on div "Traffic" at bounding box center [753, 357] width 76 height 14
click at [808, 356] on span "$17.30" at bounding box center [845, 357] width 80 height 14
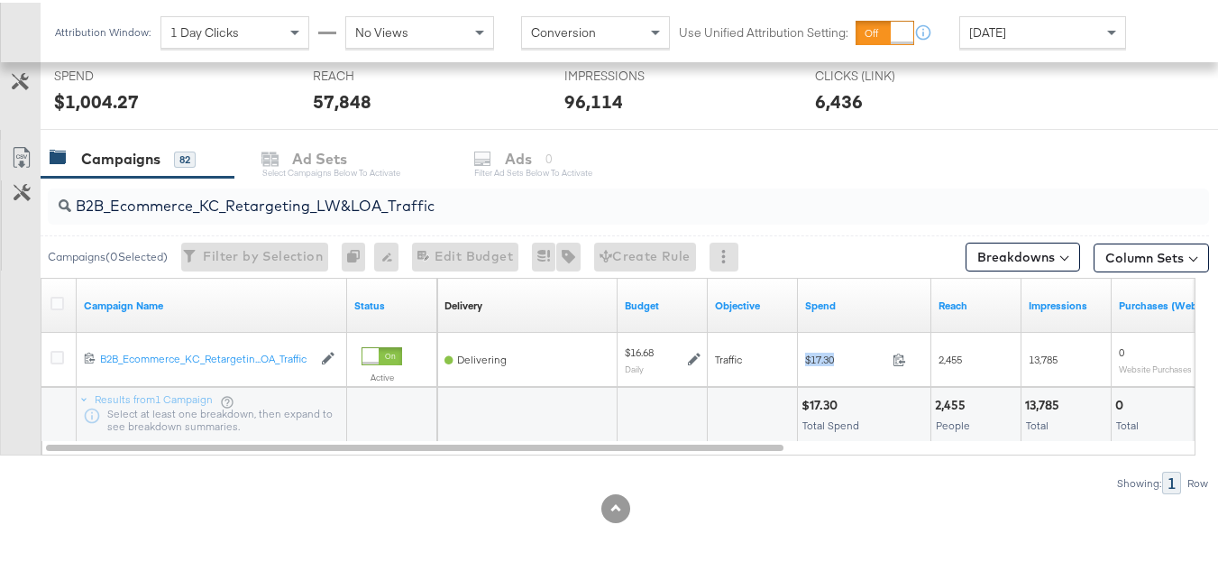
copy div "$17.30"
click at [467, 205] on input "B2B_Ecommerce_KC_Retargeting_LW&LOA_Traffic" at bounding box center [588, 195] width 1035 height 35
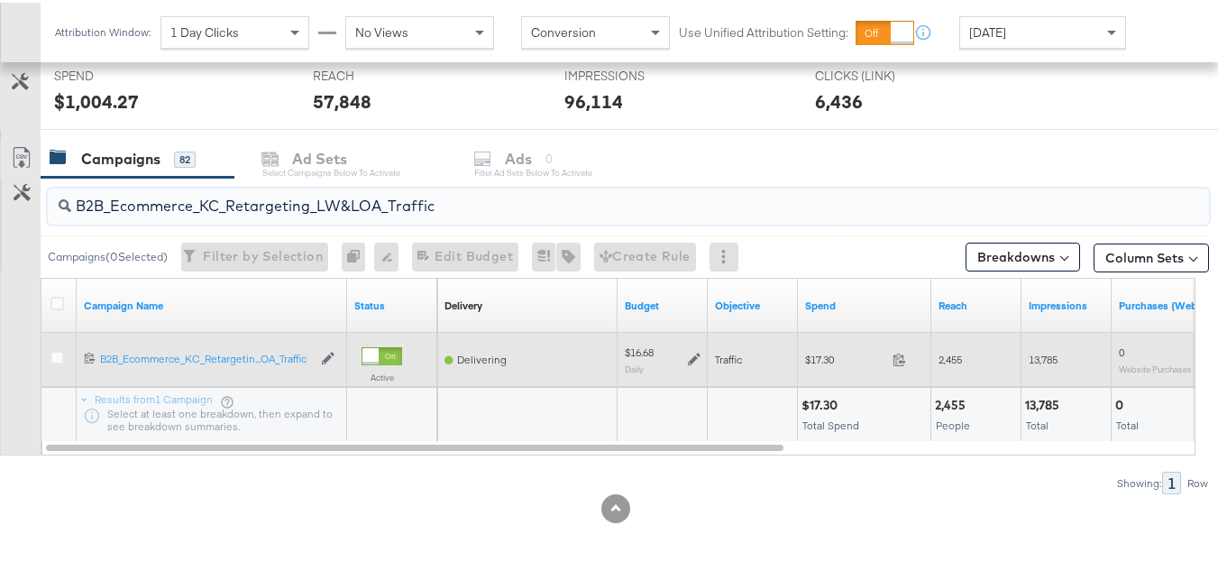
paste input "KC_Retargeting_Prospects & Clients_Conversions"
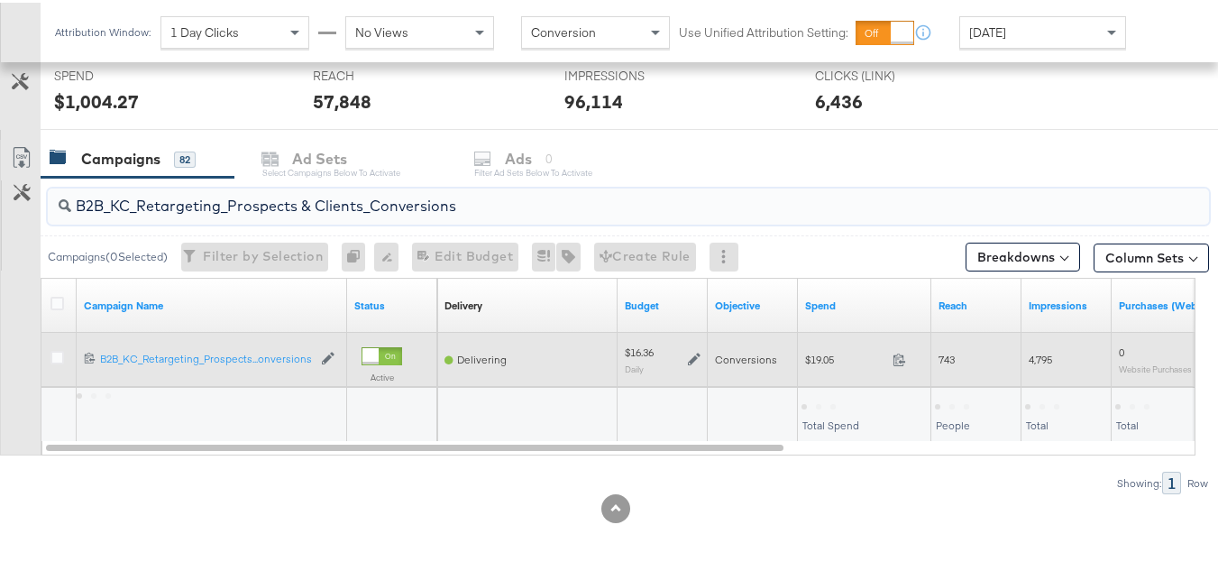
click at [815, 357] on span "$19.05" at bounding box center [845, 357] width 80 height 14
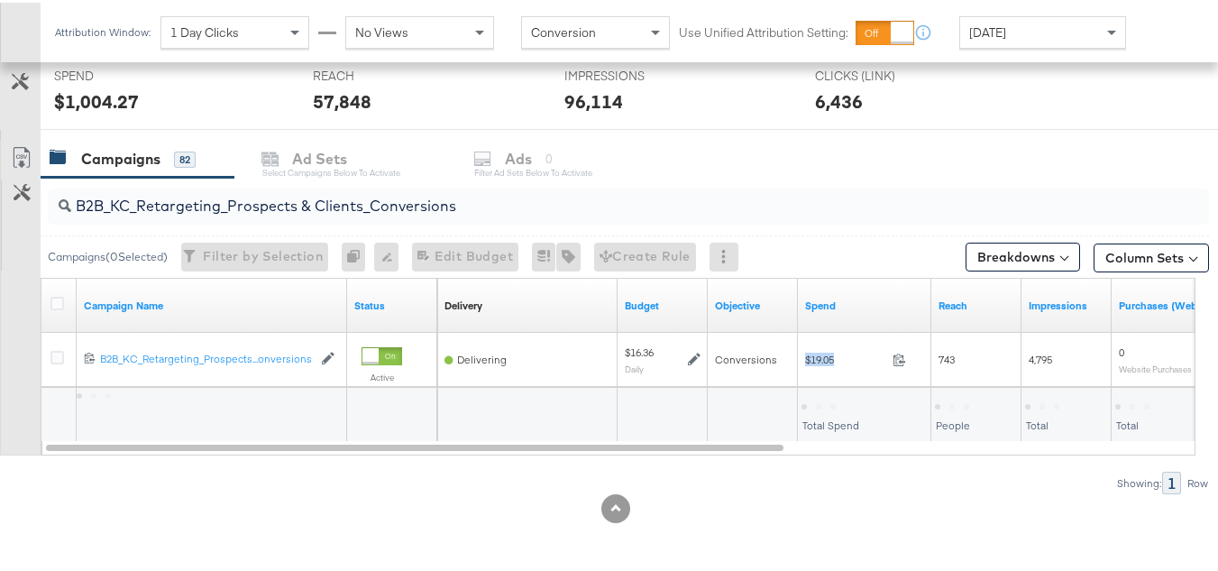
copy div "$19.05"
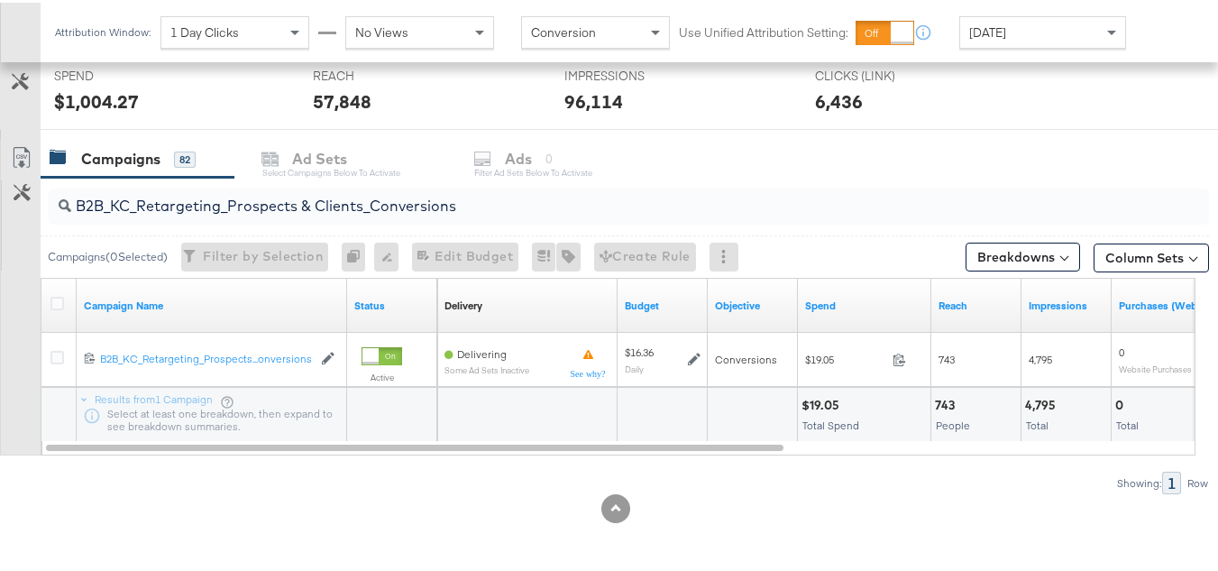
click at [464, 206] on input "B2B_KC_Retargeting_Prospects & Clients_Conversions" at bounding box center [588, 195] width 1035 height 35
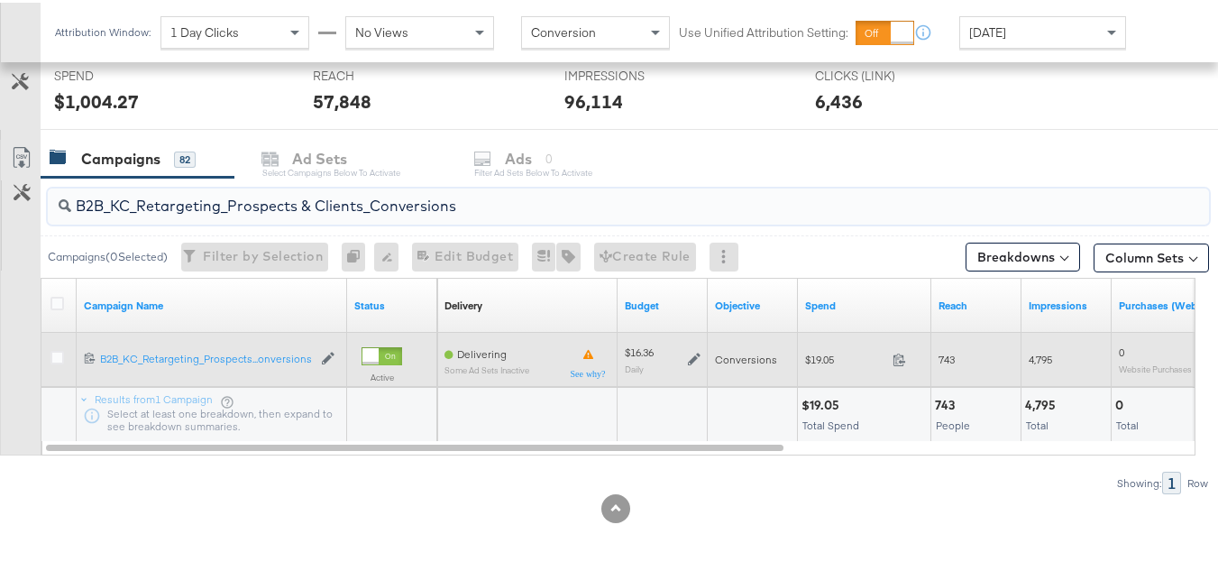
paste input "C_LAND_KC_Pros_Sig"
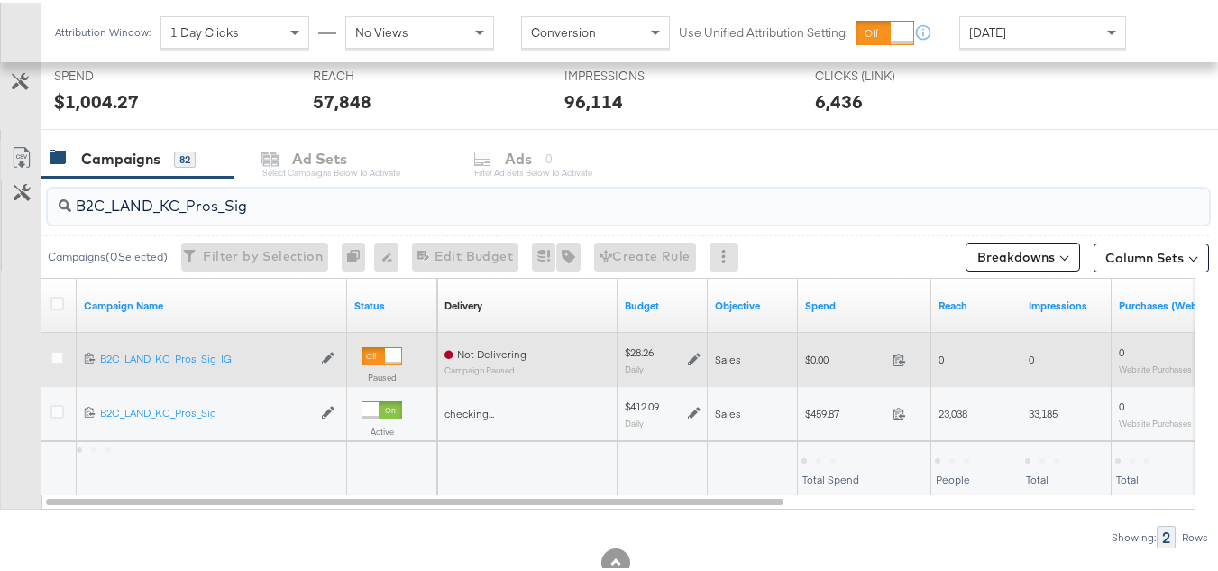
type input "B2C_LAND_KC_Pros_Sig"
click at [830, 370] on div "$0.00 0" at bounding box center [864, 356] width 133 height 28
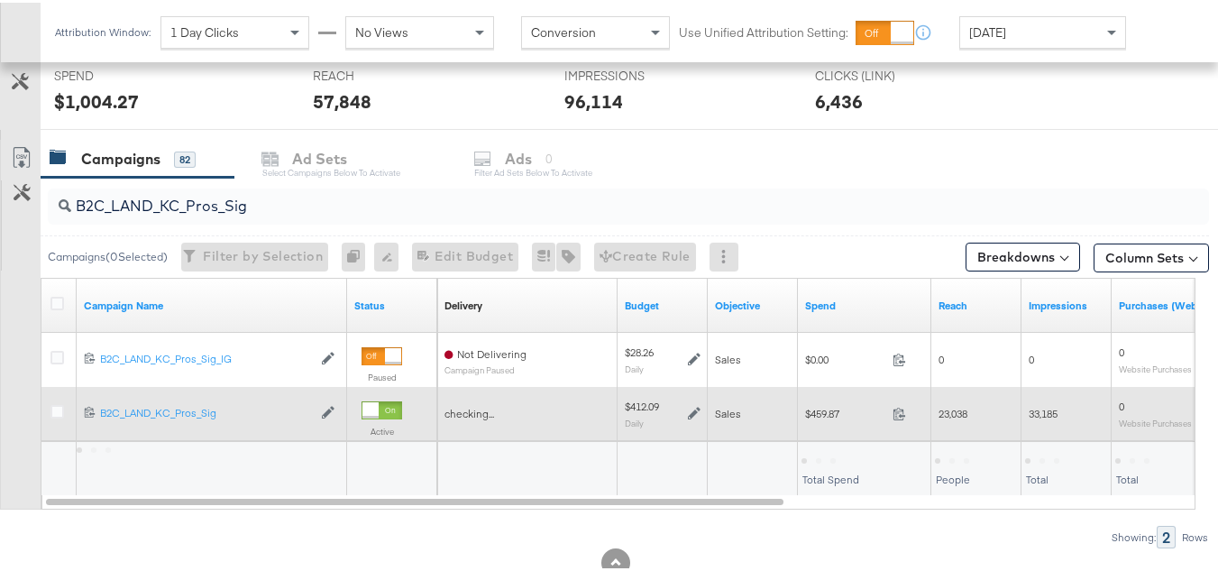
click at [829, 386] on div "$459.87 459.87" at bounding box center [864, 411] width 133 height 54
click at [826, 407] on span "$459.87" at bounding box center [845, 411] width 80 height 14
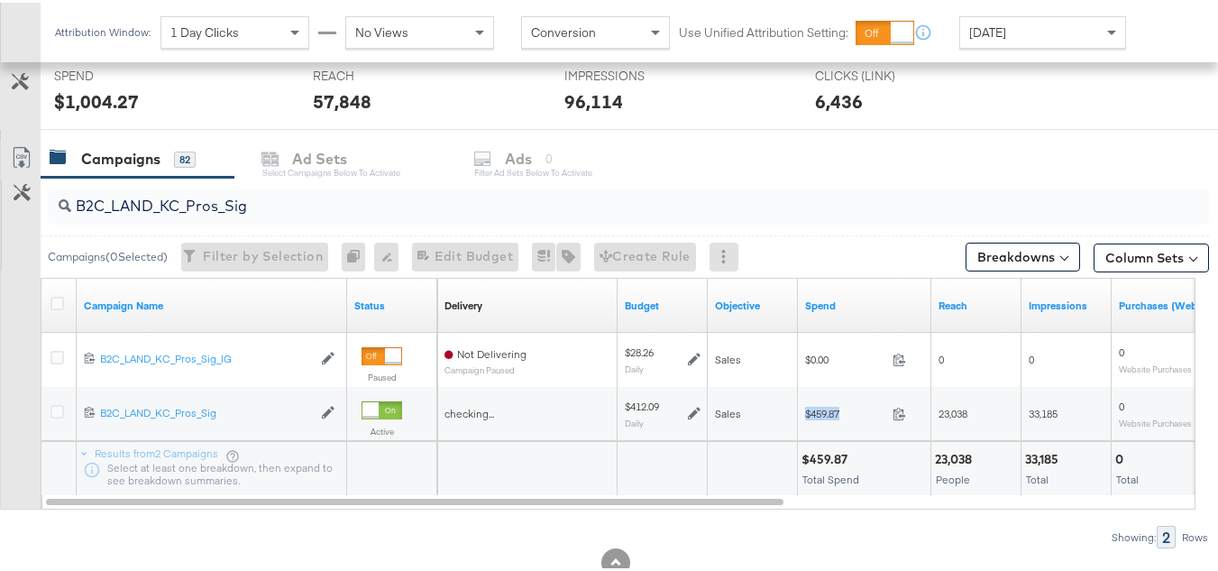
copy div "$459.87"
